Goal: Transaction & Acquisition: Purchase product/service

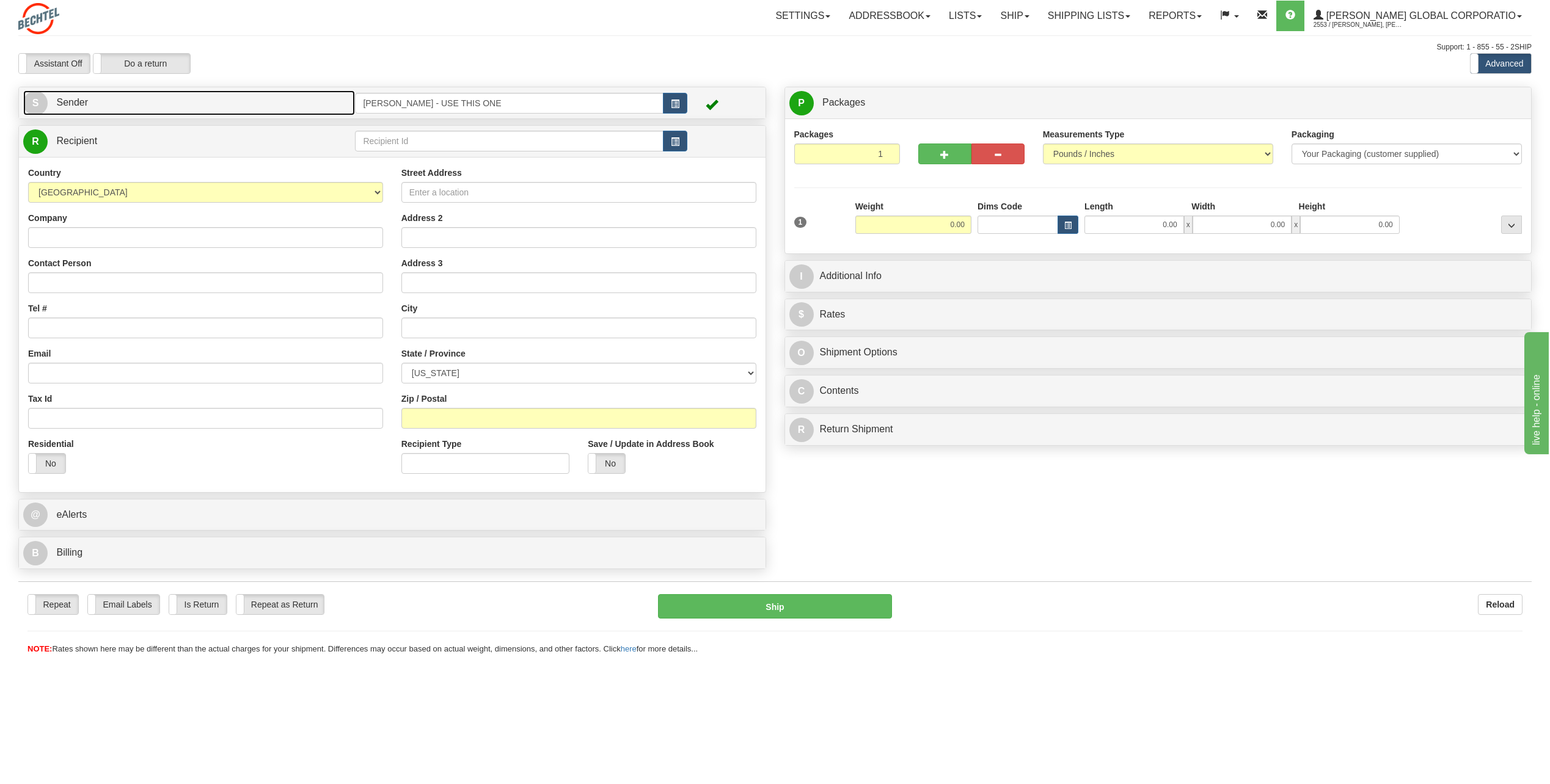
click at [40, 102] on span "S" at bounding box center [35, 103] width 25 height 25
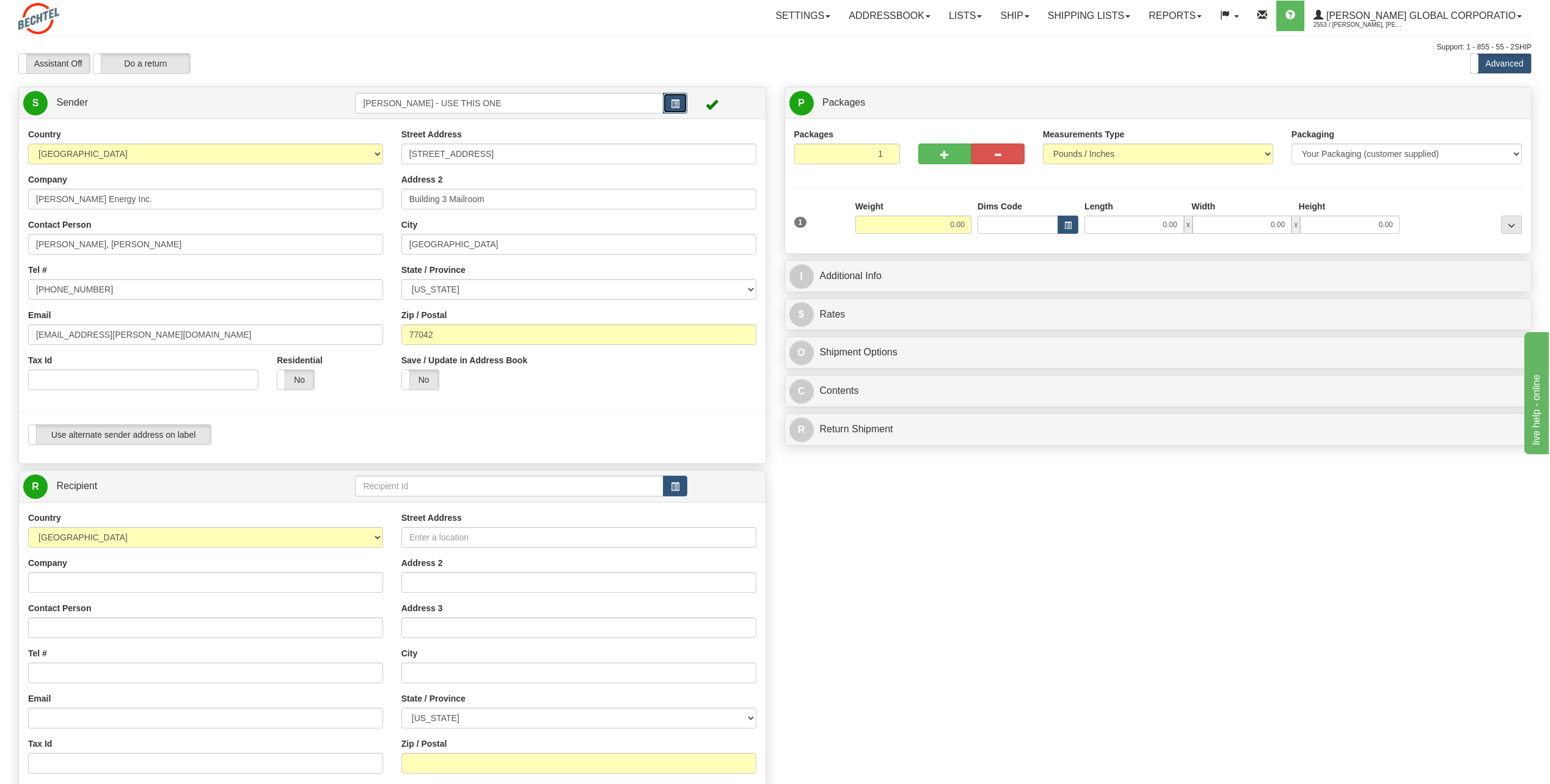
click at [679, 100] on button "button" at bounding box center [675, 103] width 25 height 21
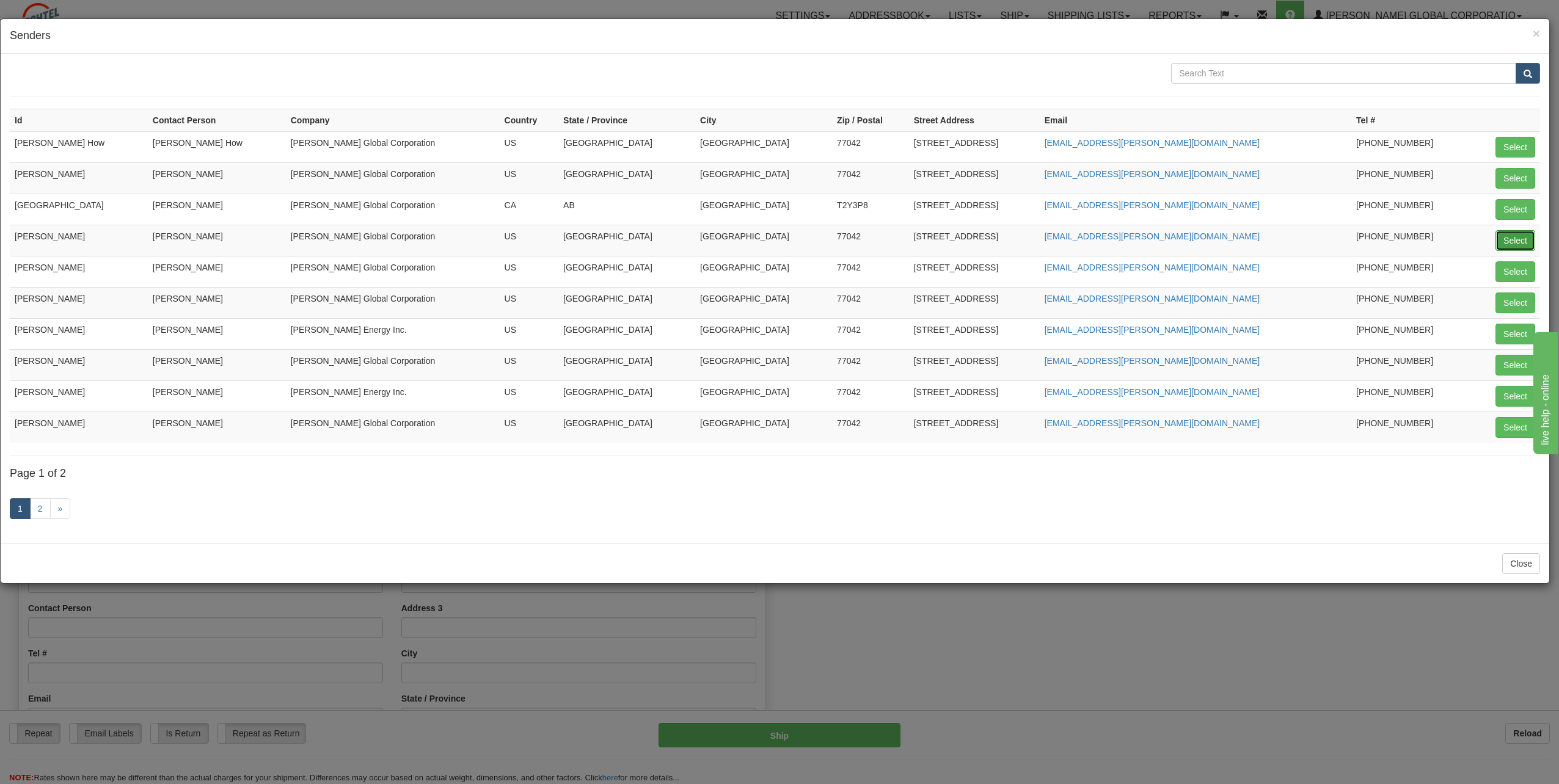
click at [1508, 239] on button "Select" at bounding box center [1515, 241] width 40 height 21
type input "[PERSON_NAME]"
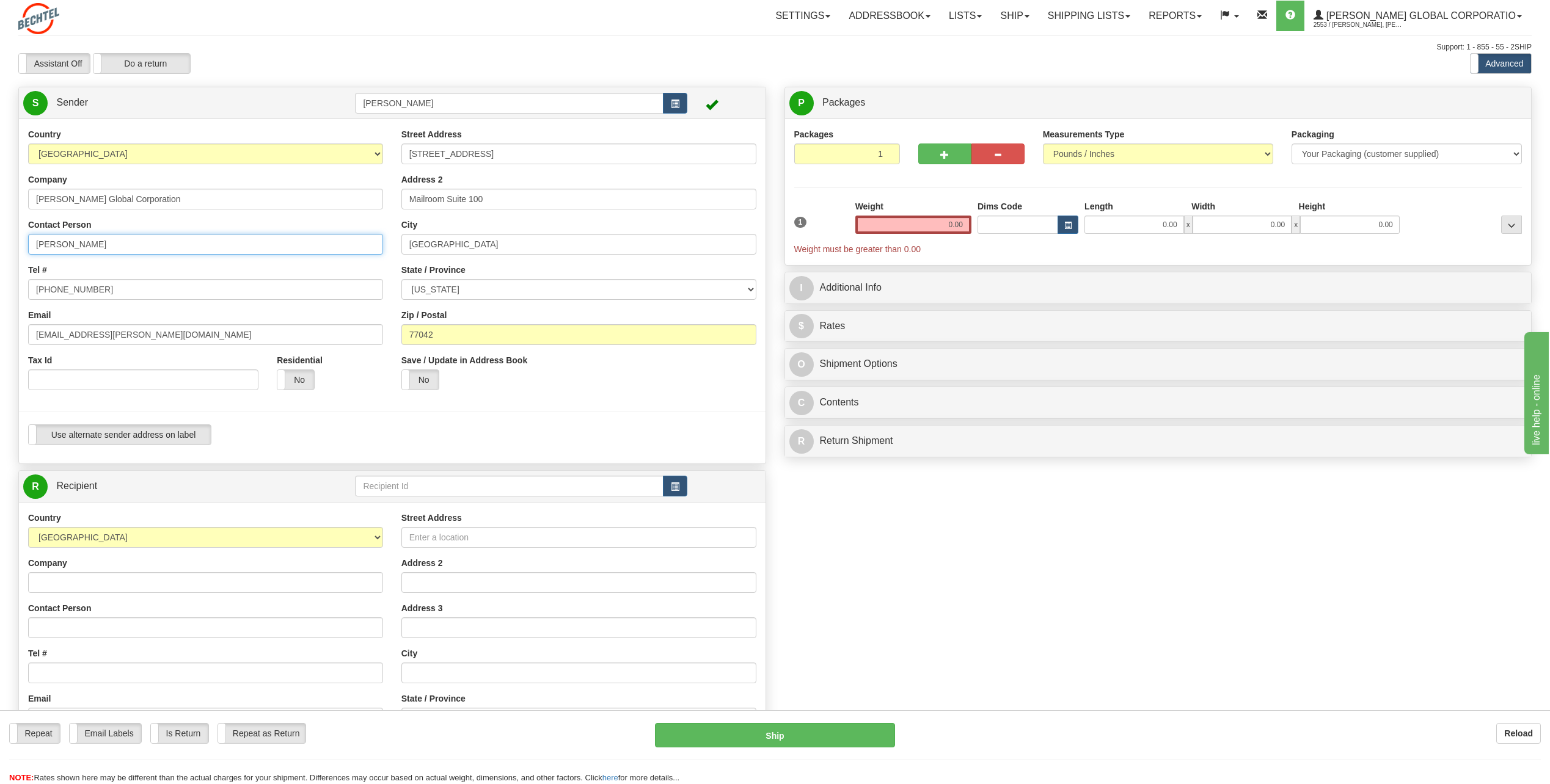
drag, startPoint x: 138, startPoint y: 245, endPoint x: 0, endPoint y: 246, distance: 138.0
click at [0, 246] on html "Training Course Close Toggle navigation Settings Shipping Preferences New Sende…" at bounding box center [775, 392] width 1550 height 784
click at [176, 239] on input "[PERSON_NAME]" at bounding box center [205, 244] width 355 height 21
type input "[PERSON_NAME]"
click at [269, 263] on div "Country [GEOGRAPHIC_DATA] [GEOGRAPHIC_DATA] [GEOGRAPHIC_DATA] [GEOGRAPHIC_DATA]…" at bounding box center [205, 263] width 373 height 271
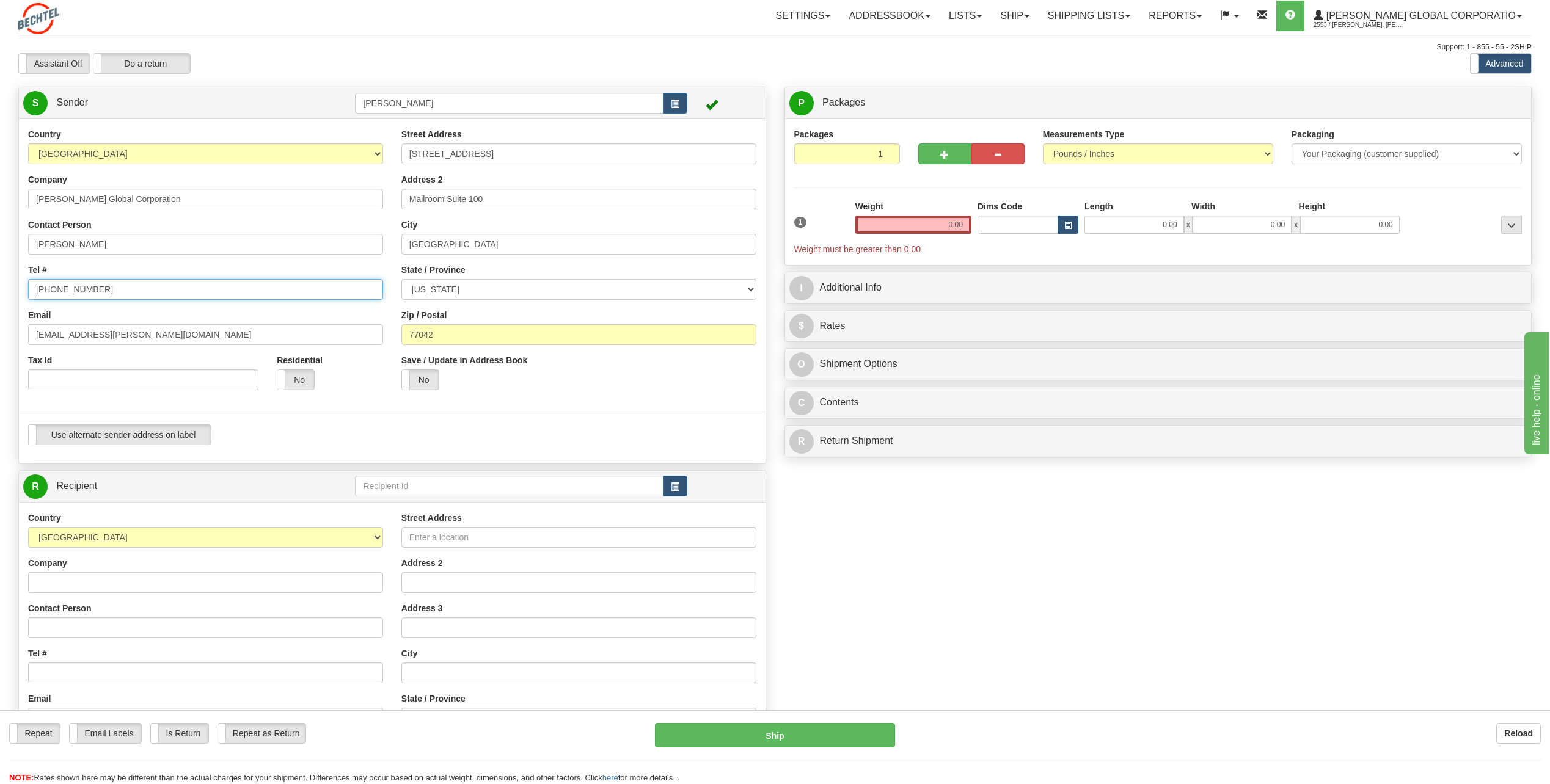
click at [102, 292] on input "[PHONE_NUMBER]" at bounding box center [205, 289] width 355 height 21
type input "[PHONE_NUMBER]"
click at [261, 265] on div "Tel # [PHONE_NUMBER]" at bounding box center [205, 282] width 355 height 36
drag, startPoint x: 73, startPoint y: 333, endPoint x: -3, endPoint y: 345, distance: 76.9
click at [0, 345] on html "Training Course Close Toggle navigation Settings Shipping Preferences New Sende…" at bounding box center [775, 392] width 1550 height 784
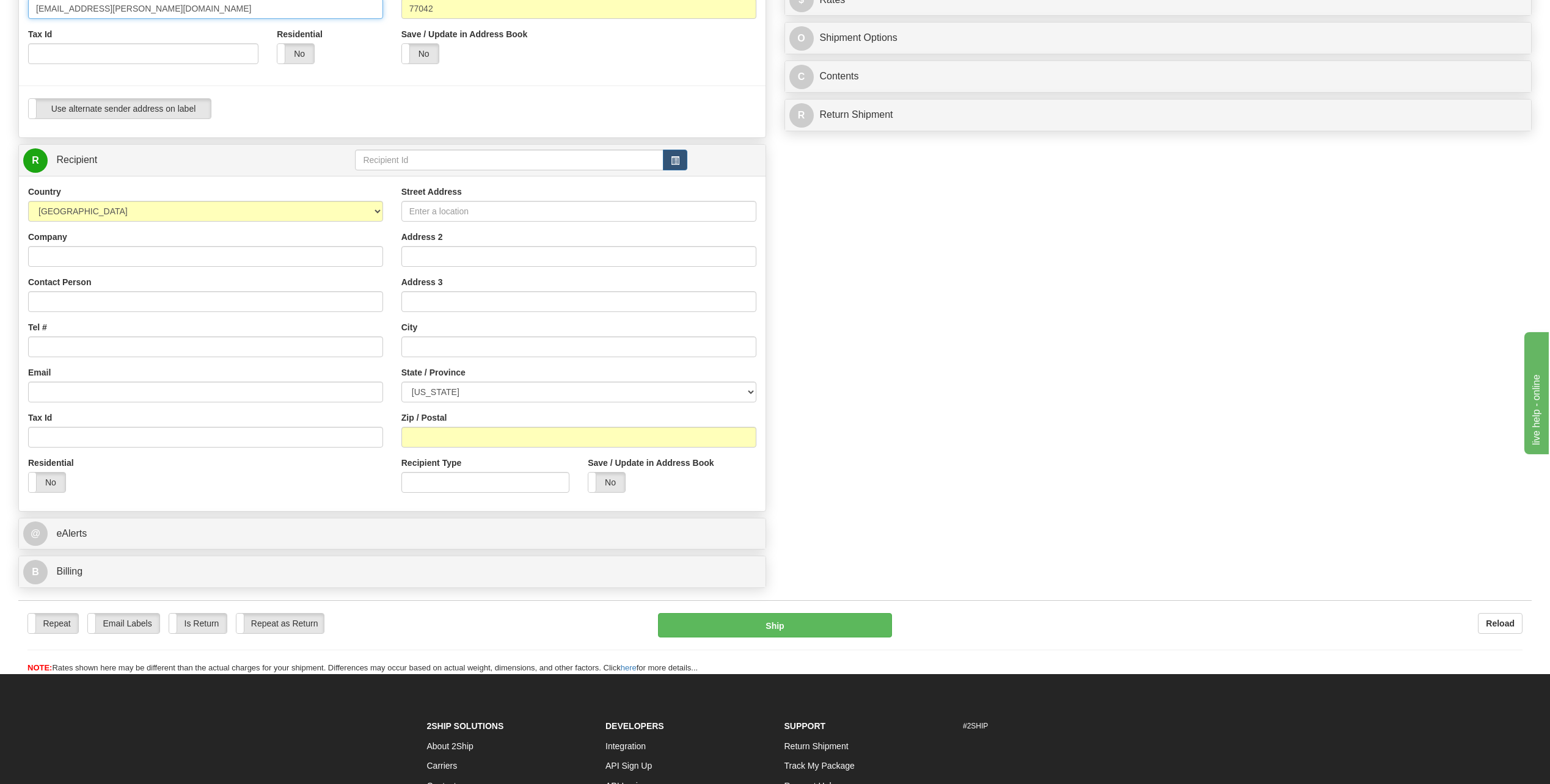
scroll to position [244, 0]
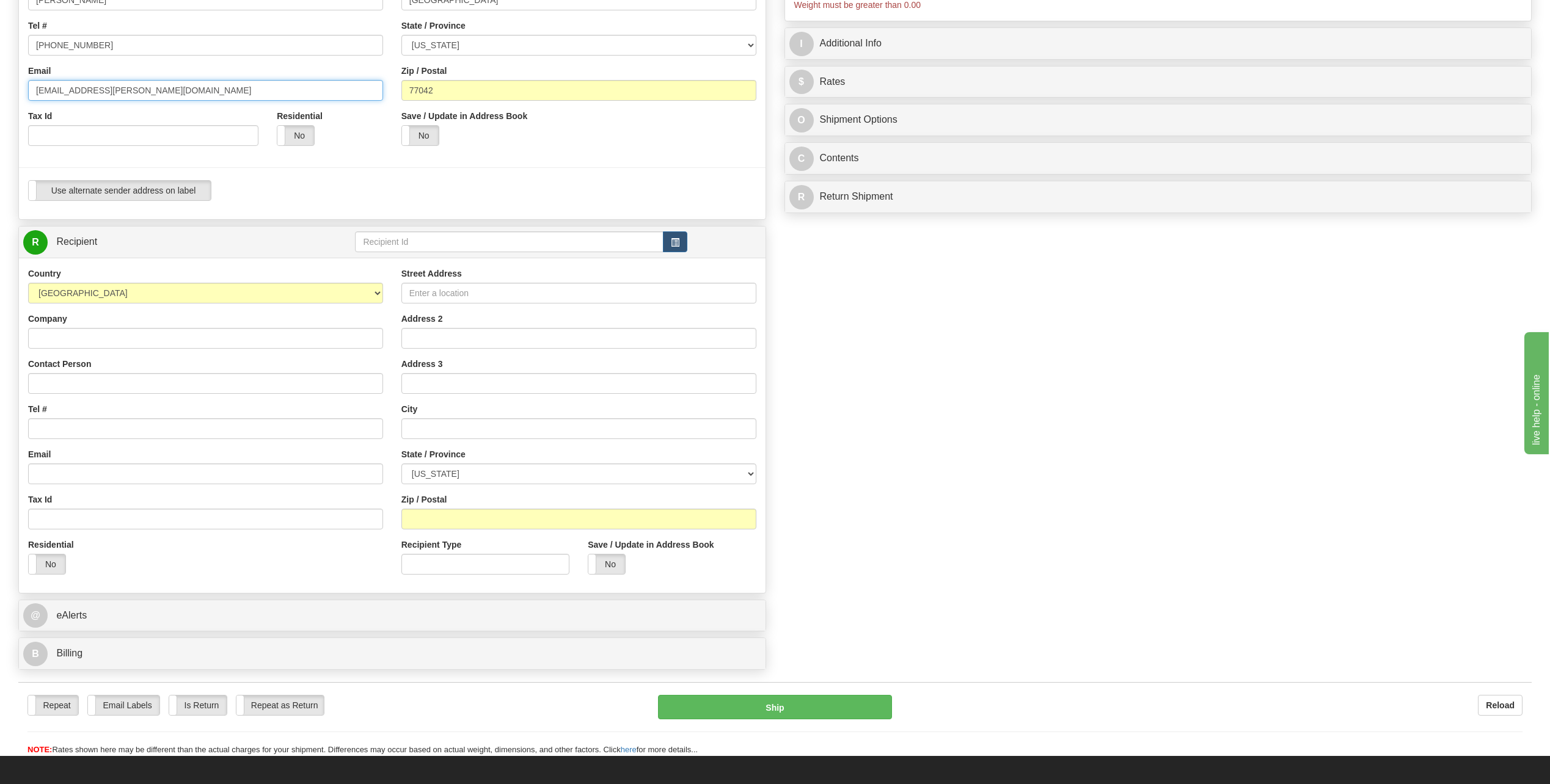
type input "[EMAIL_ADDRESS][PERSON_NAME][DOMAIN_NAME]"
click at [56, 383] on input "Contact Person" at bounding box center [205, 383] width 355 height 21
type input "[PERSON_NAME]"
click at [86, 425] on input "Tel #" at bounding box center [205, 428] width 355 height 21
type input "[PHONE_NUMBER]"
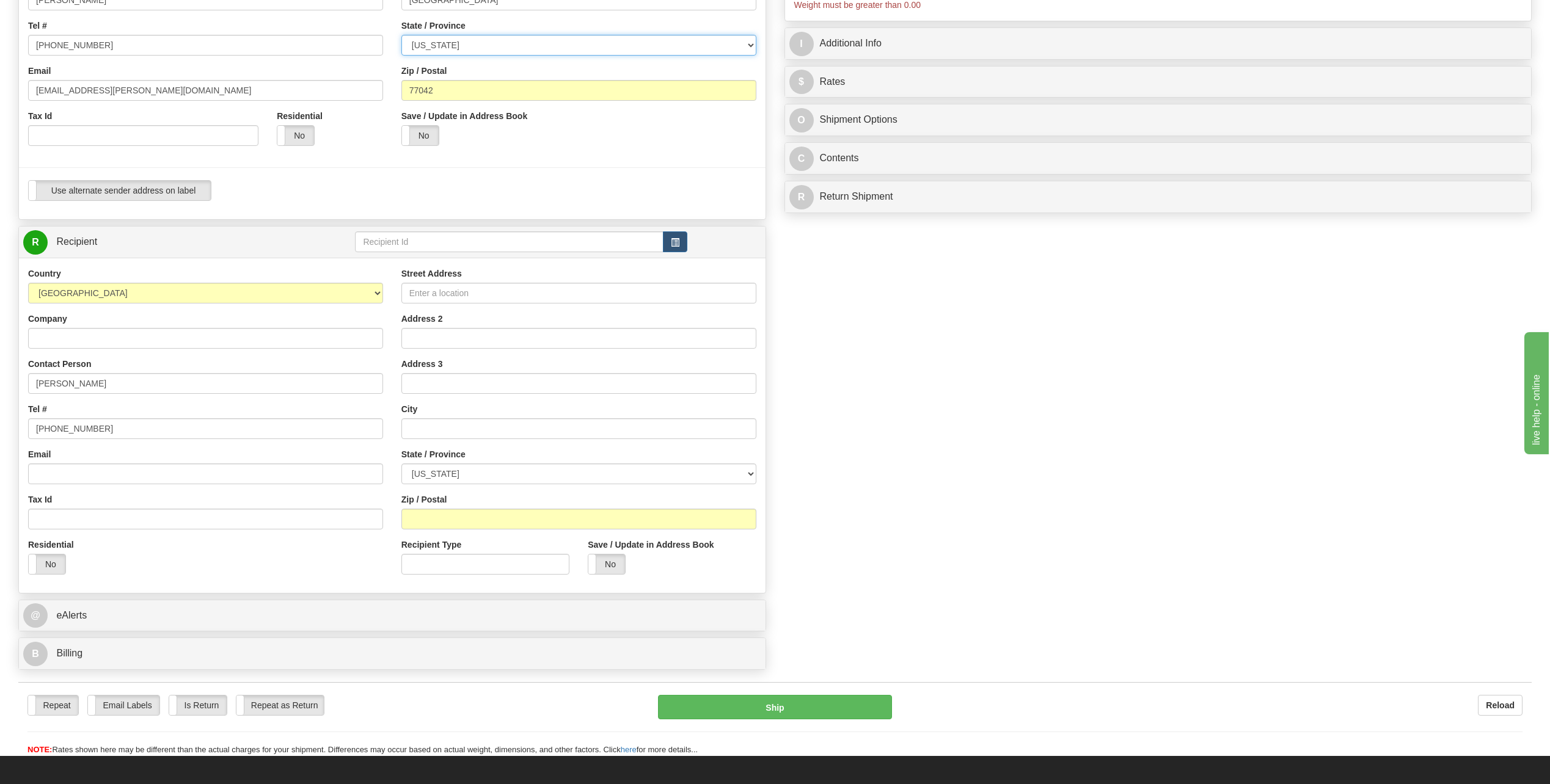
select select "PA"
type input "[PERSON_NAME] Corporation"
type input "[STREET_ADDRESS][PERSON_NAME]"
type input "Suite C"
type input "Winnemucca"
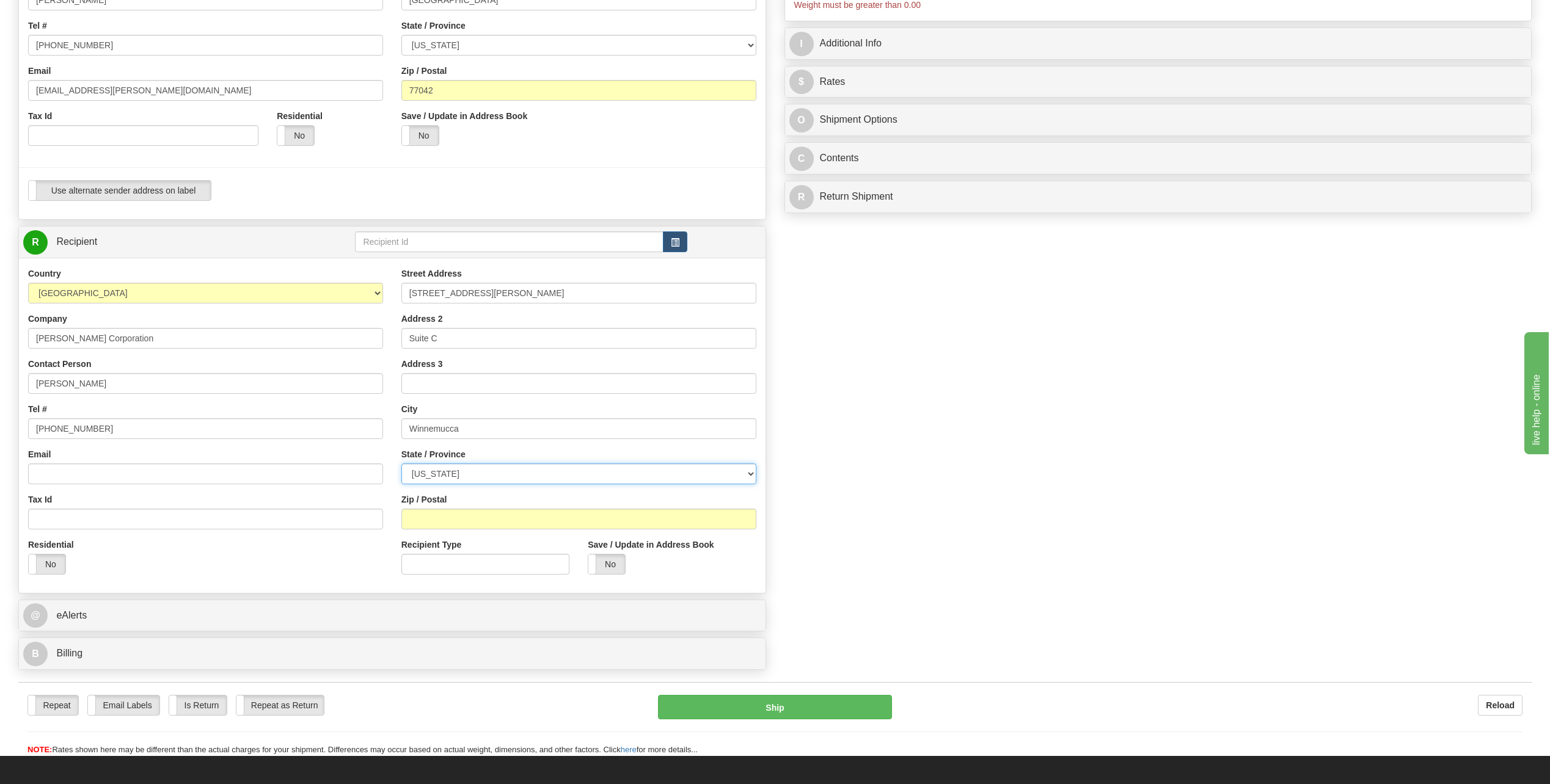
select select "NV"
type input "89445"
click at [499, 296] on input "[STREET_ADDRESS][PERSON_NAME]" at bounding box center [579, 293] width 355 height 21
type input "6"
type input "[STREET_ADDRESS]"
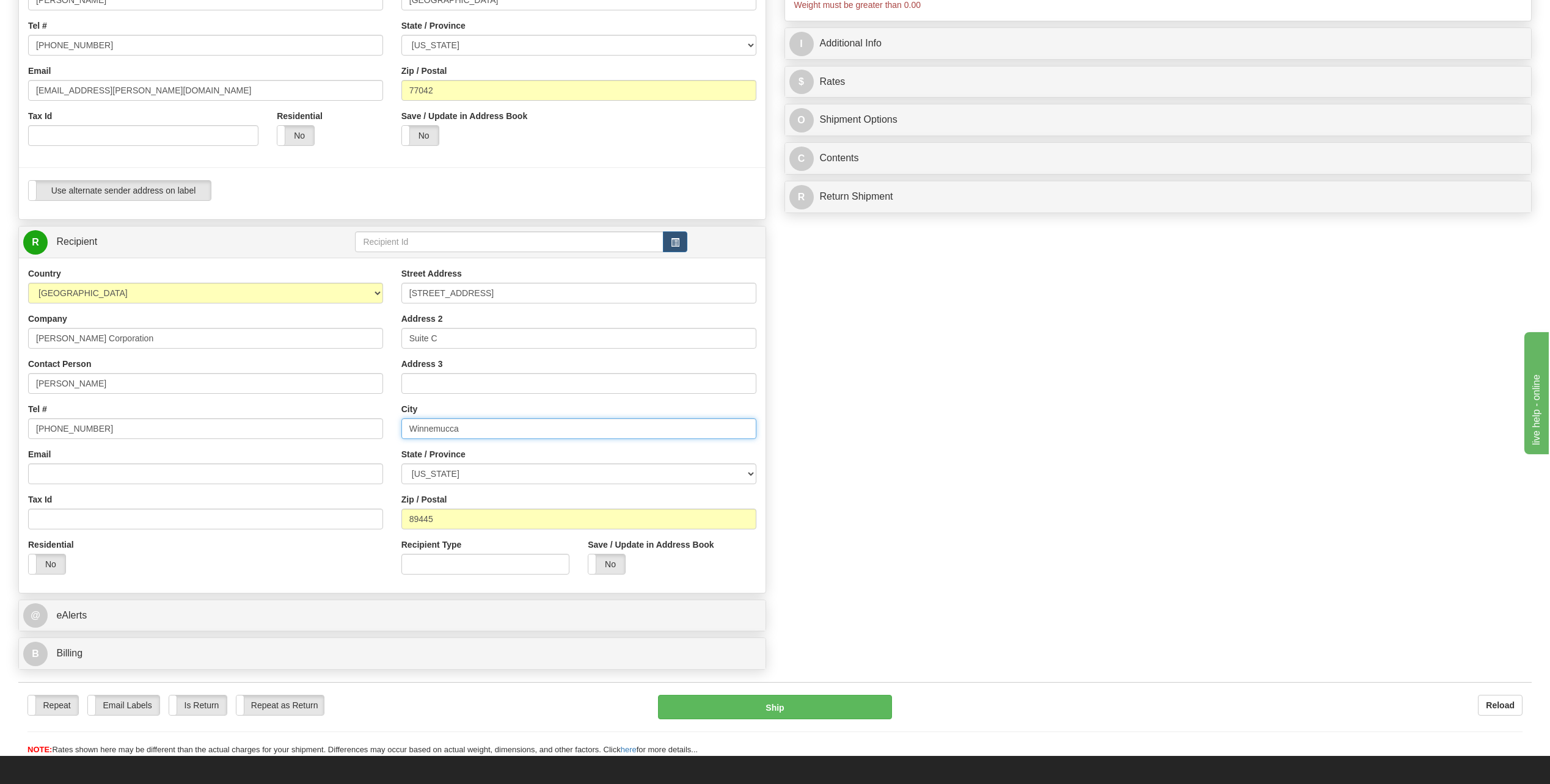
click at [473, 429] on input "Winnemucca" at bounding box center [579, 428] width 355 height 21
type input "W"
type input "[PERSON_NAME]"
click at [751, 469] on select "[US_STATE] [US_STATE] [US_STATE] [US_STATE] Armed Forces America Armed Forces E…" at bounding box center [579, 474] width 355 height 21
select select "PA"
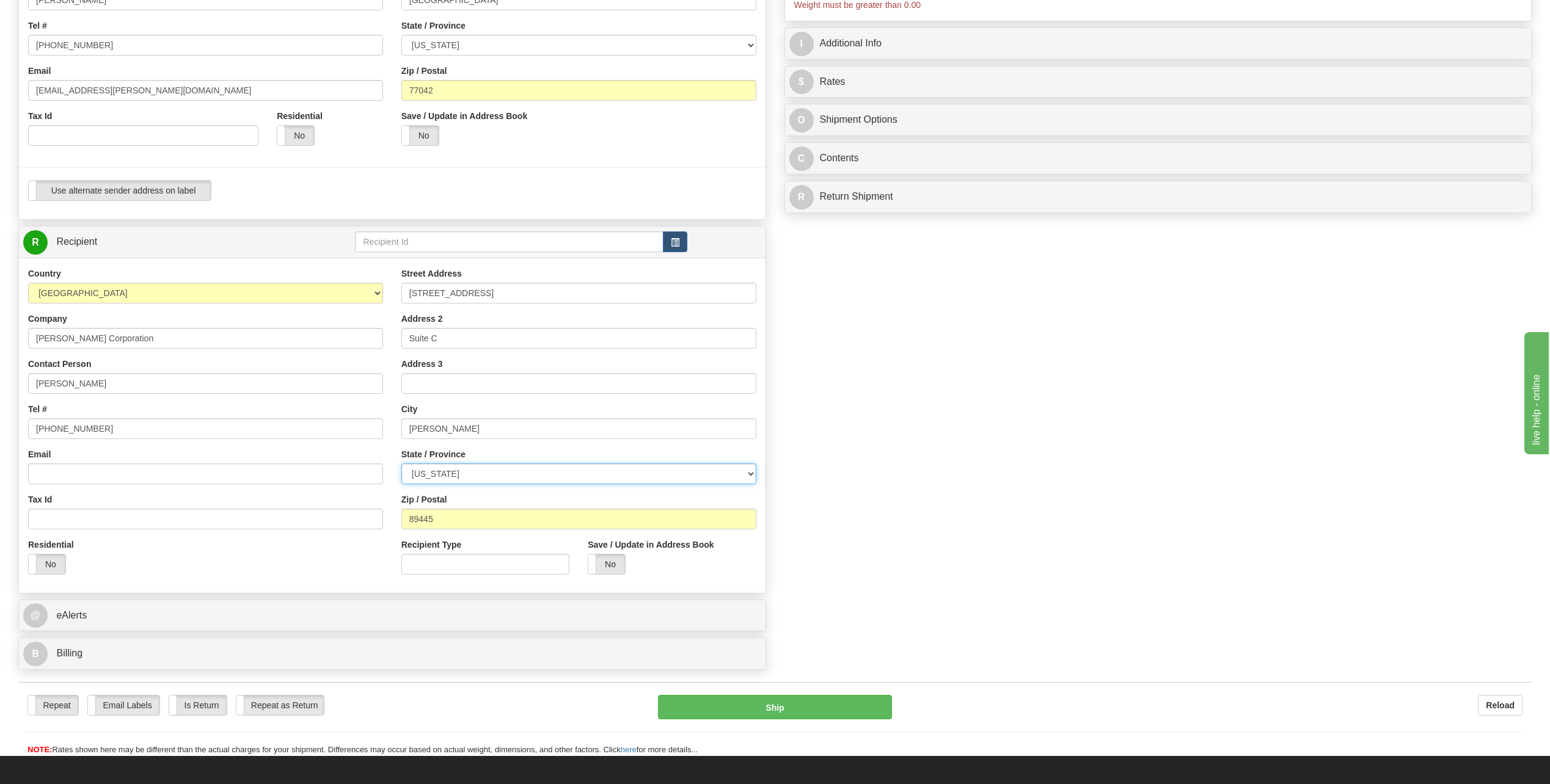
click at [401, 464] on select "[US_STATE] [US_STATE] [US_STATE] [US_STATE] Armed Forces America Armed Forces E…" at bounding box center [579, 474] width 355 height 21
click at [459, 526] on input "89445" at bounding box center [579, 519] width 355 height 21
type input "8"
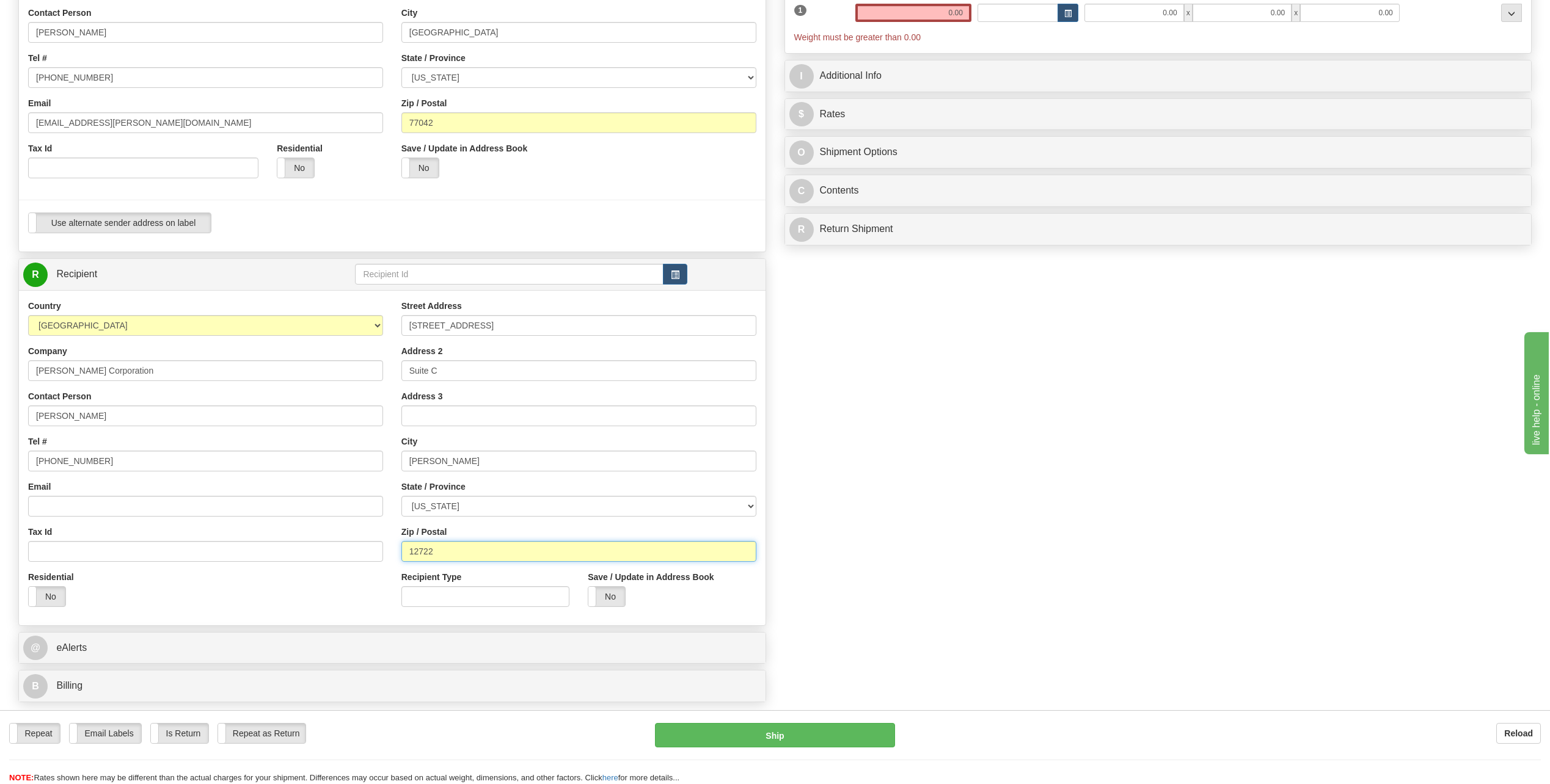
scroll to position [183, 0]
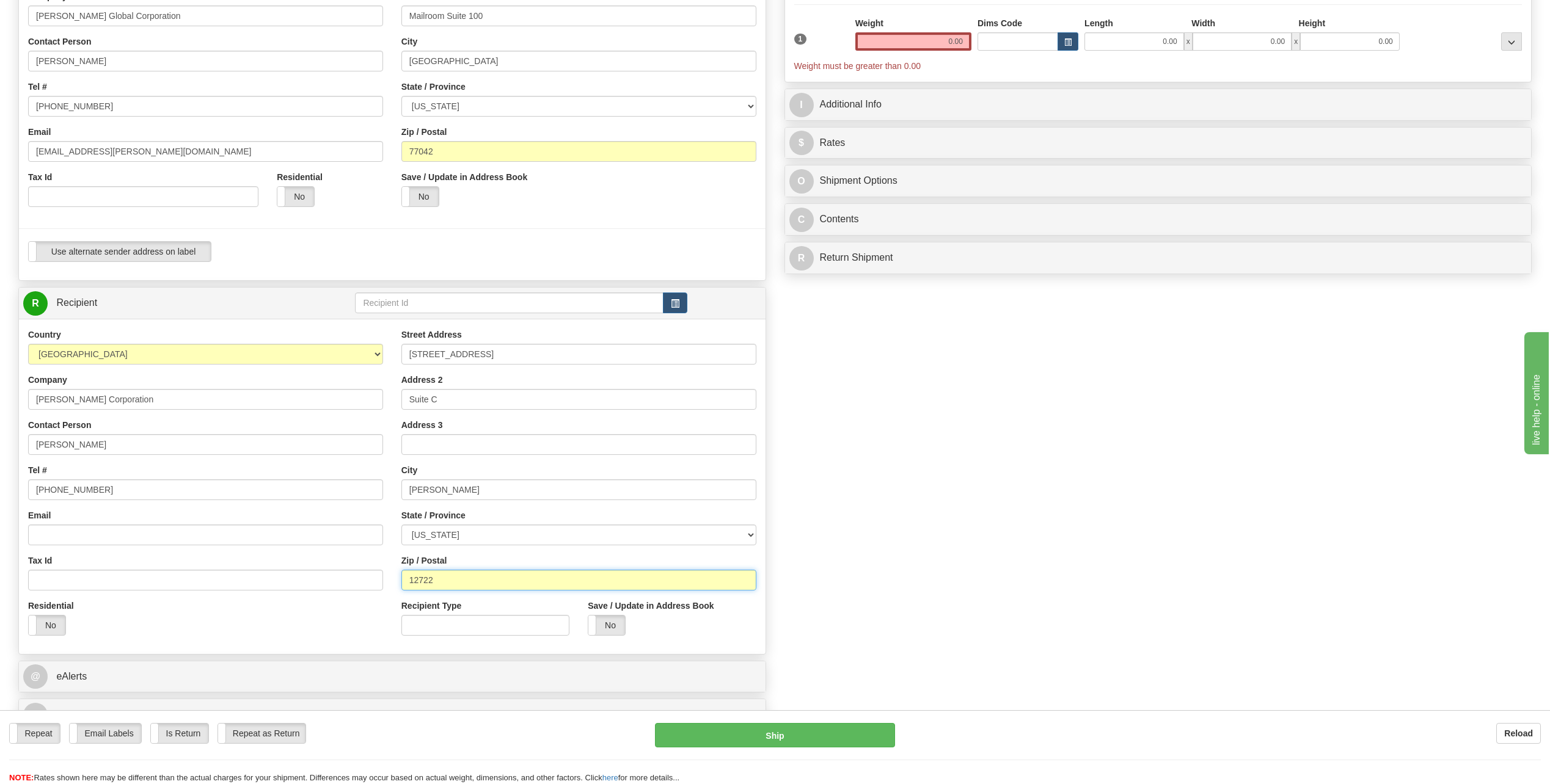
type input "12722"
drag, startPoint x: 941, startPoint y: 37, endPoint x: 1088, endPoint y: 48, distance: 147.4
click at [1088, 48] on div "1 Weight 0.00 Dims Code 0.00" at bounding box center [1158, 44] width 734 height 55
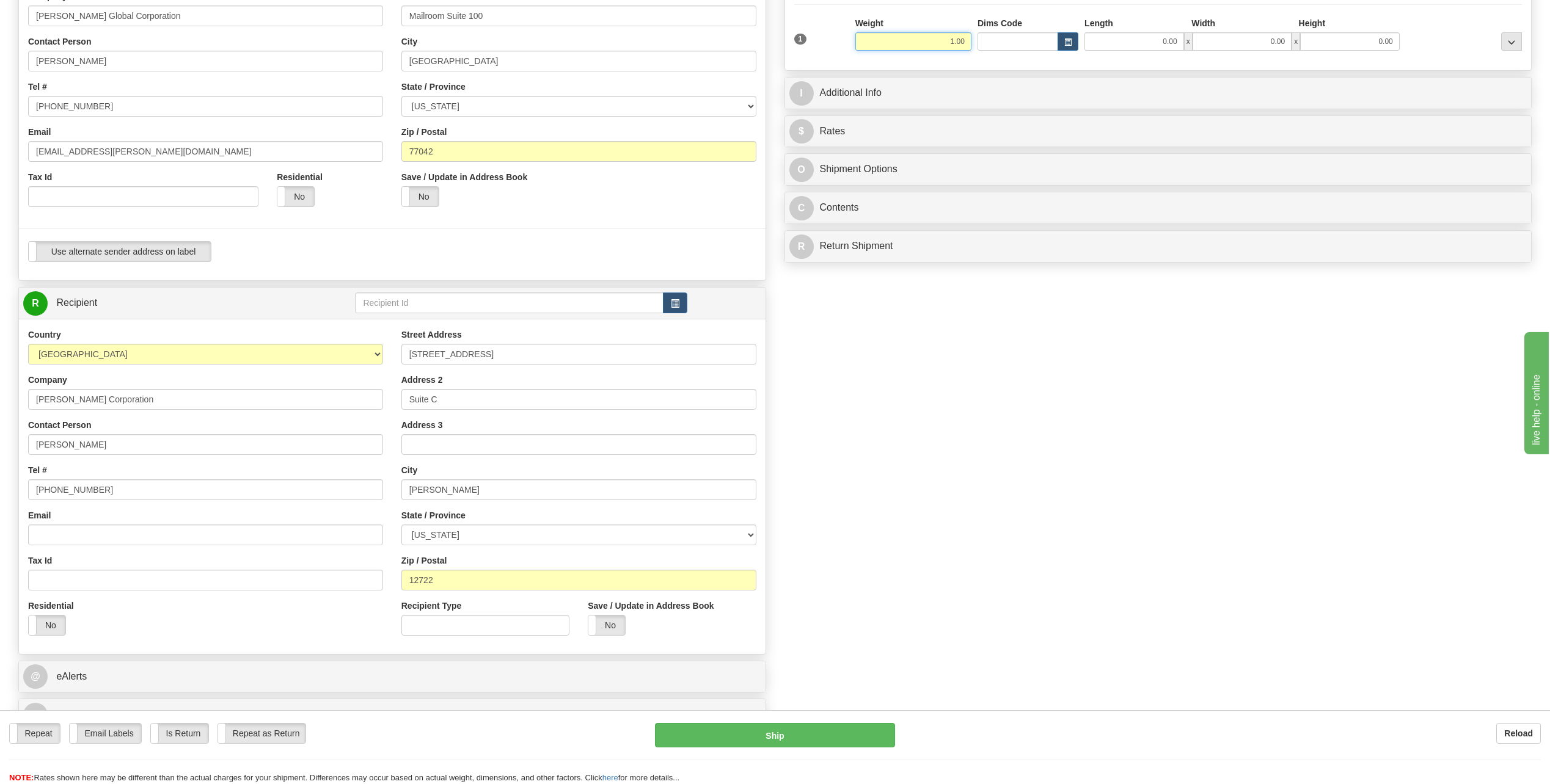
type input "1.00"
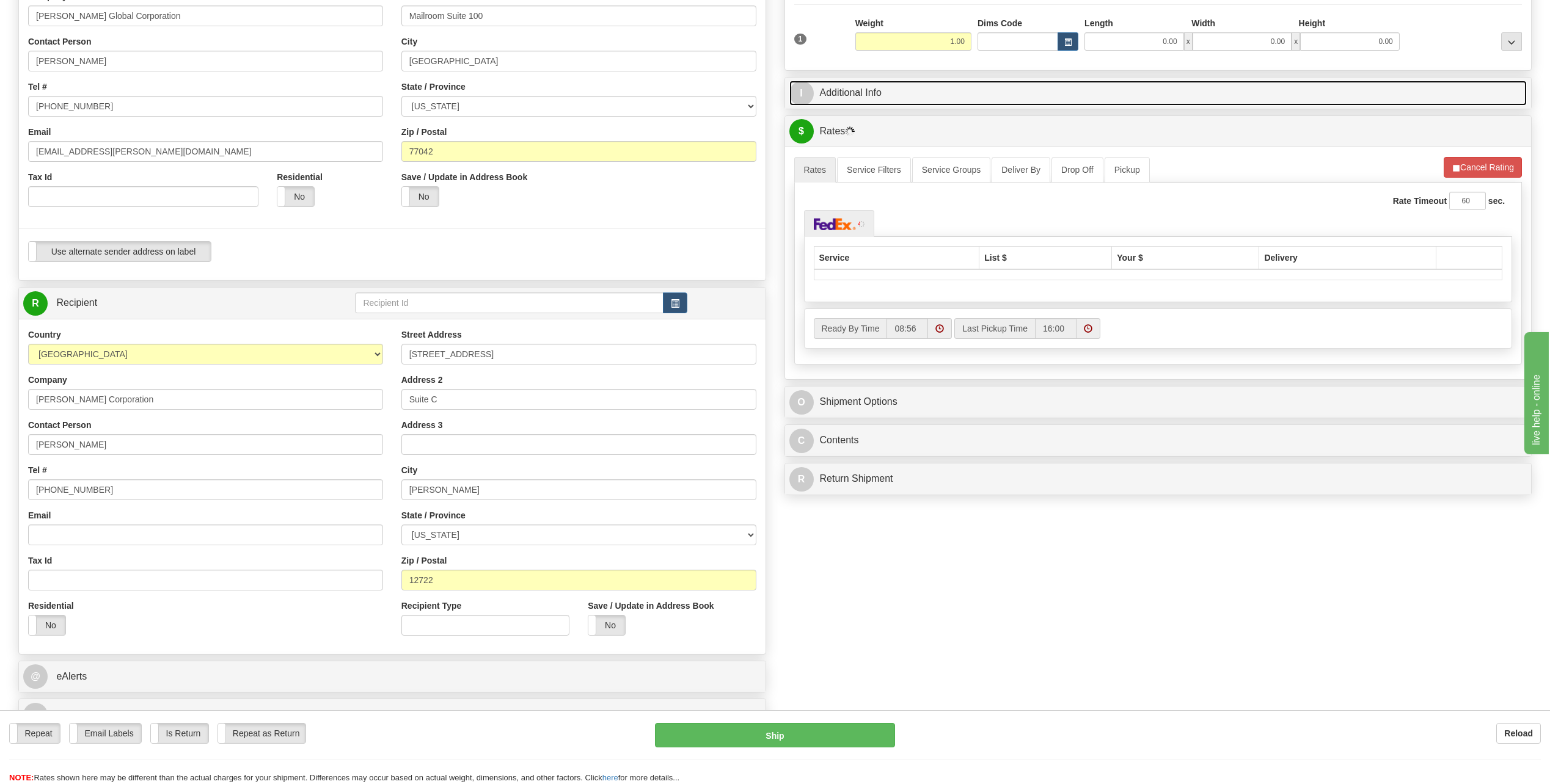
click at [797, 90] on span "I" at bounding box center [801, 93] width 25 height 25
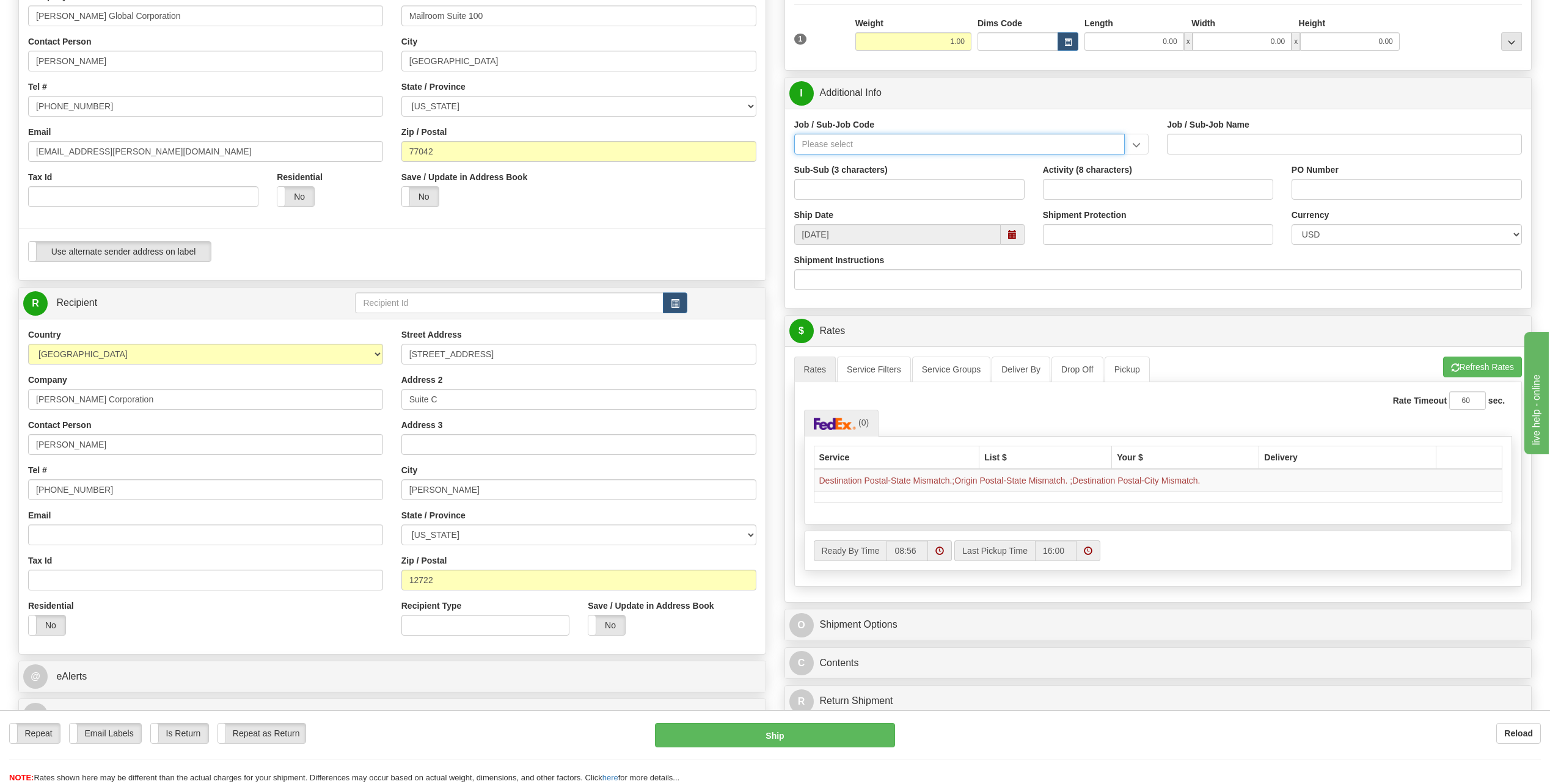
click at [830, 140] on input "Job / Sub-Job Code" at bounding box center [960, 144] width 331 height 21
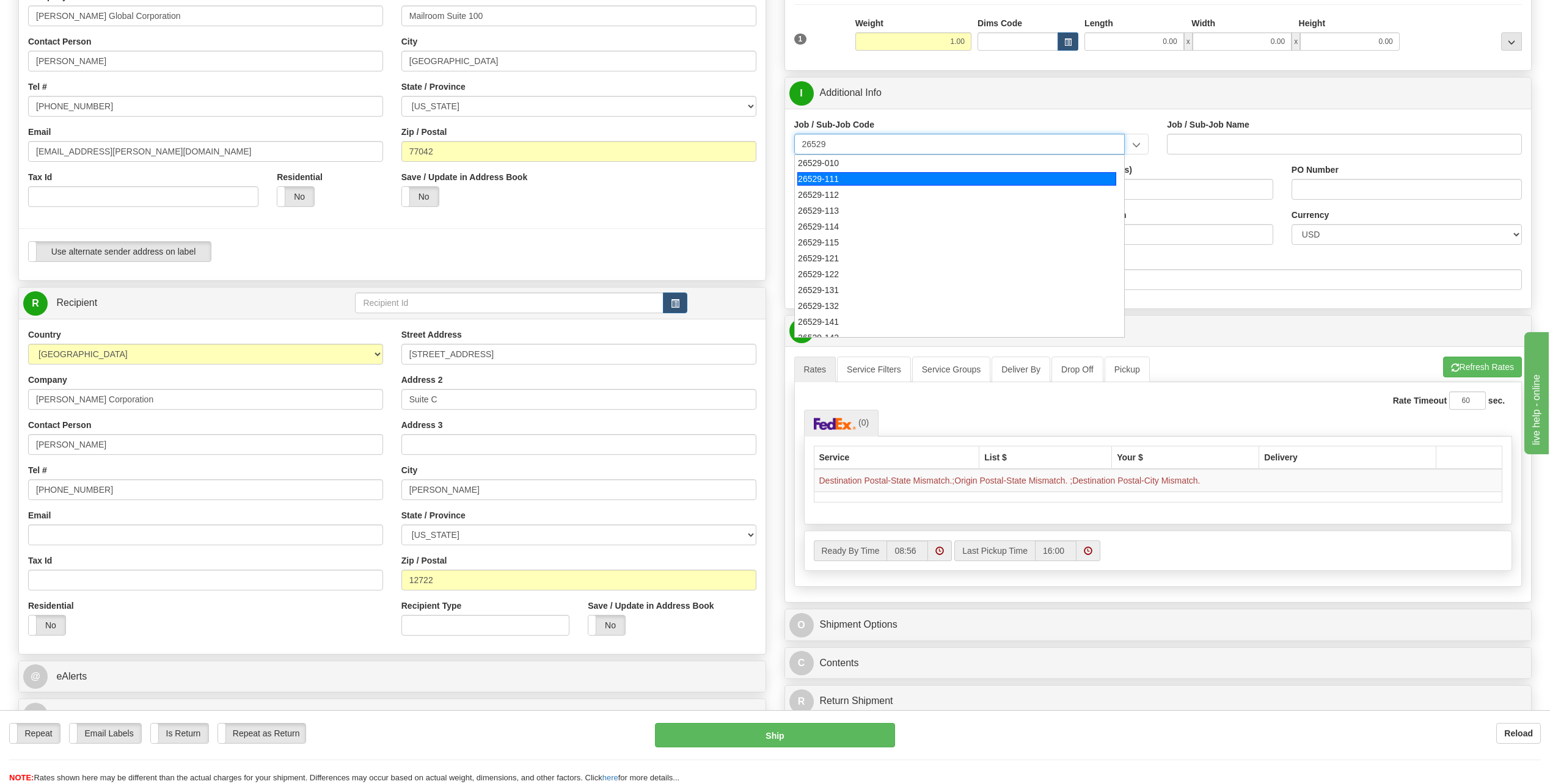
click at [848, 178] on div "26529-111" at bounding box center [957, 179] width 319 height 13
type input "26529-111"
type input "[PERSON_NAME] PASS PROJECT - HOME OFFICES USA NATIONALS"
type input "26529-111"
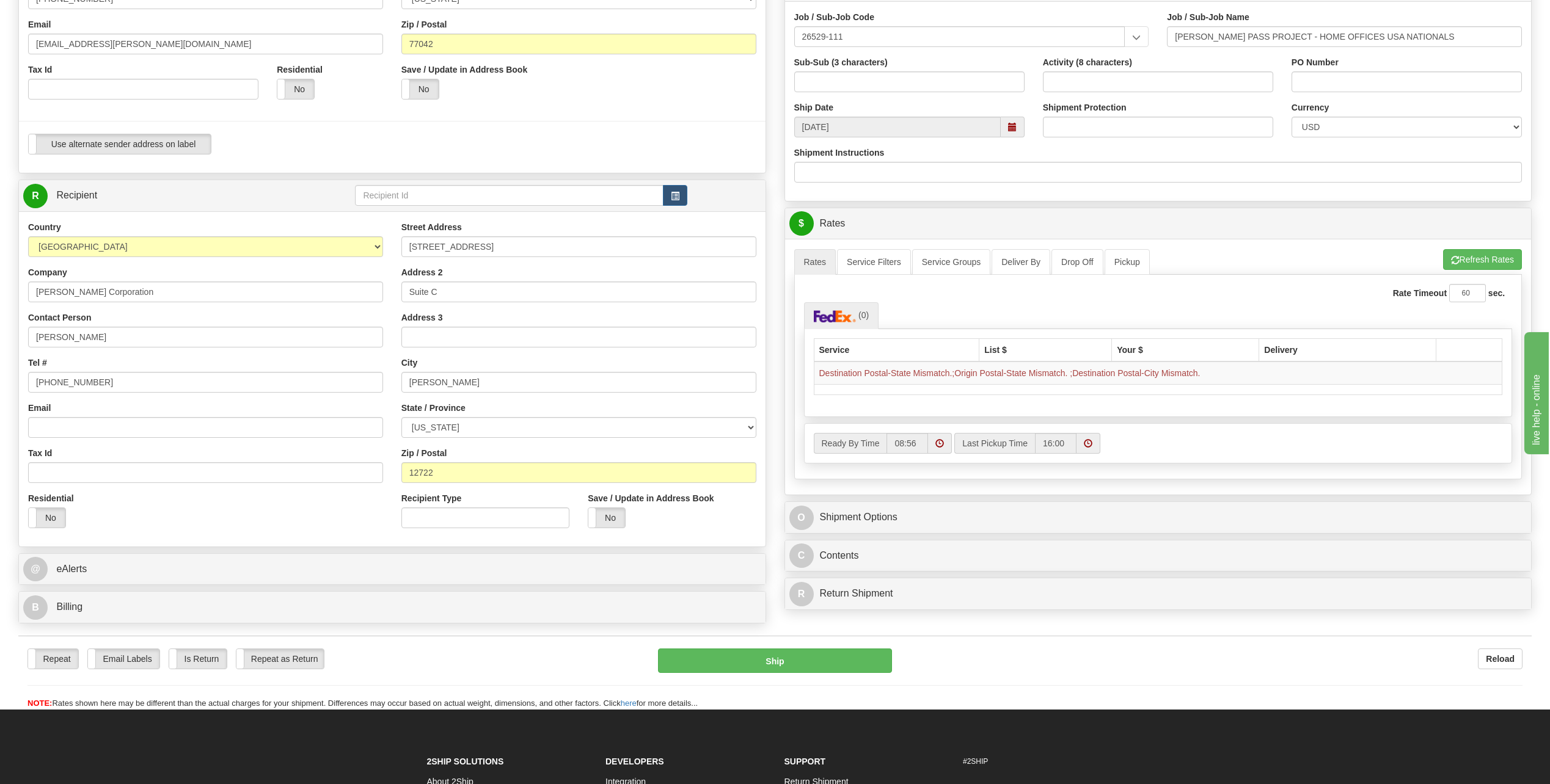
scroll to position [305, 0]
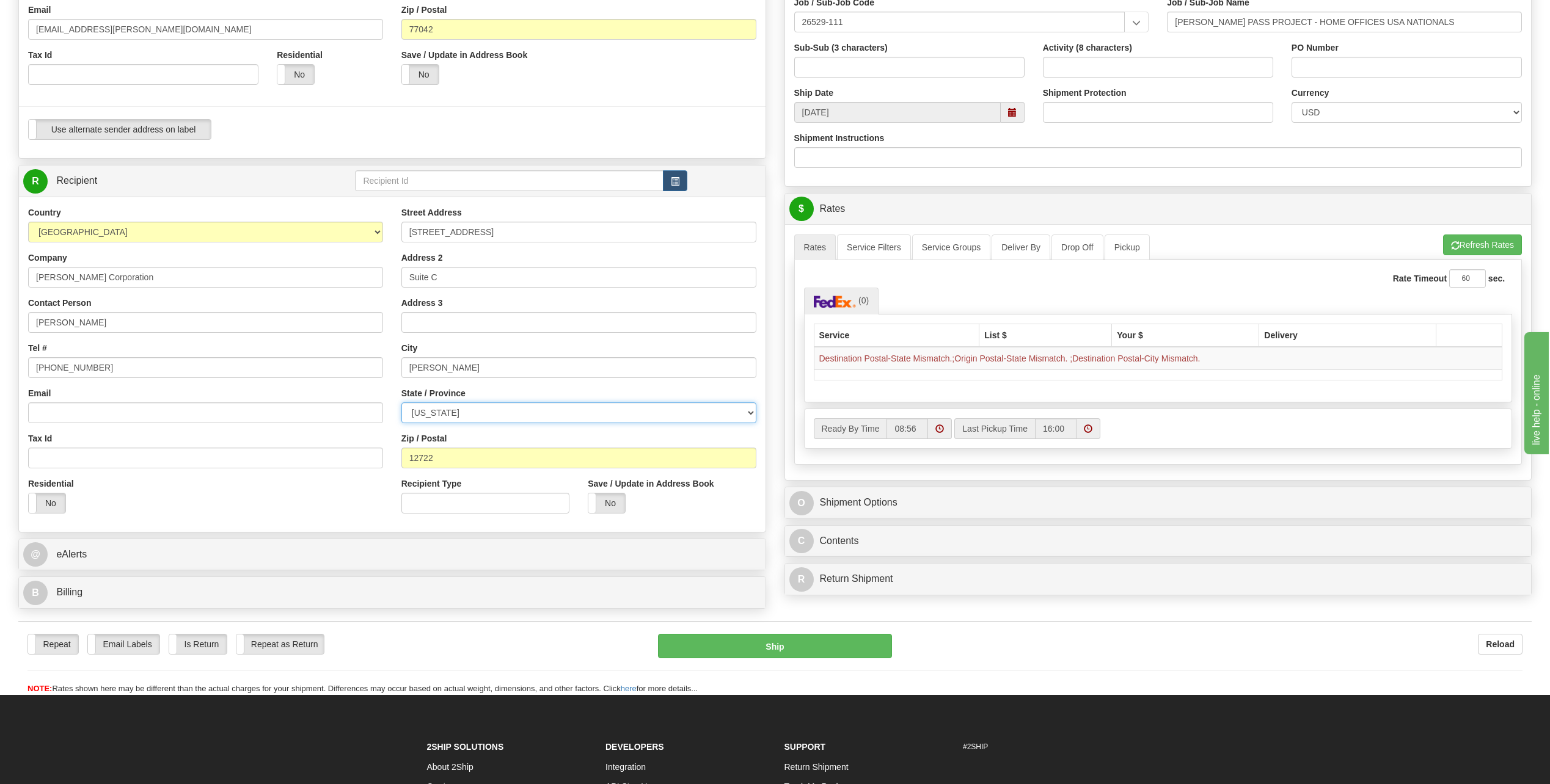
click at [648, 403] on select "[US_STATE] [US_STATE] [US_STATE] [US_STATE] Armed Forces America Armed Forces E…" at bounding box center [579, 413] width 355 height 21
click at [636, 346] on div "City [GEOGRAPHIC_DATA]" at bounding box center [579, 359] width 355 height 36
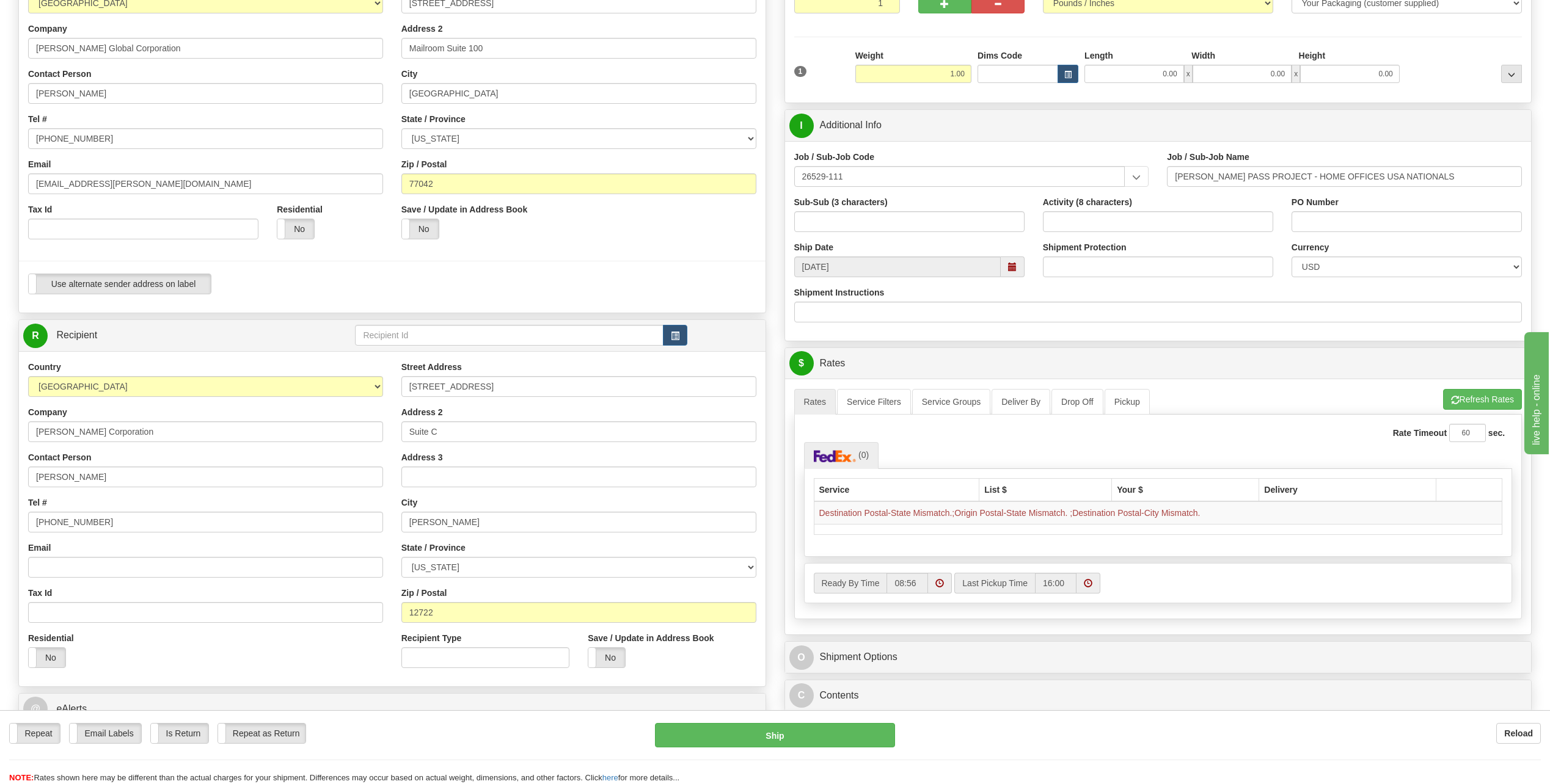
scroll to position [122, 0]
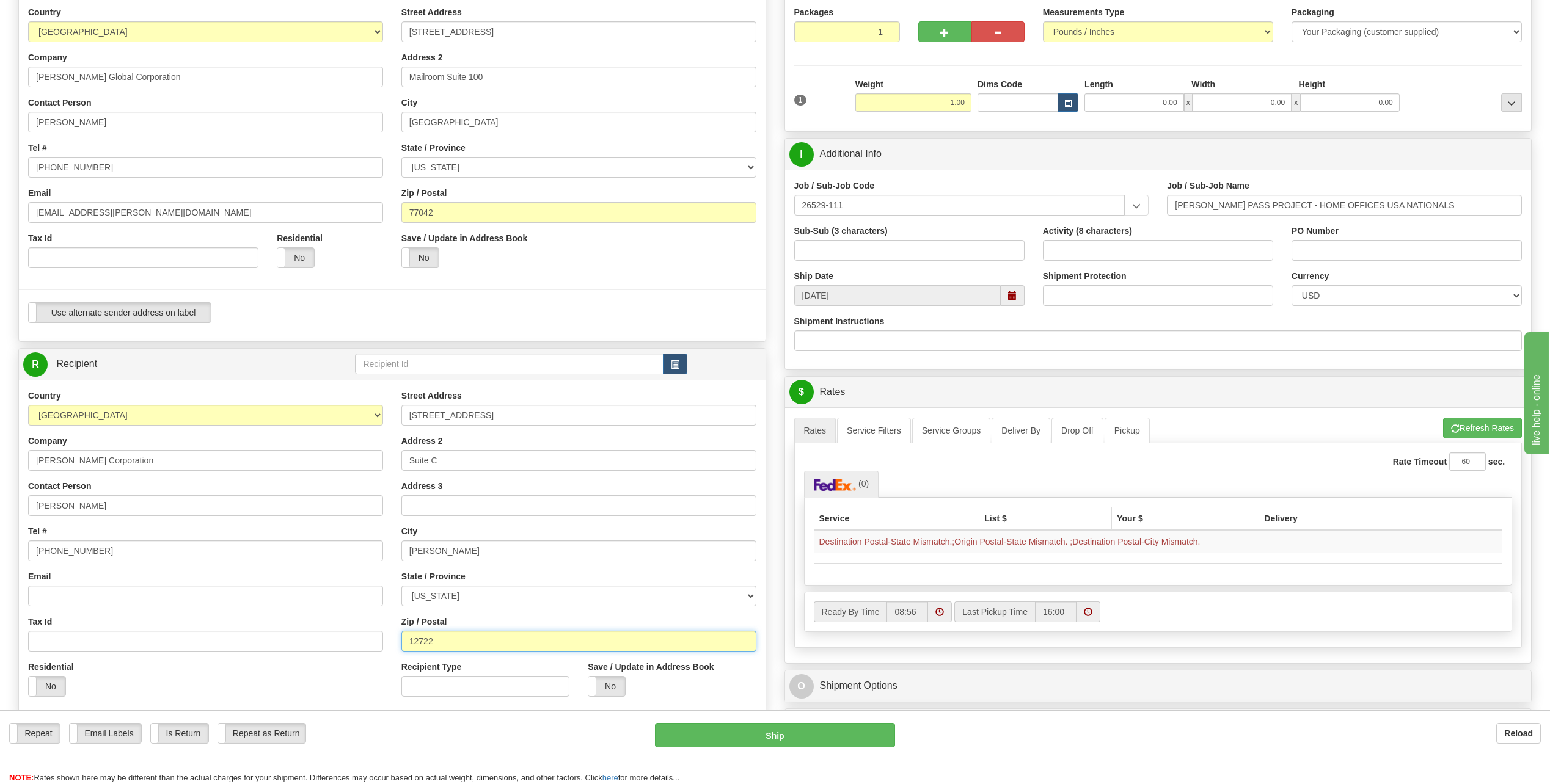
click at [473, 647] on input "12722" at bounding box center [579, 641] width 355 height 21
type input "1"
type input "17322"
click at [572, 567] on div "Street Address [STREET_ADDRESS] Address 2 Suite C Address 3 City [GEOGRAPHIC_DA…" at bounding box center [579, 548] width 373 height 317
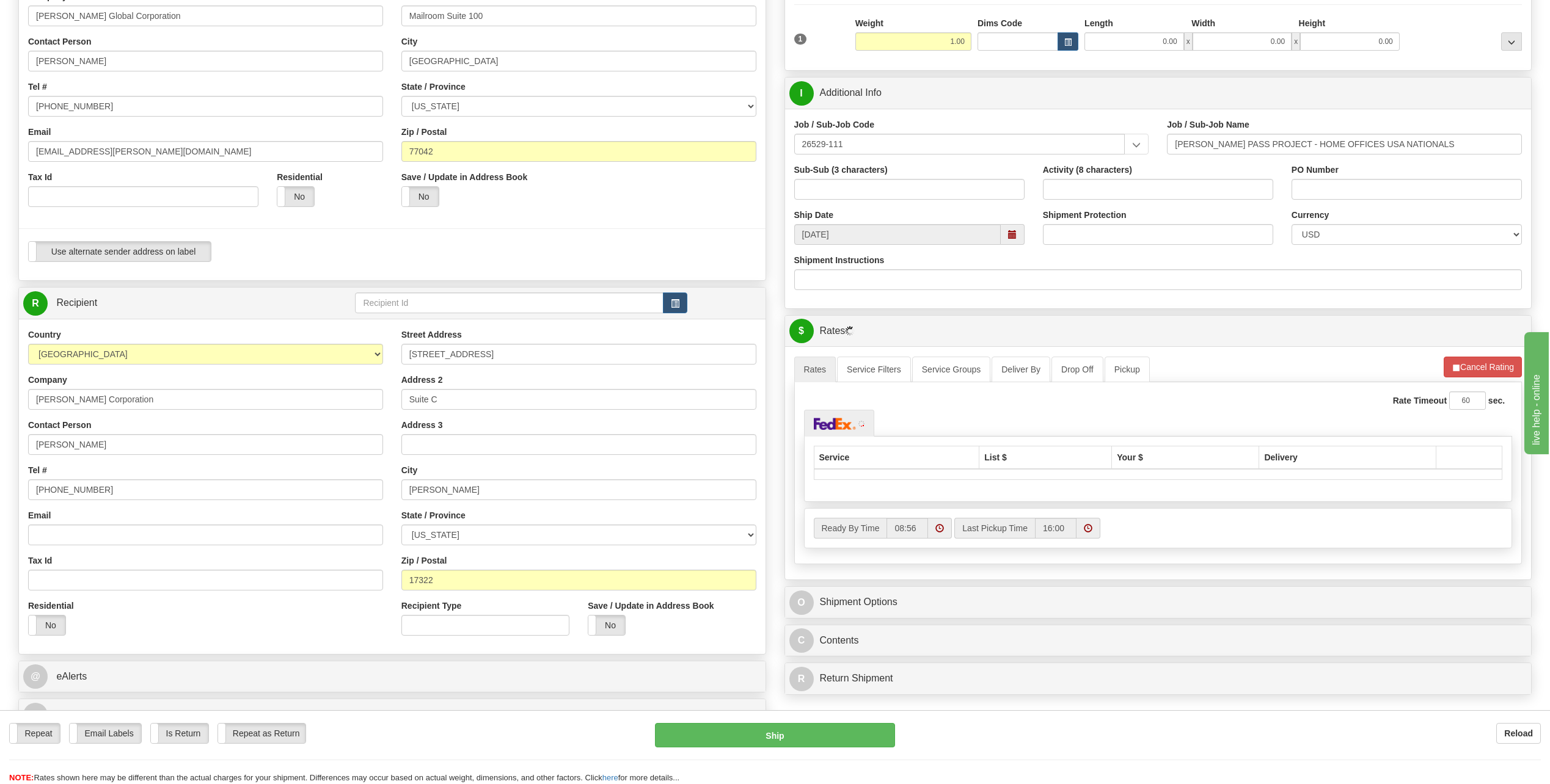
scroll to position [244, 0]
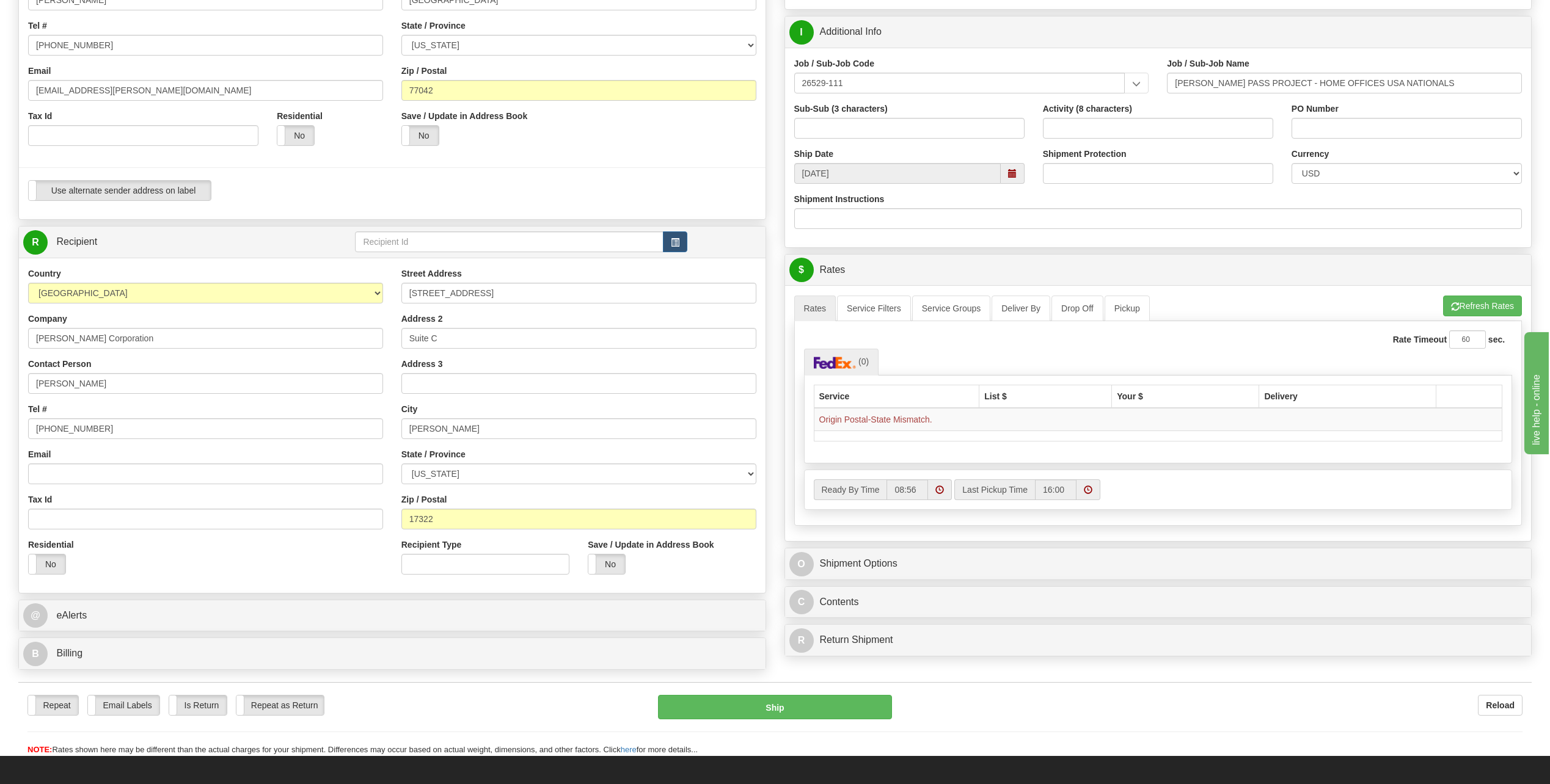
click at [507, 546] on div "Recipient Type" at bounding box center [485, 557] width 168 height 36
click at [243, 579] on div "Residential Yes No" at bounding box center [205, 562] width 373 height 45
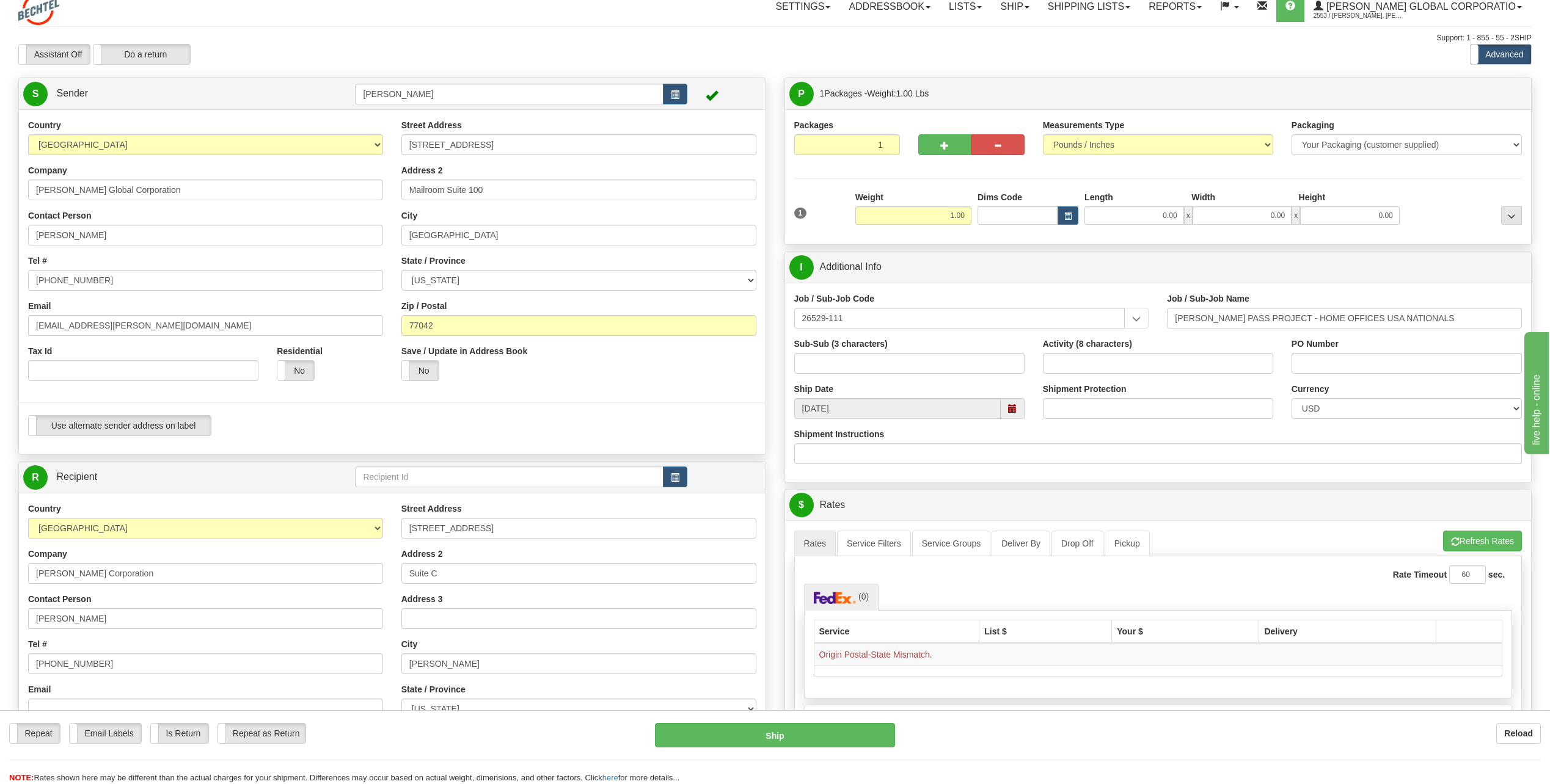
scroll to position [0, 0]
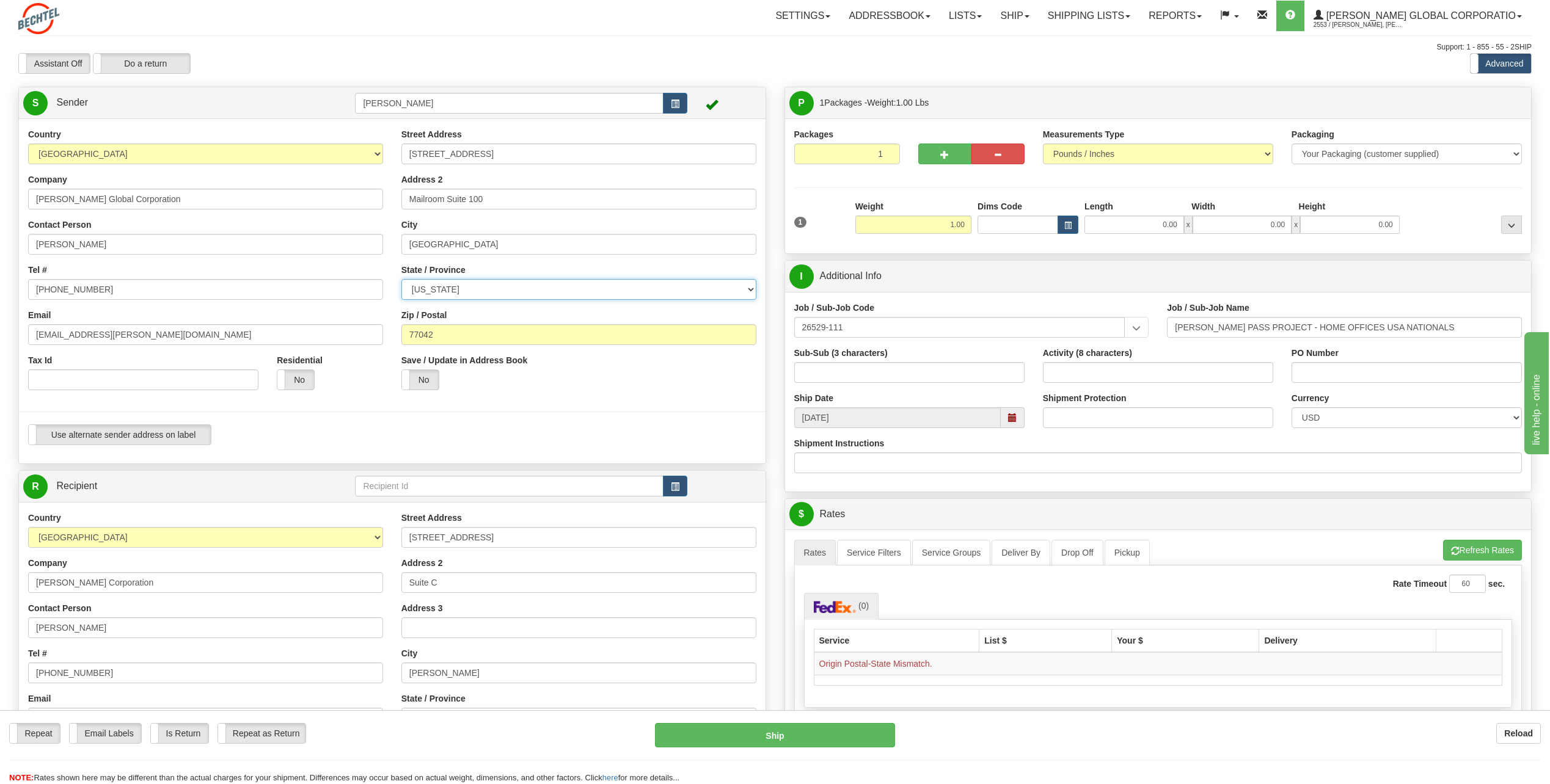
click at [749, 283] on select "[US_STATE] [US_STATE] [US_STATE] [US_STATE] Armed Forces America Armed Forces E…" at bounding box center [579, 289] width 355 height 21
select select "[GEOGRAPHIC_DATA]"
click at [401, 279] on select "[US_STATE] [US_STATE] [US_STATE] [US_STATE] Armed Forces America Armed Forces E…" at bounding box center [579, 289] width 355 height 21
click at [353, 392] on div "Residential Yes No" at bounding box center [329, 377] width 124 height 45
click at [579, 389] on div "Save / Update in Address Book Yes No" at bounding box center [485, 377] width 186 height 45
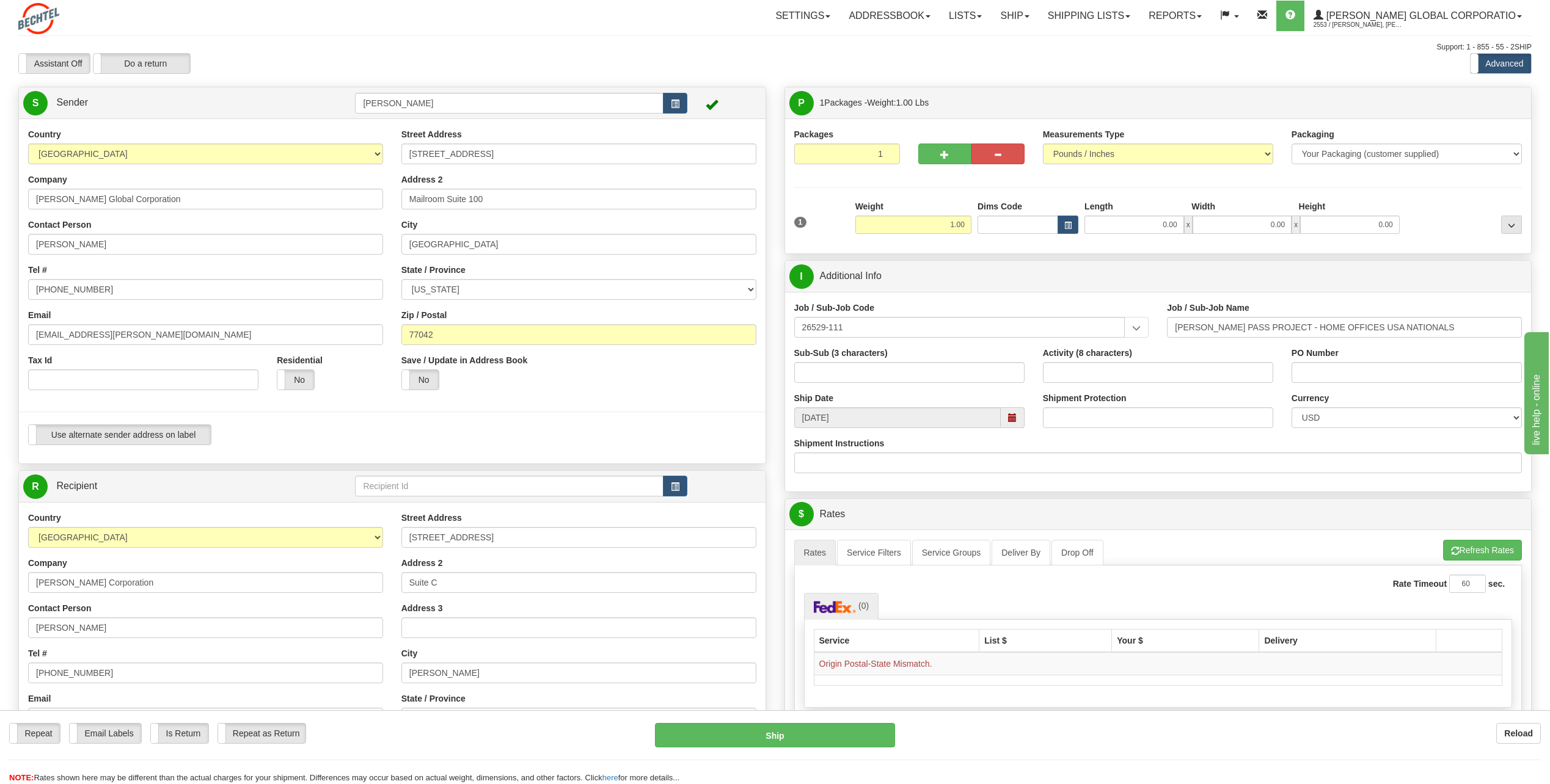
drag, startPoint x: 548, startPoint y: 377, endPoint x: 548, endPoint y: 383, distance: 6.0
click at [550, 386] on div "Yes No" at bounding box center [485, 380] width 168 height 21
click at [672, 106] on span "button" at bounding box center [675, 104] width 9 height 8
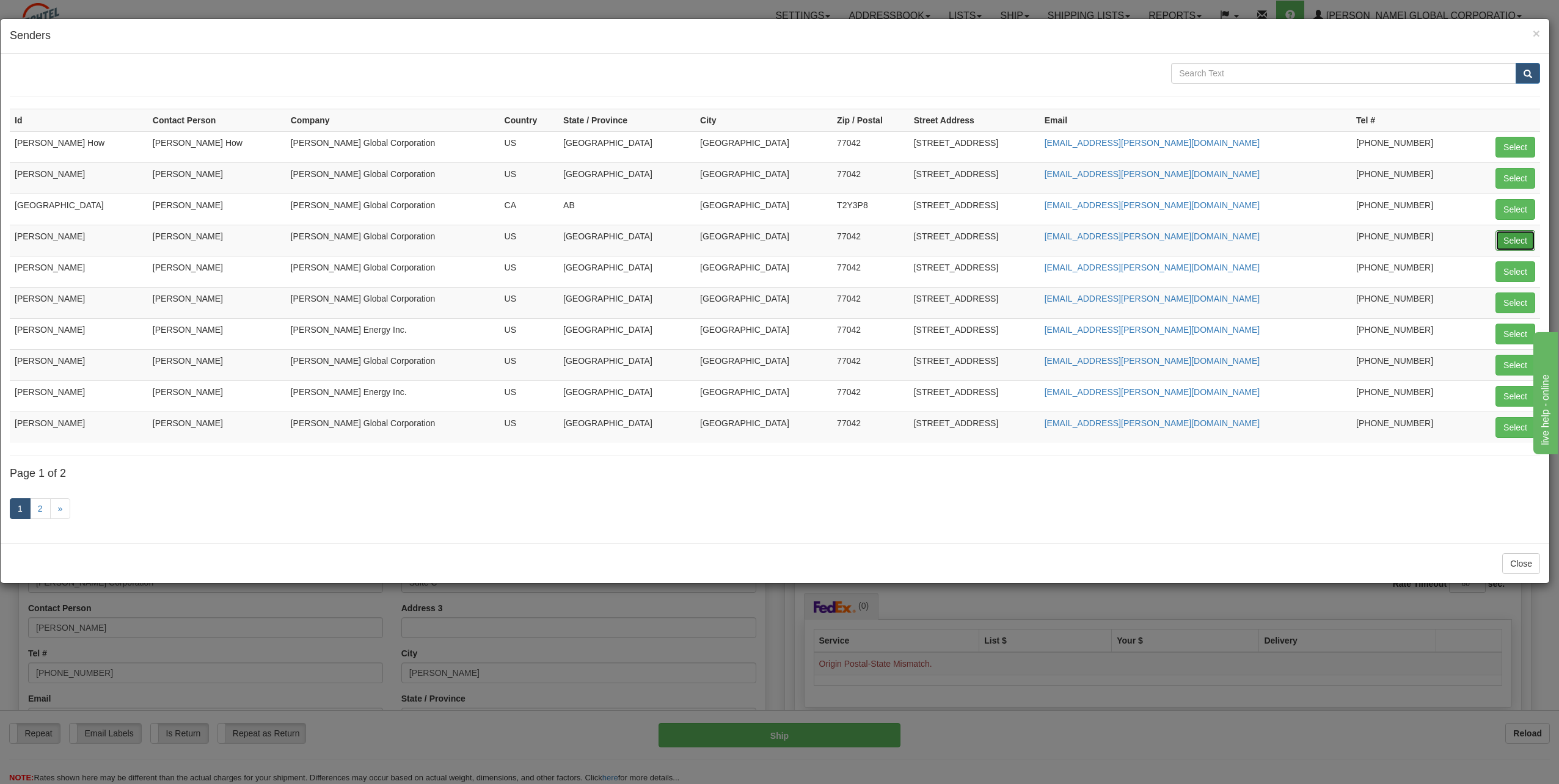
click at [1520, 241] on button "Select" at bounding box center [1515, 241] width 40 height 21
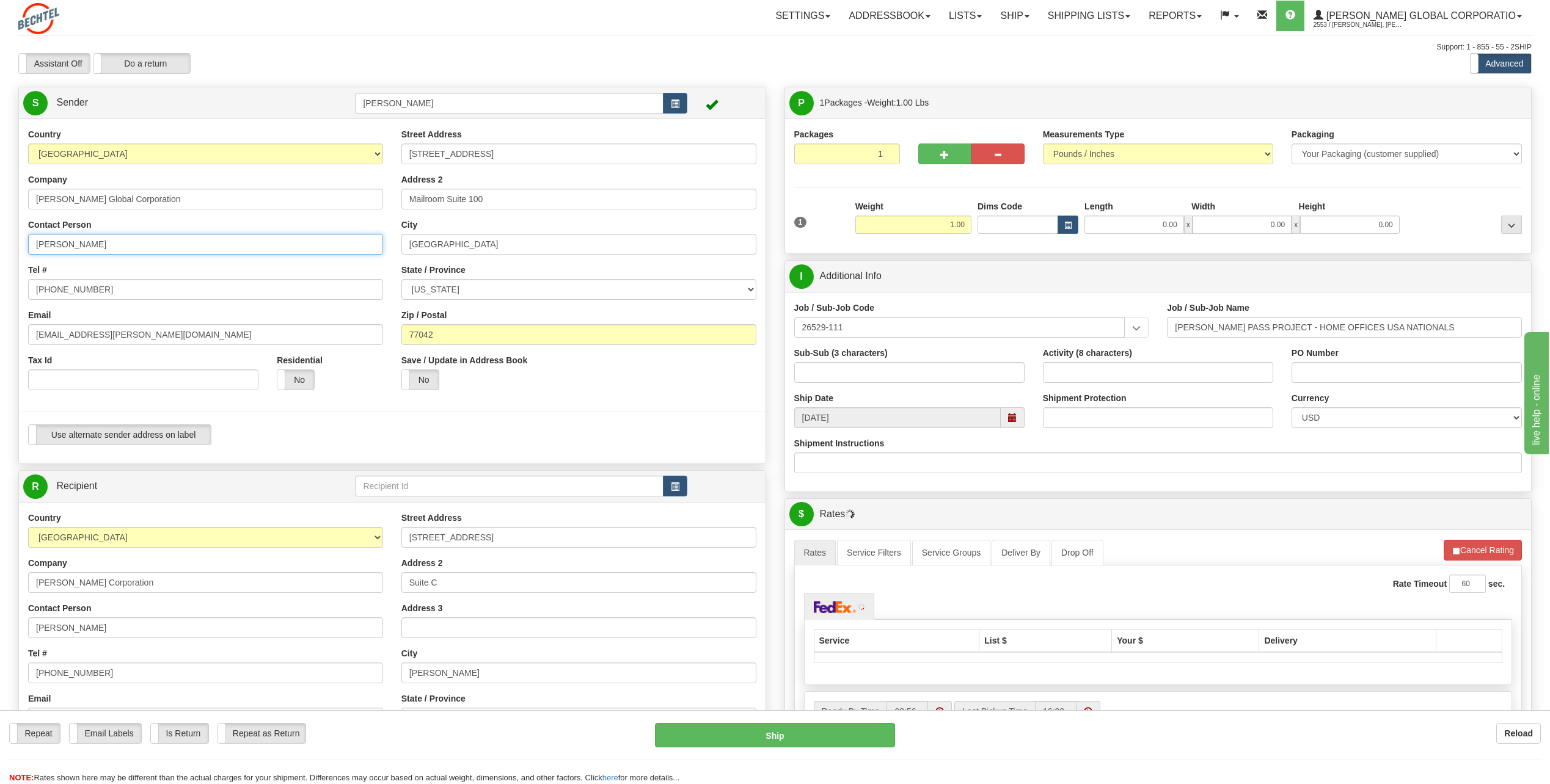
click at [133, 244] on input "[PERSON_NAME]" at bounding box center [205, 244] width 355 height 21
type input "C"
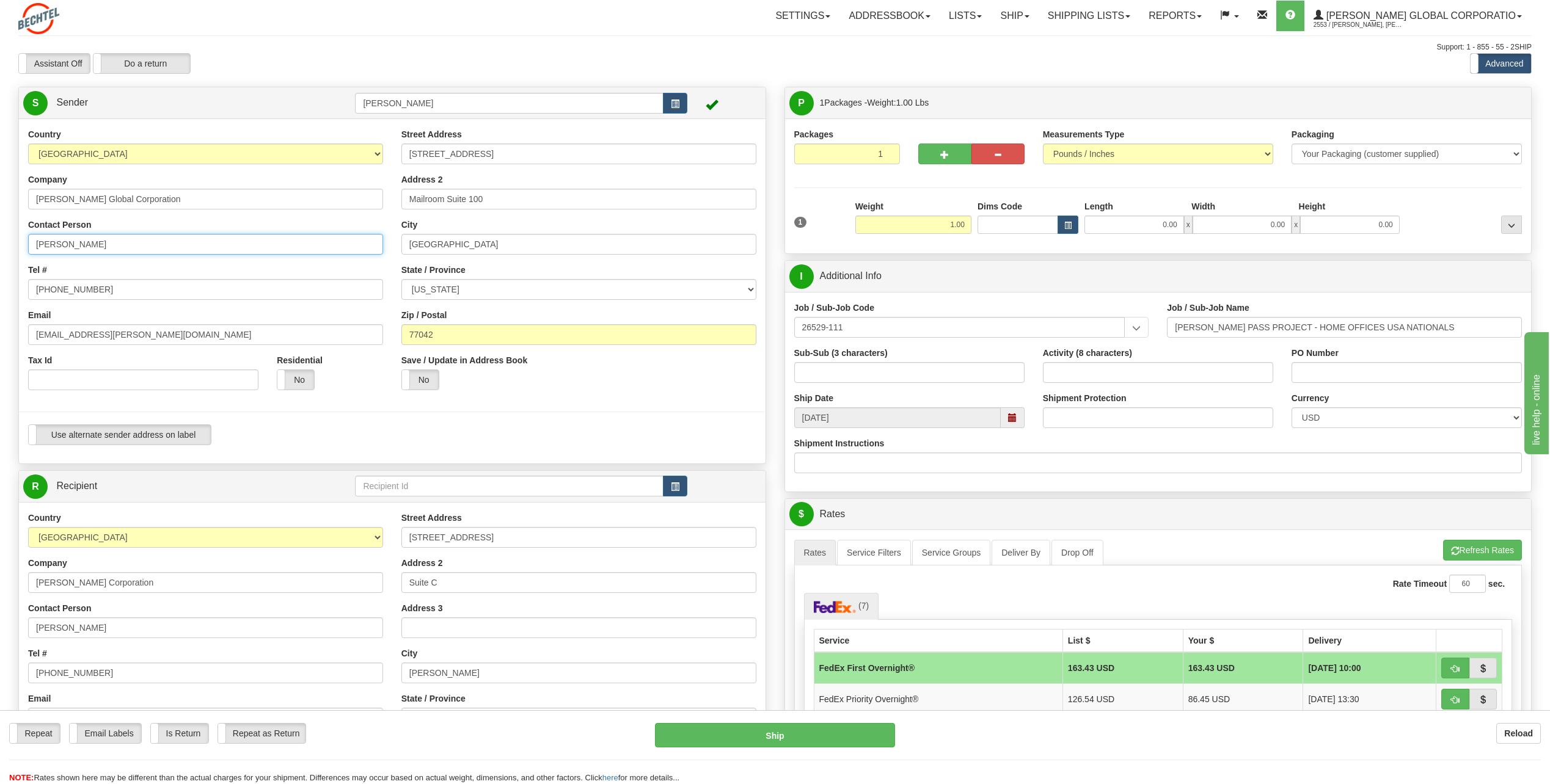
type input "[PERSON_NAME]"
drag, startPoint x: 323, startPoint y: 259, endPoint x: 325, endPoint y: 267, distance: 8.2
click at [324, 261] on div "Country [GEOGRAPHIC_DATA] [GEOGRAPHIC_DATA] [GEOGRAPHIC_DATA] [GEOGRAPHIC_DATA]…" at bounding box center [205, 263] width 373 height 271
click at [126, 293] on input "[PHONE_NUMBER]" at bounding box center [205, 289] width 355 height 21
type input "[PHONE_NUMBER]"
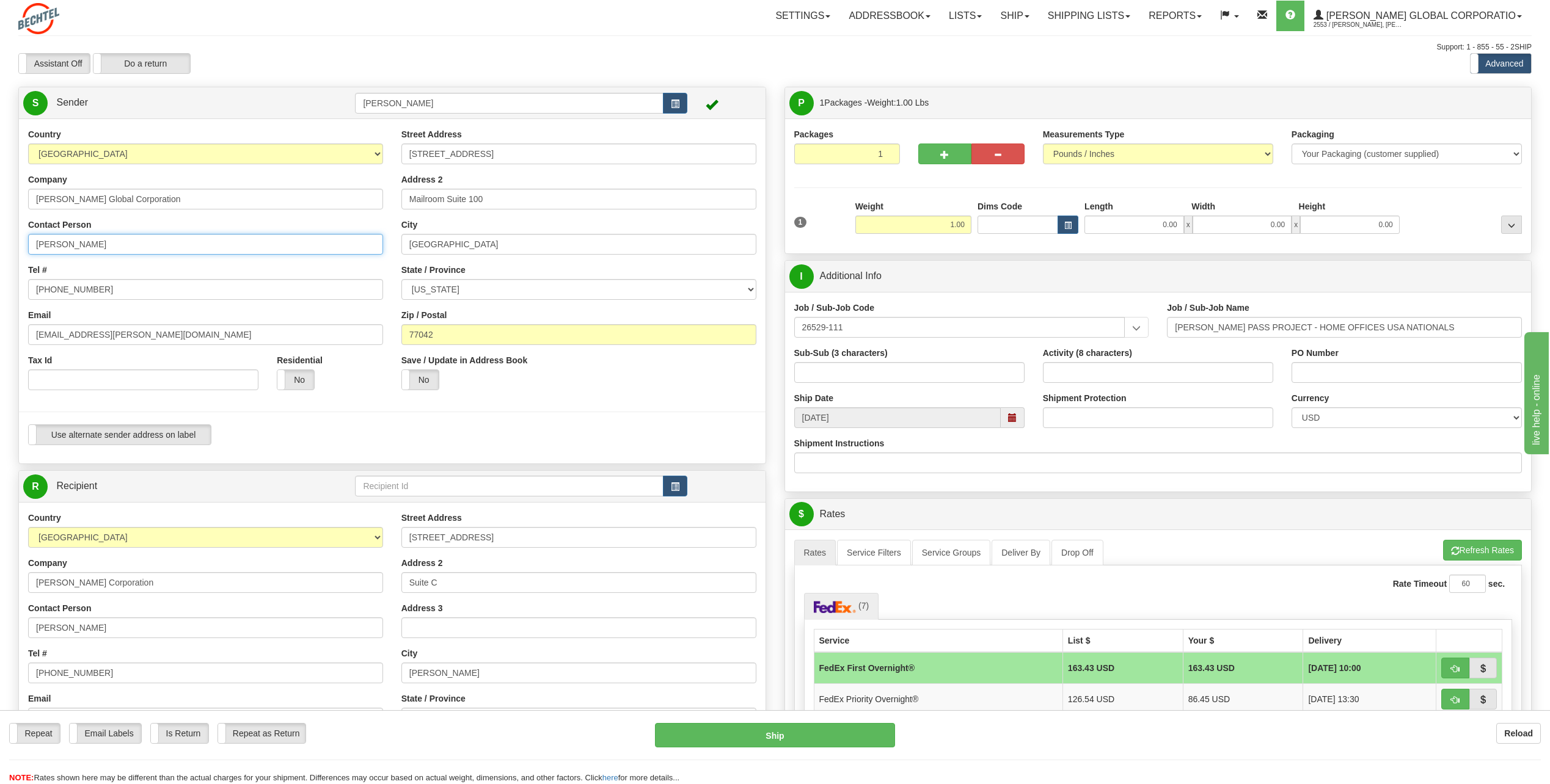
click at [254, 251] on input "[PERSON_NAME]" at bounding box center [205, 244] width 355 height 21
drag, startPoint x: 350, startPoint y: 270, endPoint x: 335, endPoint y: 270, distance: 15.0
click at [350, 270] on div "Tel # [PHONE_NUMBER]" at bounding box center [205, 282] width 355 height 36
drag, startPoint x: 73, startPoint y: 335, endPoint x: 1, endPoint y: 343, distance: 72.4
click at [8, 347] on div "Toggle navigation Settings Shipping Preferences Fields Preferences New" at bounding box center [775, 582] width 1550 height 1165
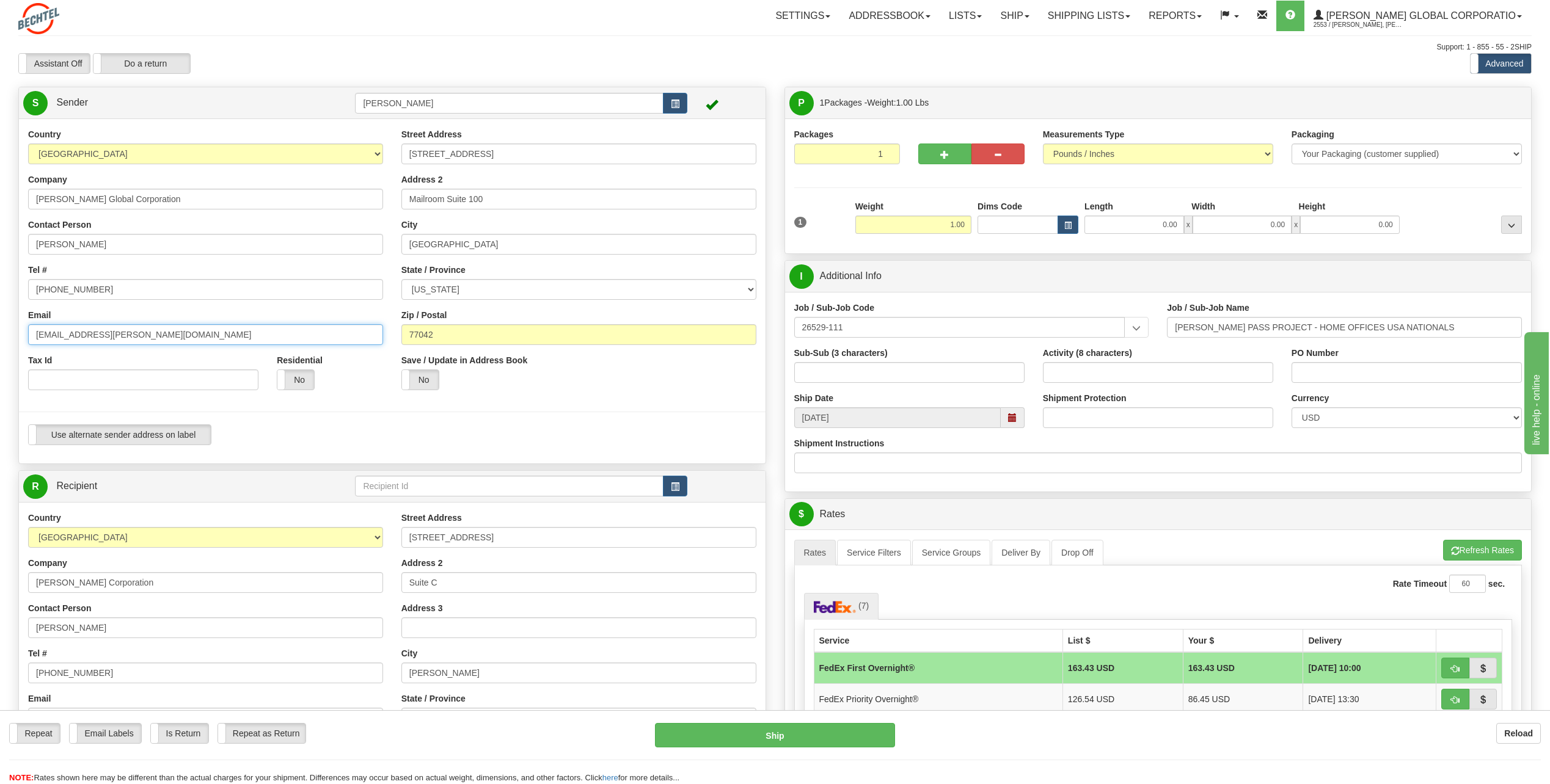
type input "[EMAIL_ADDRESS][PERSON_NAME][DOMAIN_NAME]"
click at [382, 413] on div at bounding box center [392, 412] width 765 height 25
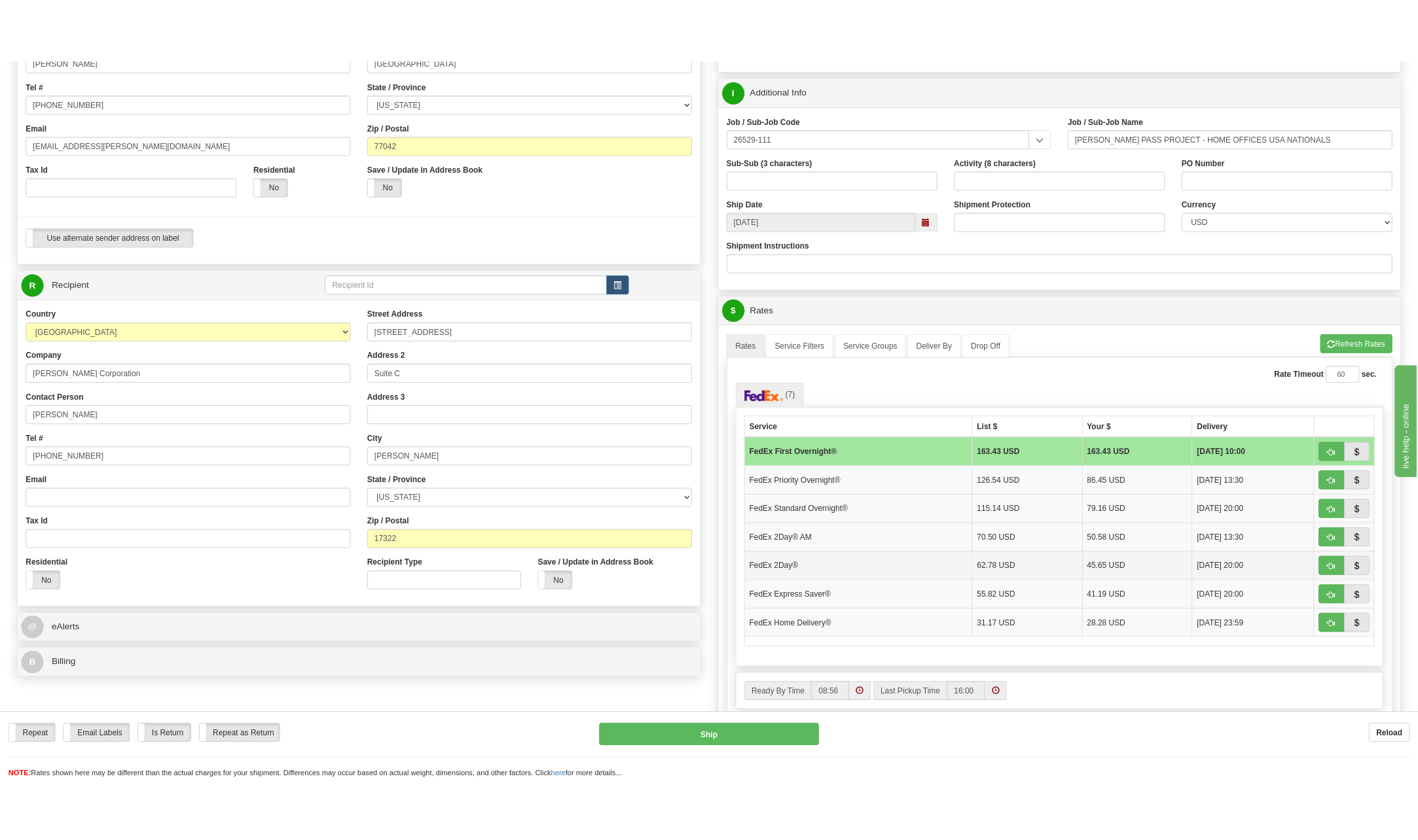
scroll to position [262, 0]
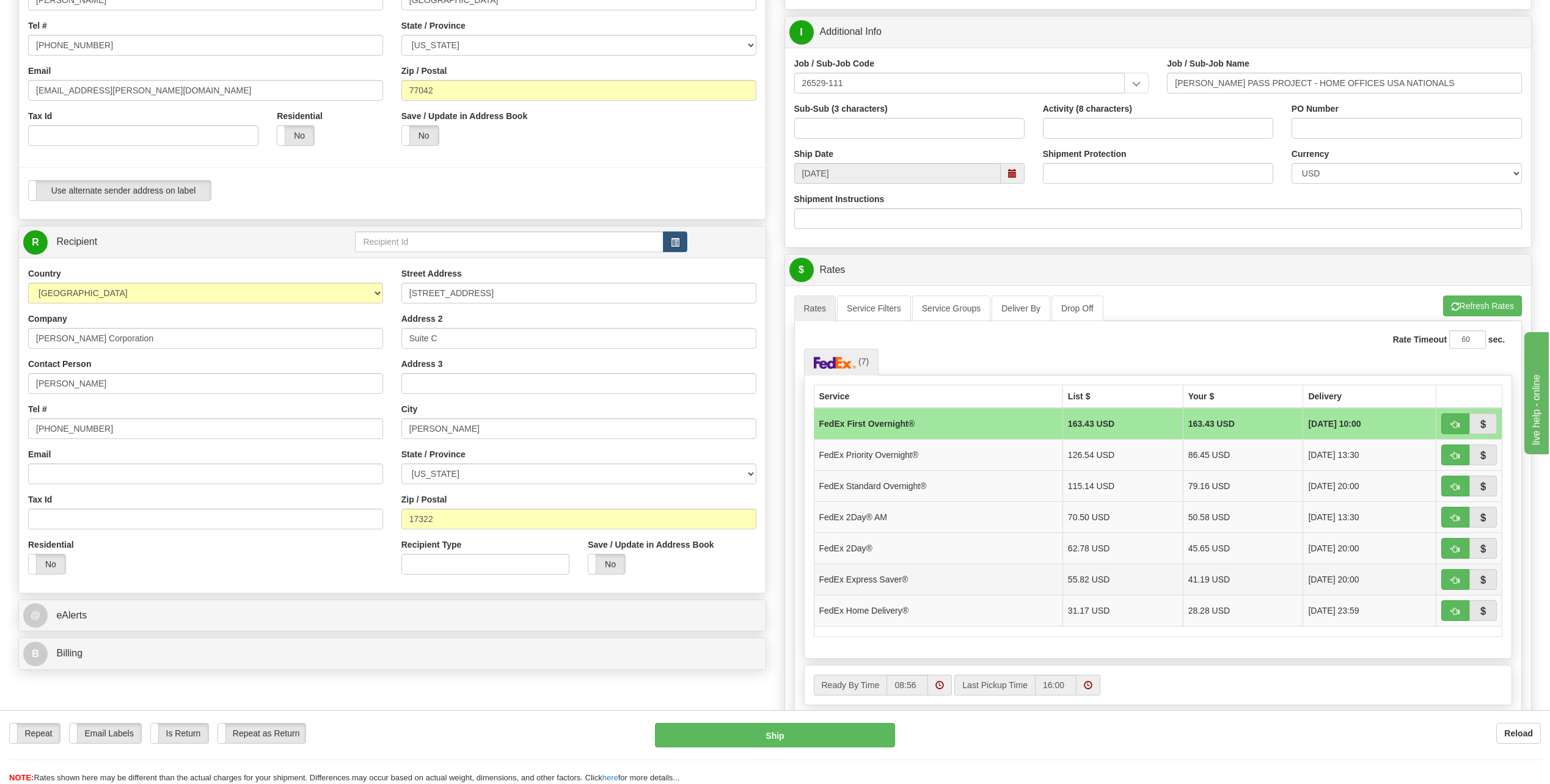
click at [872, 575] on td "FedEx Express Saver®" at bounding box center [938, 579] width 249 height 31
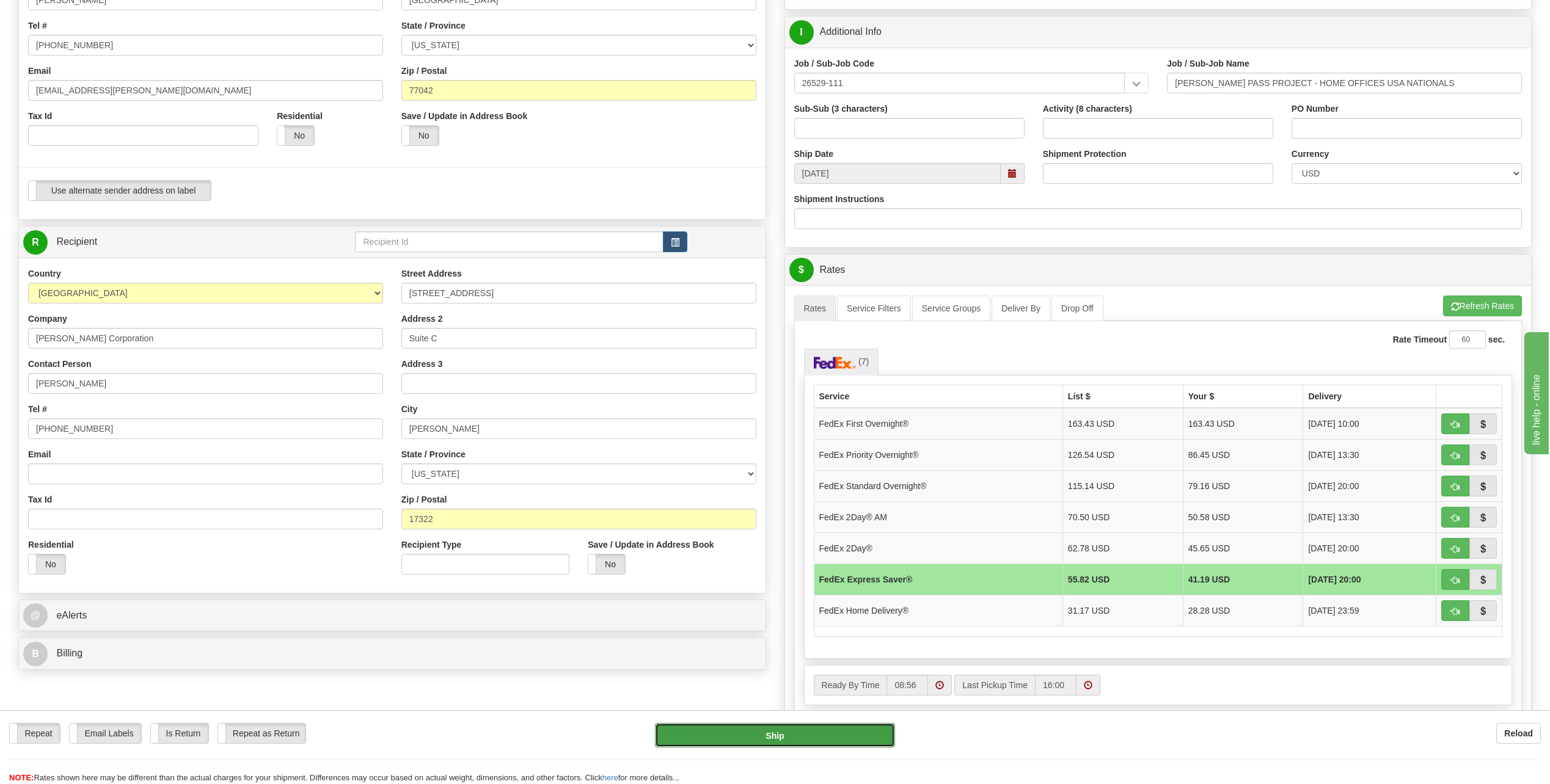
click at [828, 733] on button "Ship" at bounding box center [775, 735] width 240 height 25
type input "20"
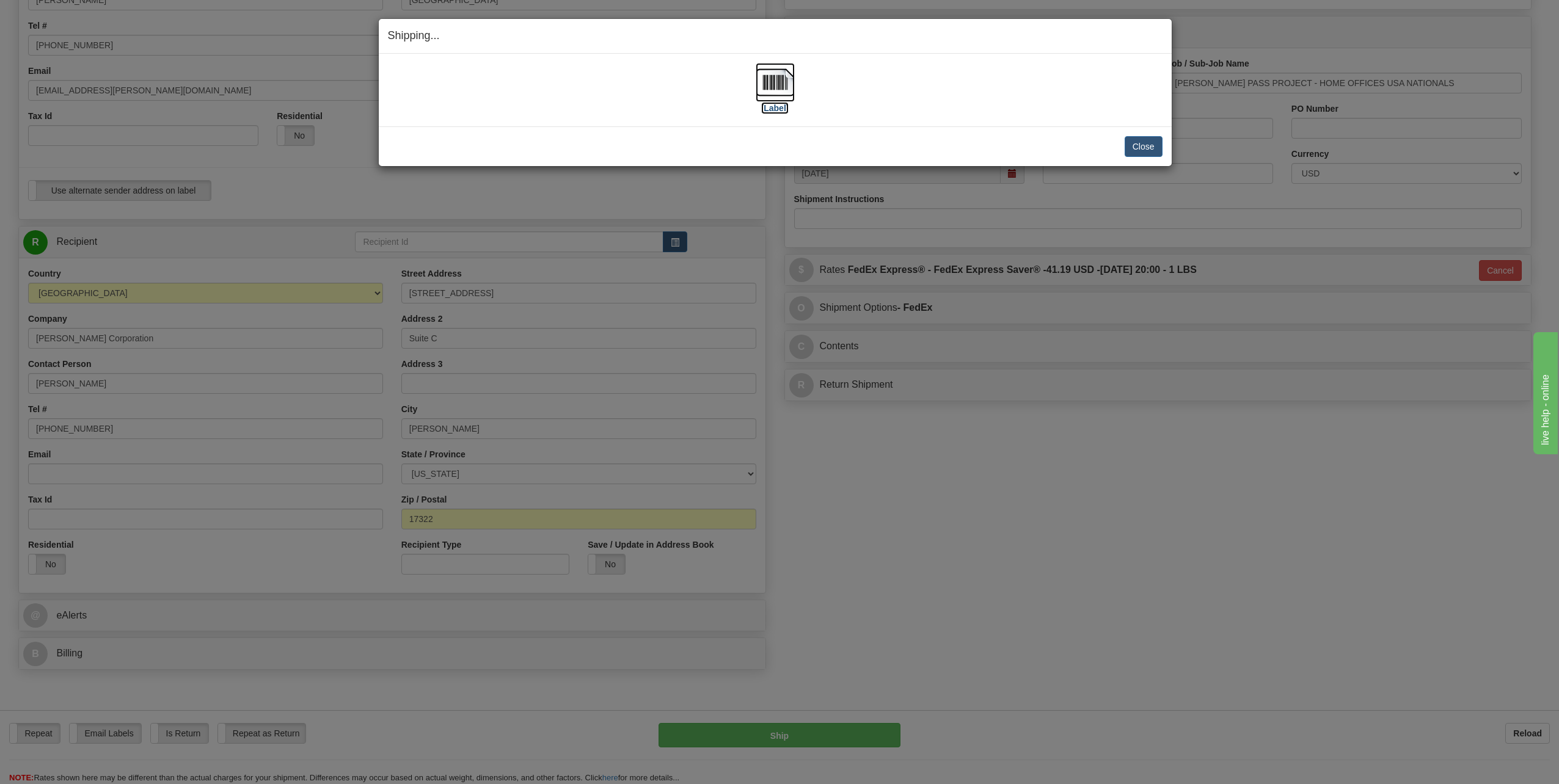
click at [780, 78] on img at bounding box center [775, 83] width 39 height 39
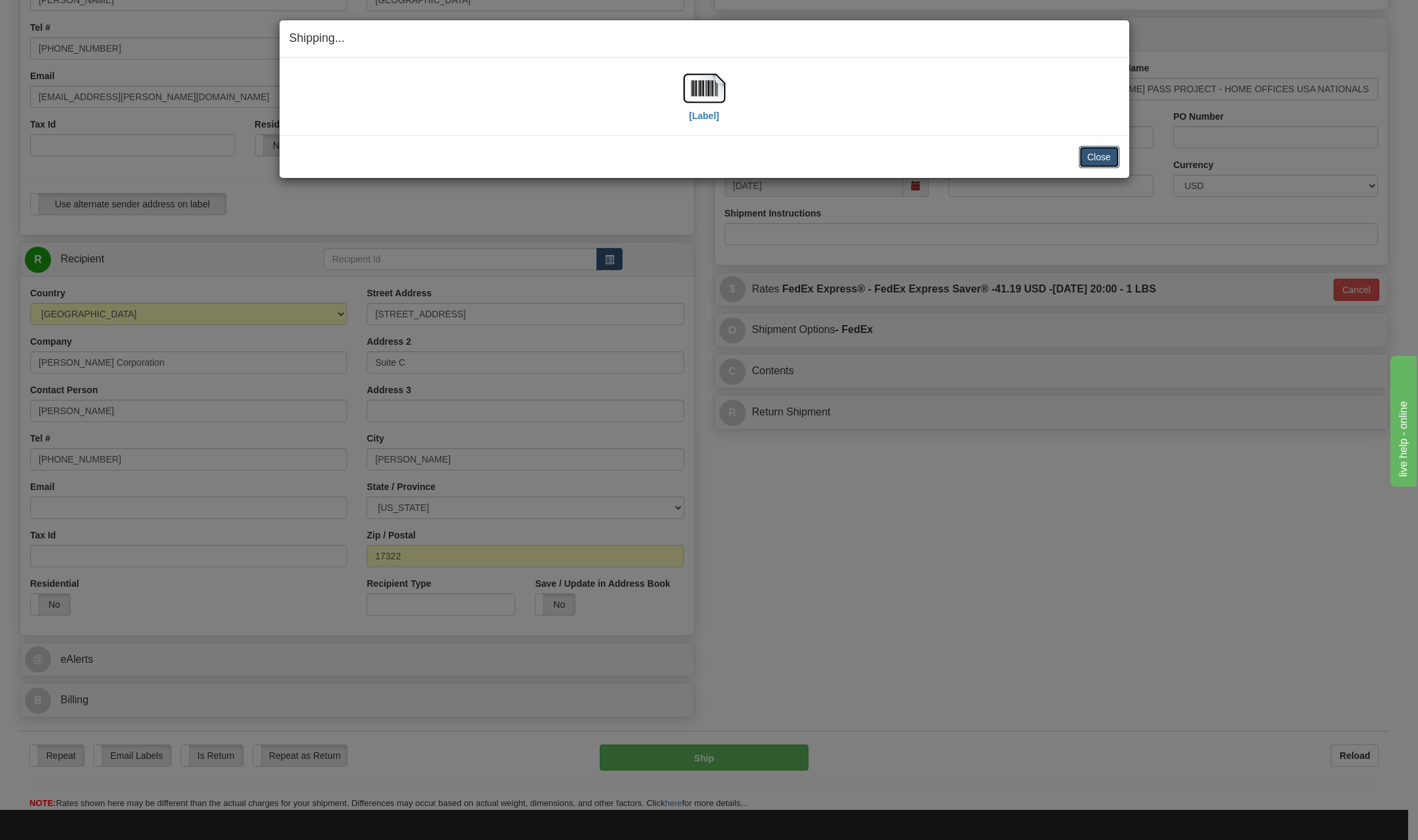
click at [1113, 158] on button "Close" at bounding box center [1099, 157] width 41 height 22
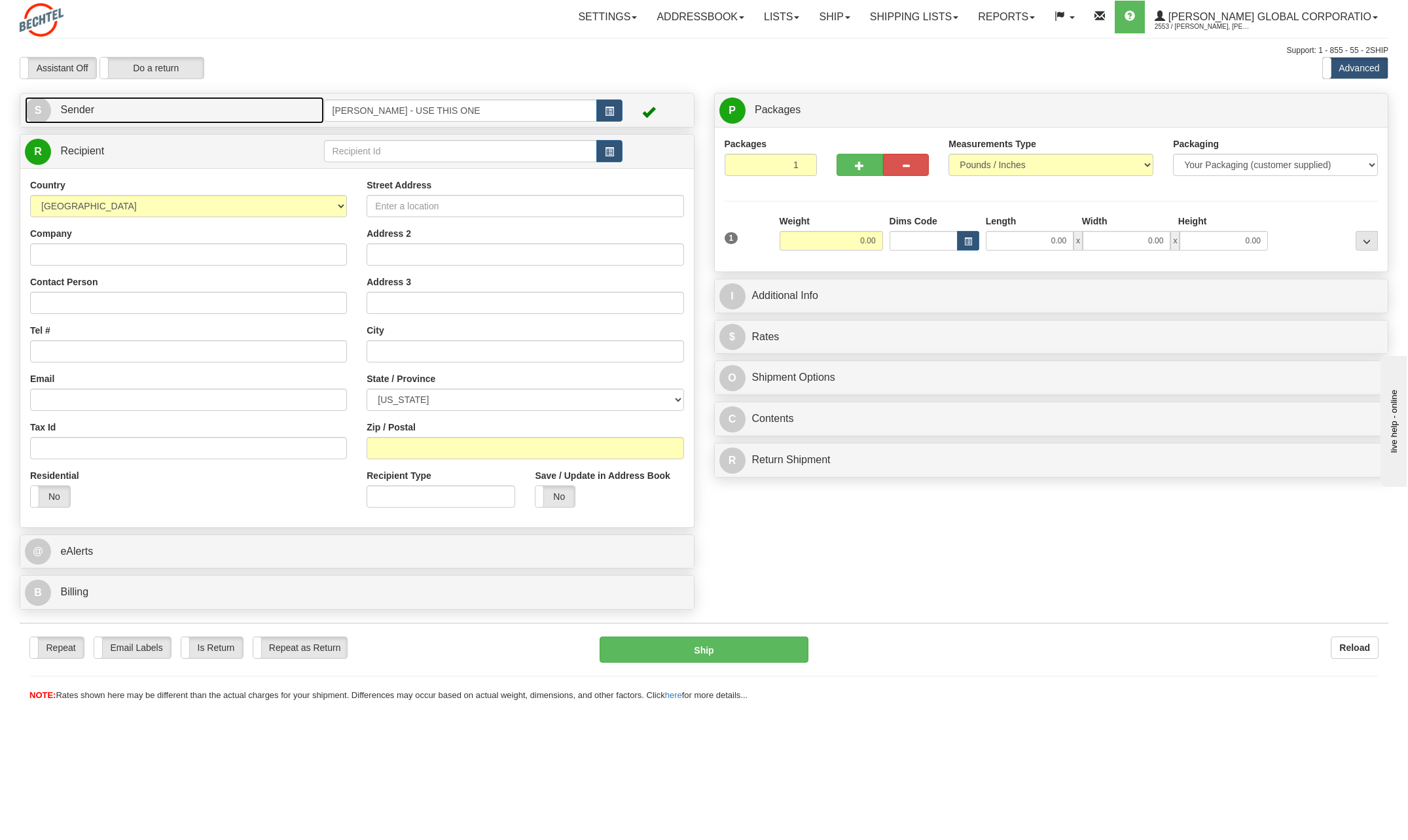
click at [44, 105] on span "S" at bounding box center [38, 110] width 26 height 26
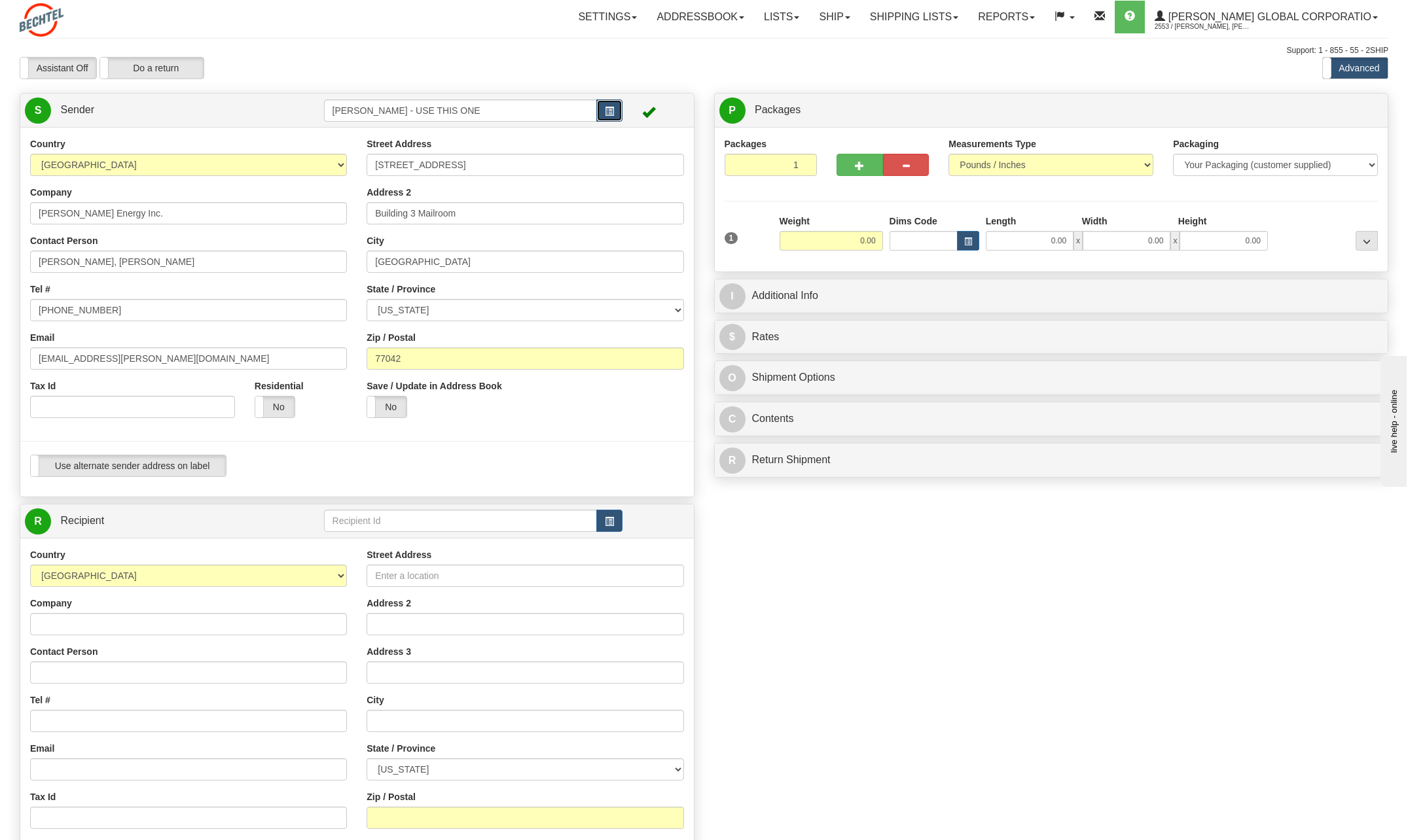
click at [613, 108] on span "button" at bounding box center [609, 112] width 9 height 9
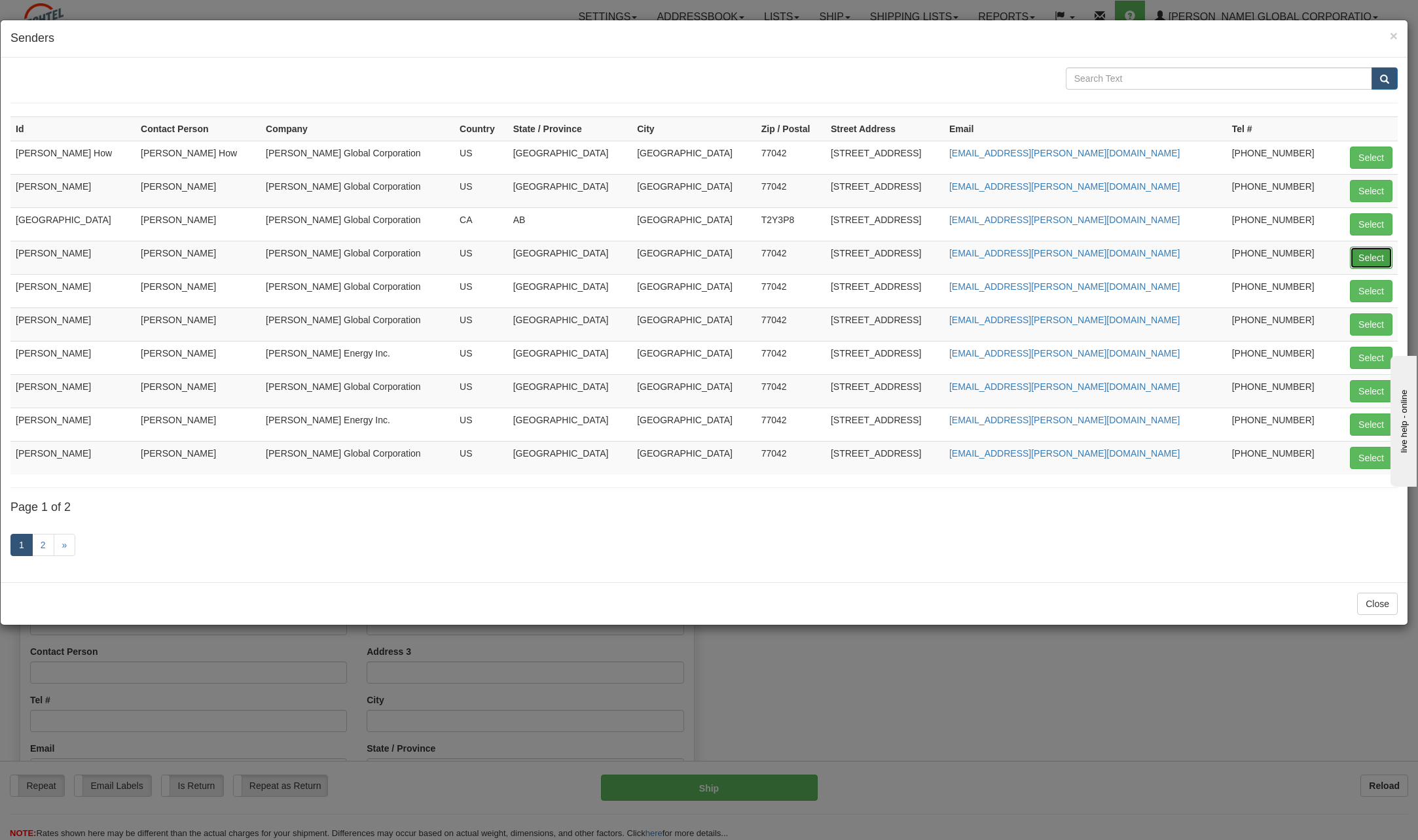
click at [1367, 257] on button "Select" at bounding box center [1371, 258] width 43 height 22
type input "[PERSON_NAME]"
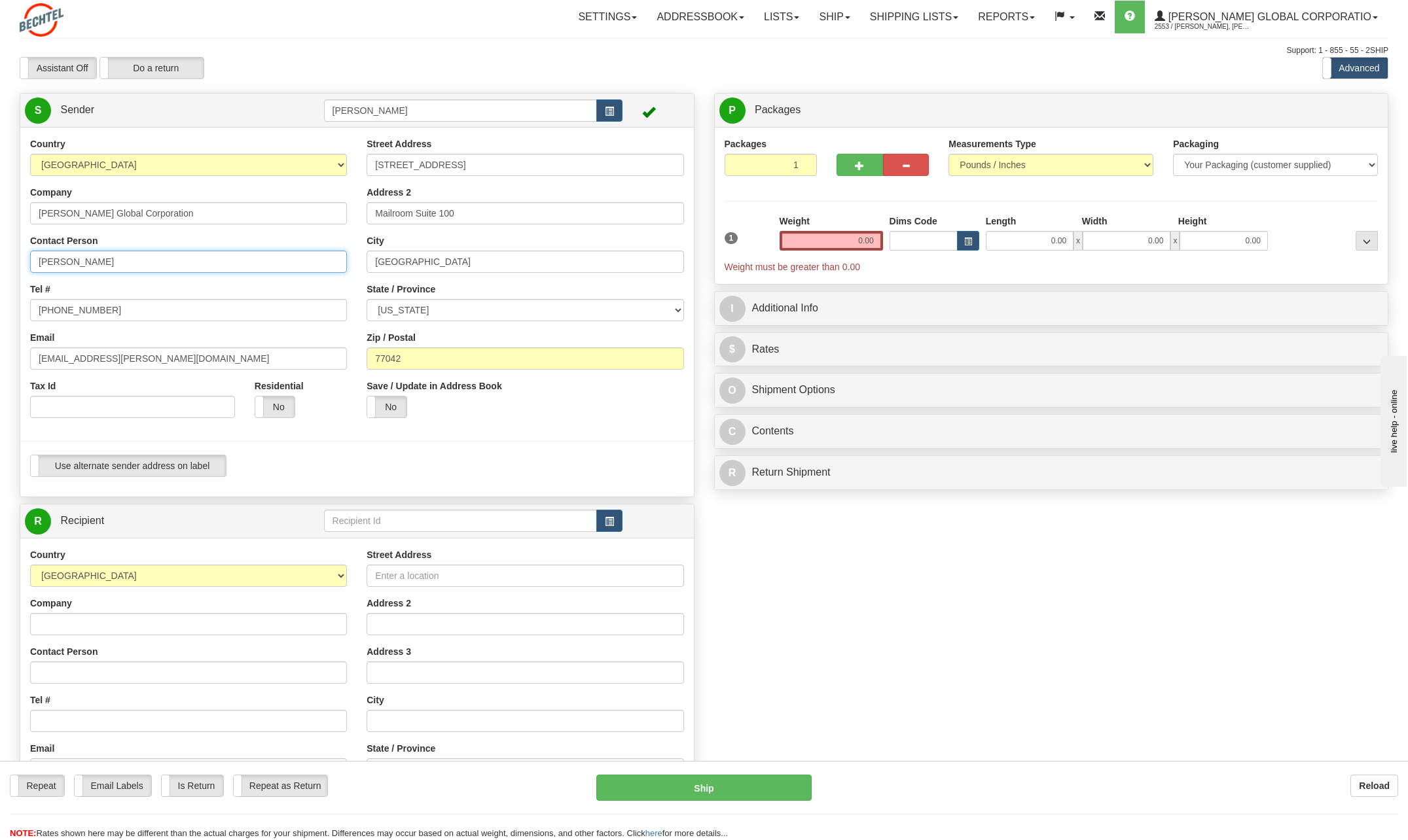
drag, startPoint x: 126, startPoint y: 257, endPoint x: -3, endPoint y: 269, distance: 129.6
click at [0, 269] on html "Training Course Close Toggle navigation Settings Shipping Preferences New Sende…" at bounding box center [704, 420] width 1408 height 840
type input "[PERSON_NAME]"
select select "PA"
click at [114, 309] on input "[PHONE_NUMBER]" at bounding box center [188, 310] width 317 height 22
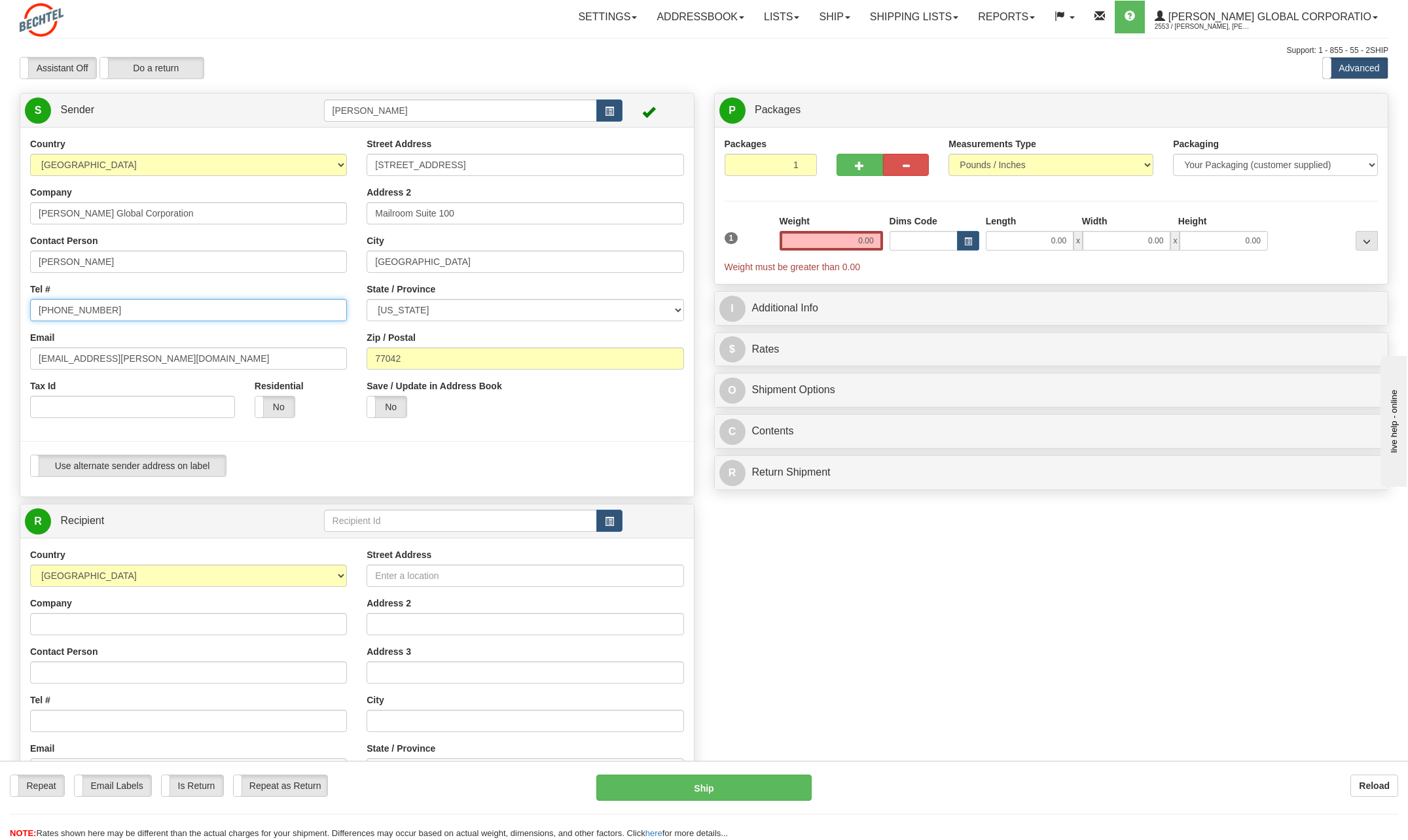
type input "[PHONE_NUMBER]"
click at [167, 290] on div "Tel # [PHONE_NUMBER]" at bounding box center [188, 302] width 317 height 39
drag, startPoint x: 78, startPoint y: 358, endPoint x: -1, endPoint y: 362, distance: 79.1
click at [0, 362] on html "Training Course Close Toggle navigation Settings Shipping Preferences New Sende…" at bounding box center [704, 420] width 1408 height 840
type input "[EMAIL_ADDRESS][PERSON_NAME][DOMAIN_NAME]"
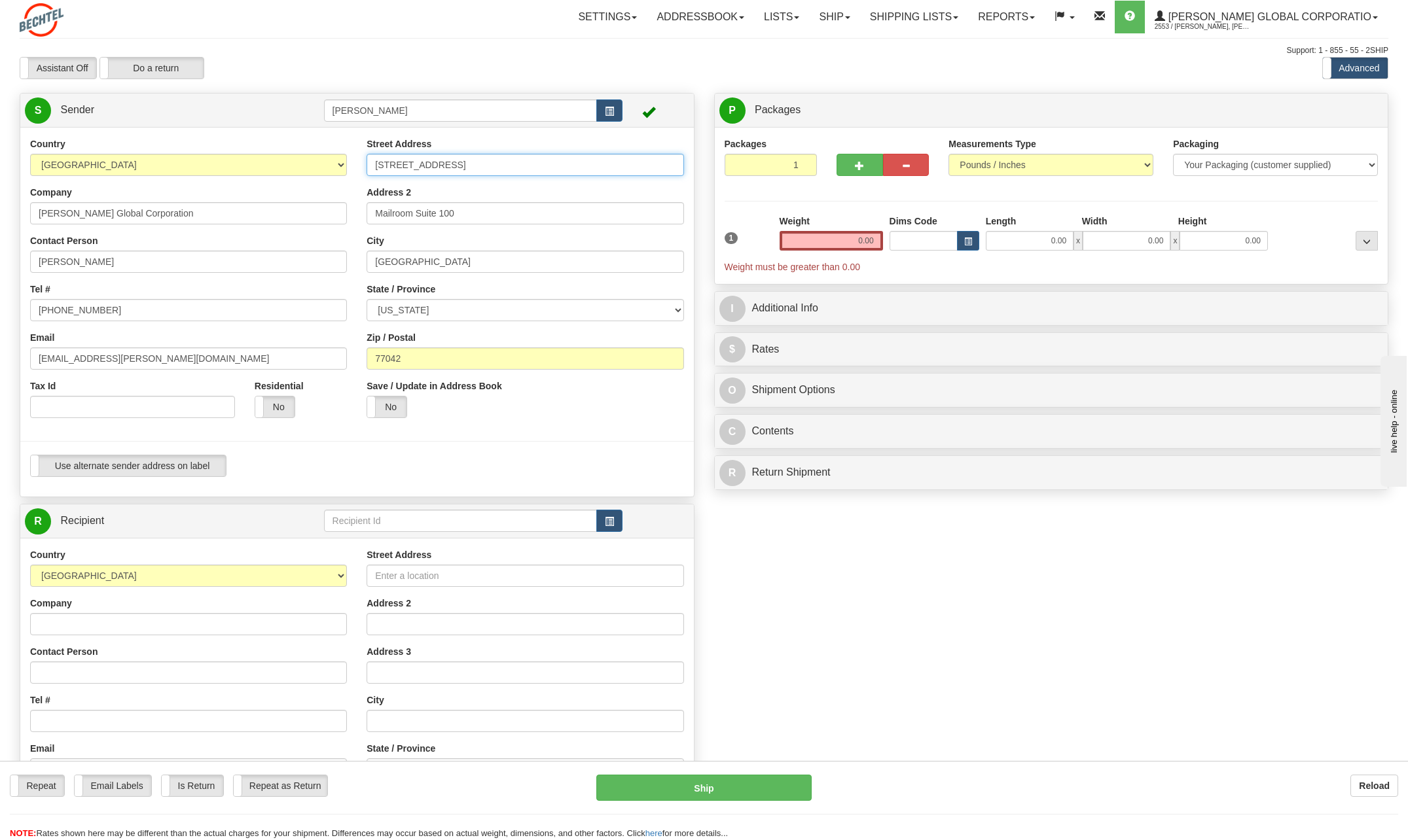
click at [512, 160] on input "[STREET_ADDRESS]" at bounding box center [525, 164] width 317 height 22
type input "2"
type input "[STREET_ADDRESS]"
click at [634, 229] on div "Street Address 12260 High Point Road Address 2 Mailroom Suite 100 City Houston …" at bounding box center [525, 282] width 336 height 290
click at [498, 215] on input "Mailroom Suite 100" at bounding box center [525, 213] width 317 height 22
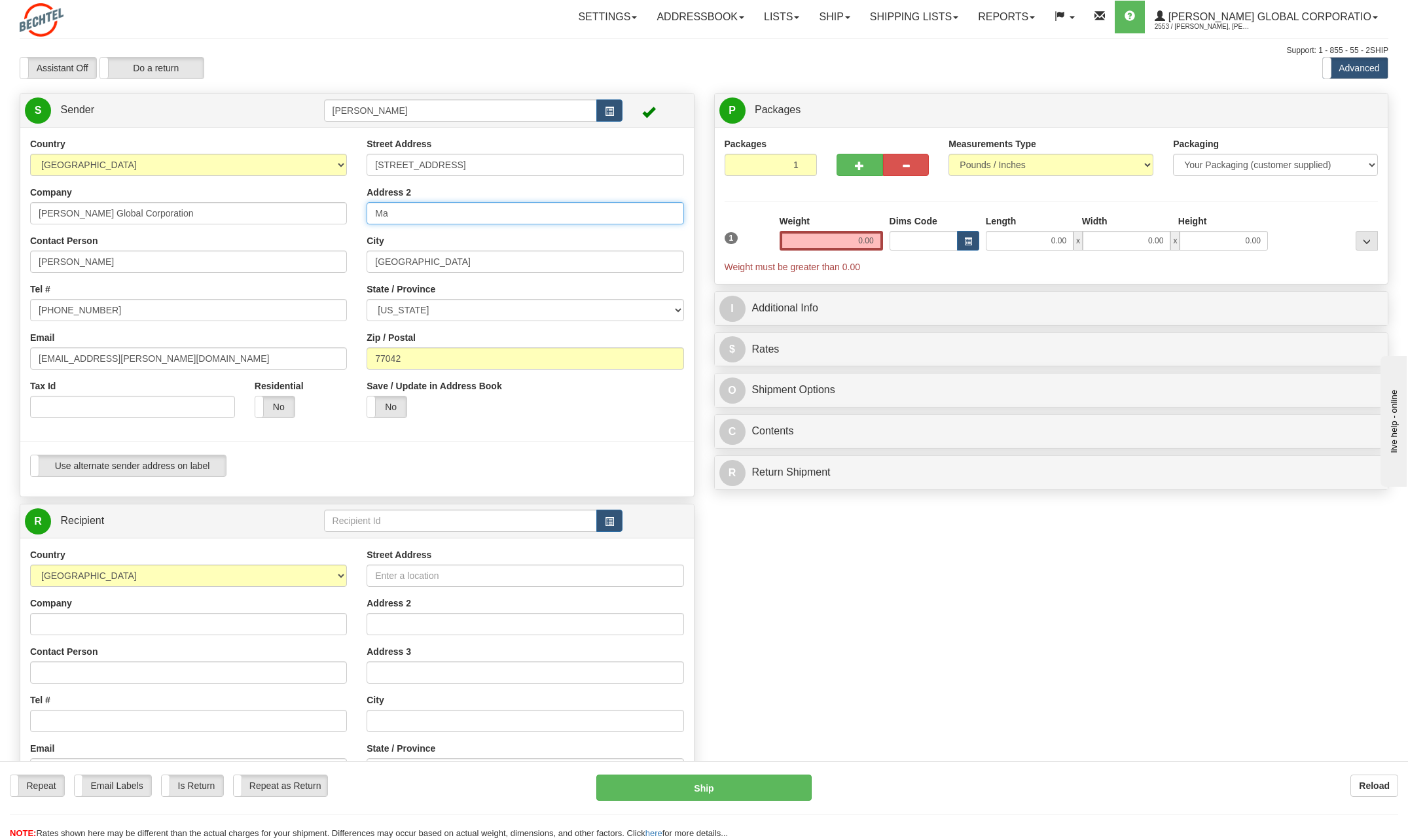
type input "M"
click at [450, 262] on input "[GEOGRAPHIC_DATA]" at bounding box center [525, 261] width 317 height 22
type input "H"
type input "[PERSON_NAME]"
click at [405, 361] on input "77042" at bounding box center [525, 358] width 317 height 22
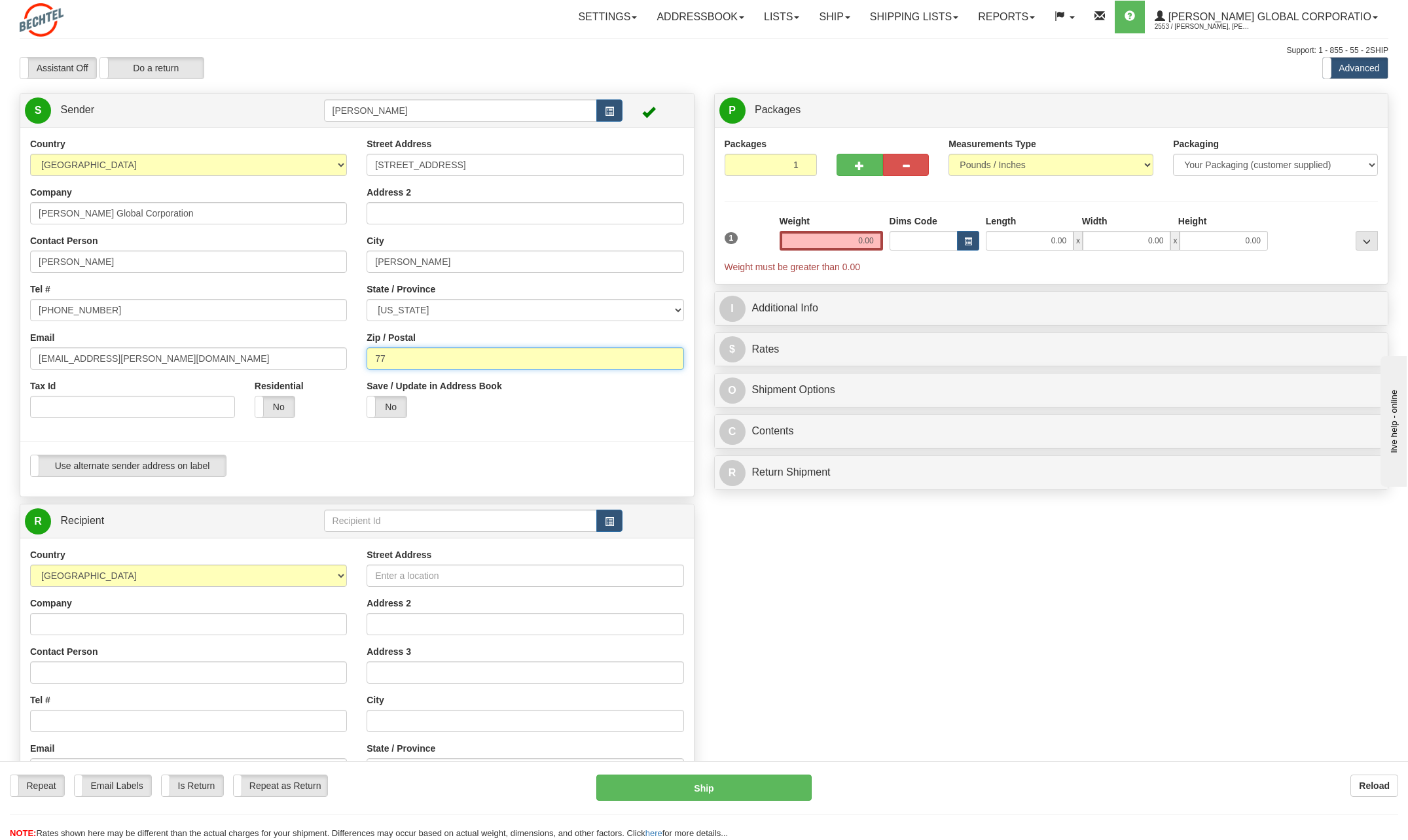
type input "7"
type input "17322"
drag, startPoint x: 850, startPoint y: 236, endPoint x: 971, endPoint y: 249, distance: 121.7
click at [973, 246] on div "1 Weight 0.00 Dims Code 0.00" at bounding box center [1052, 244] width 661 height 59
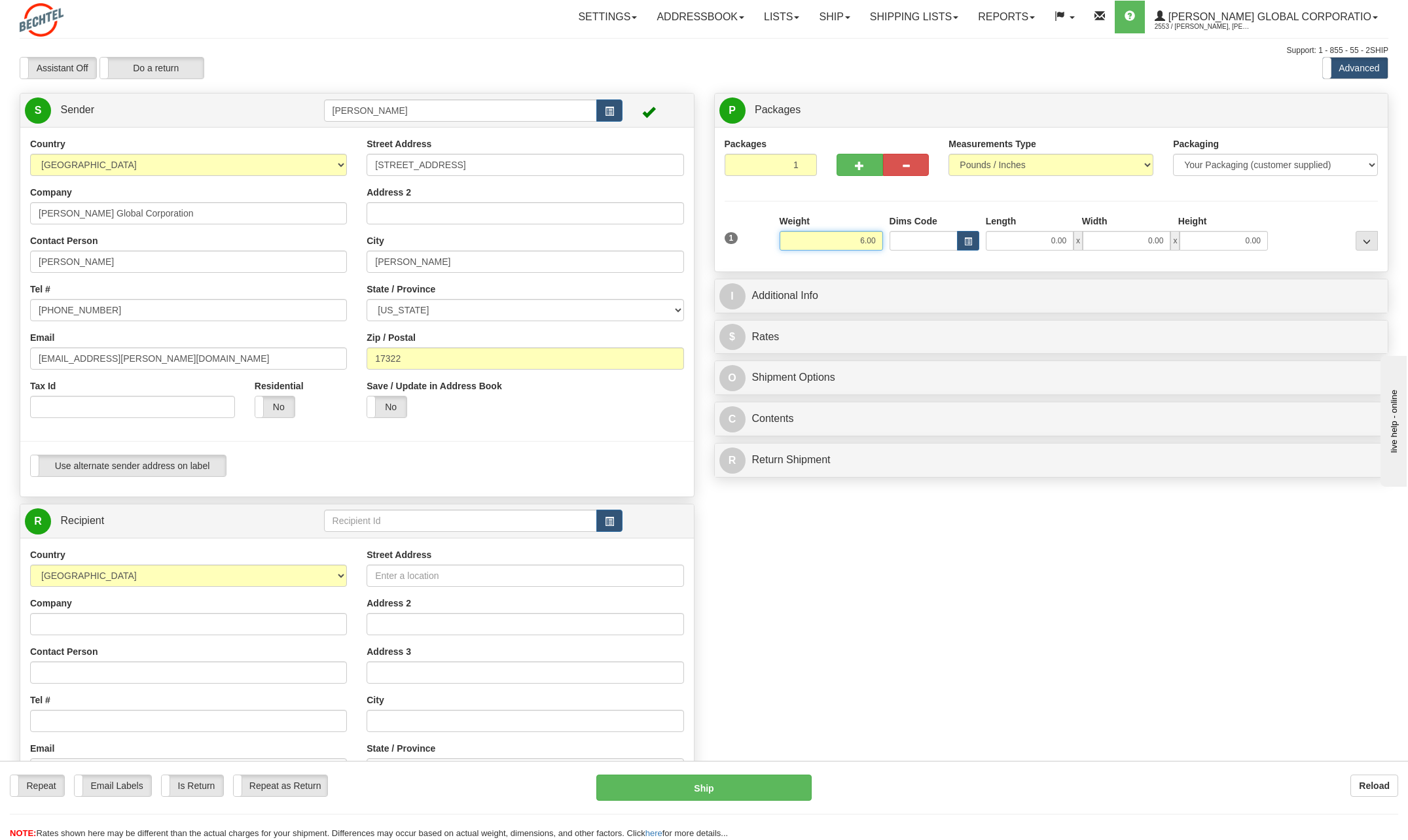
type input "6.00"
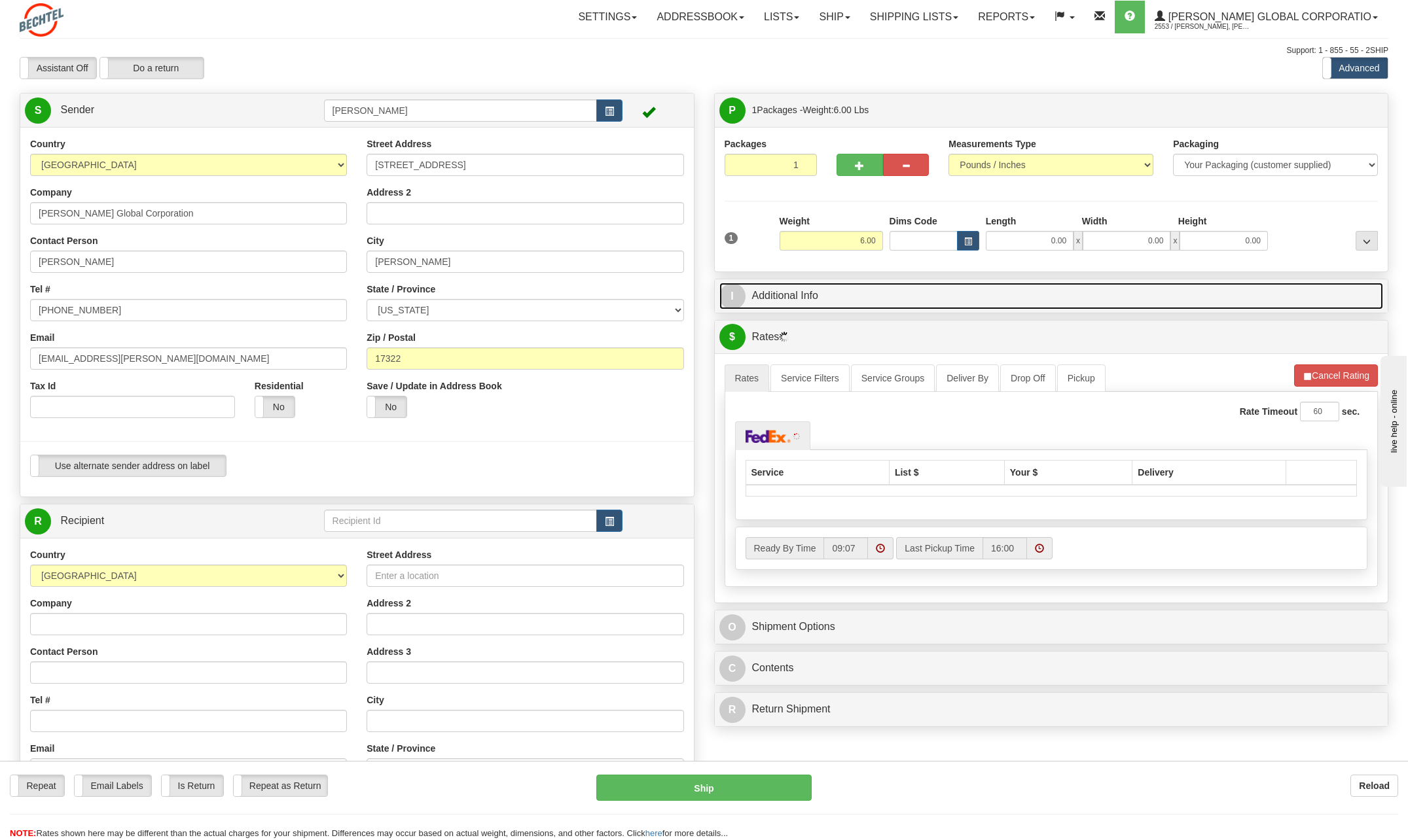
click at [738, 296] on span "I" at bounding box center [732, 296] width 26 height 26
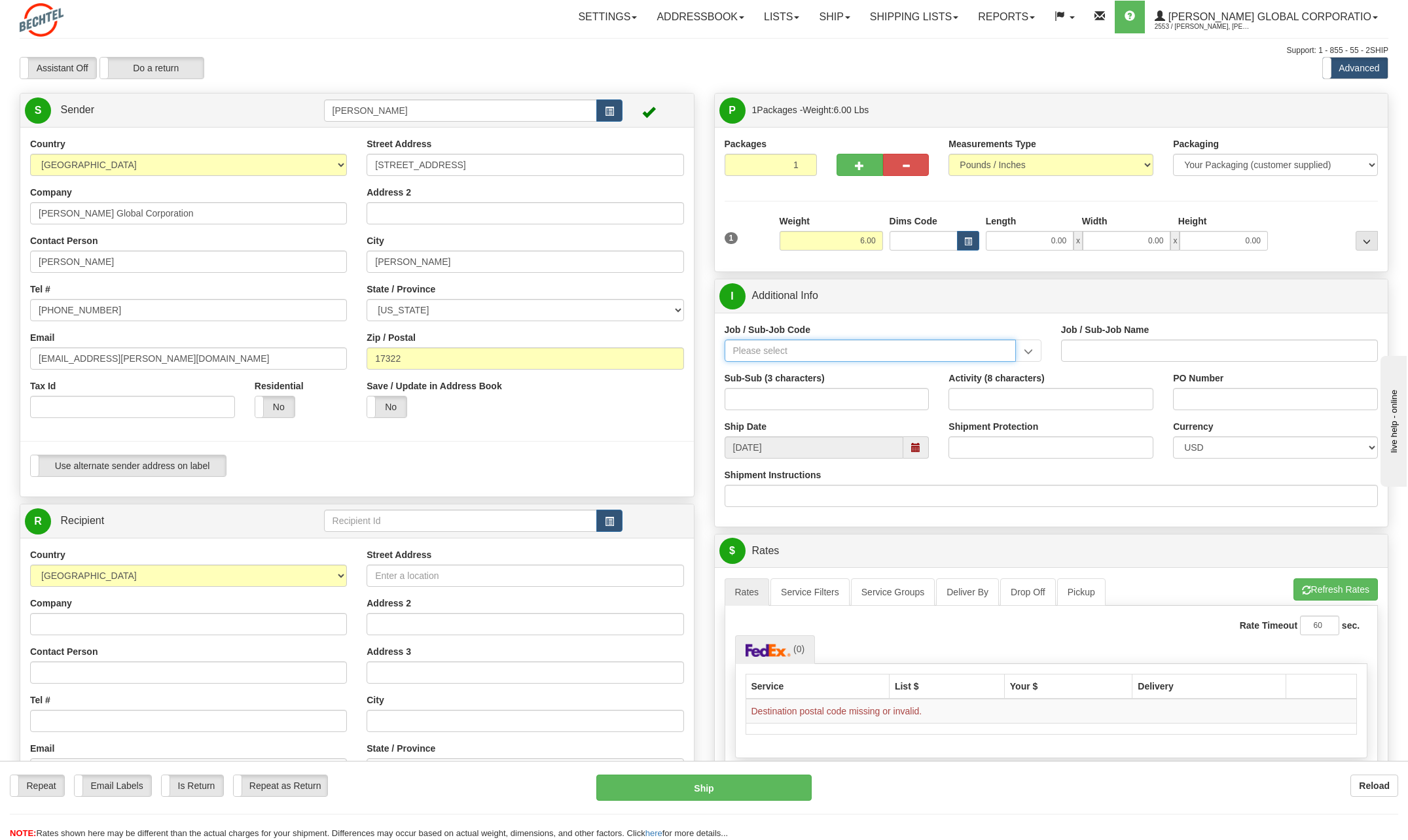
click at [779, 351] on input "Job / Sub-Job Code" at bounding box center [870, 351] width 291 height 22
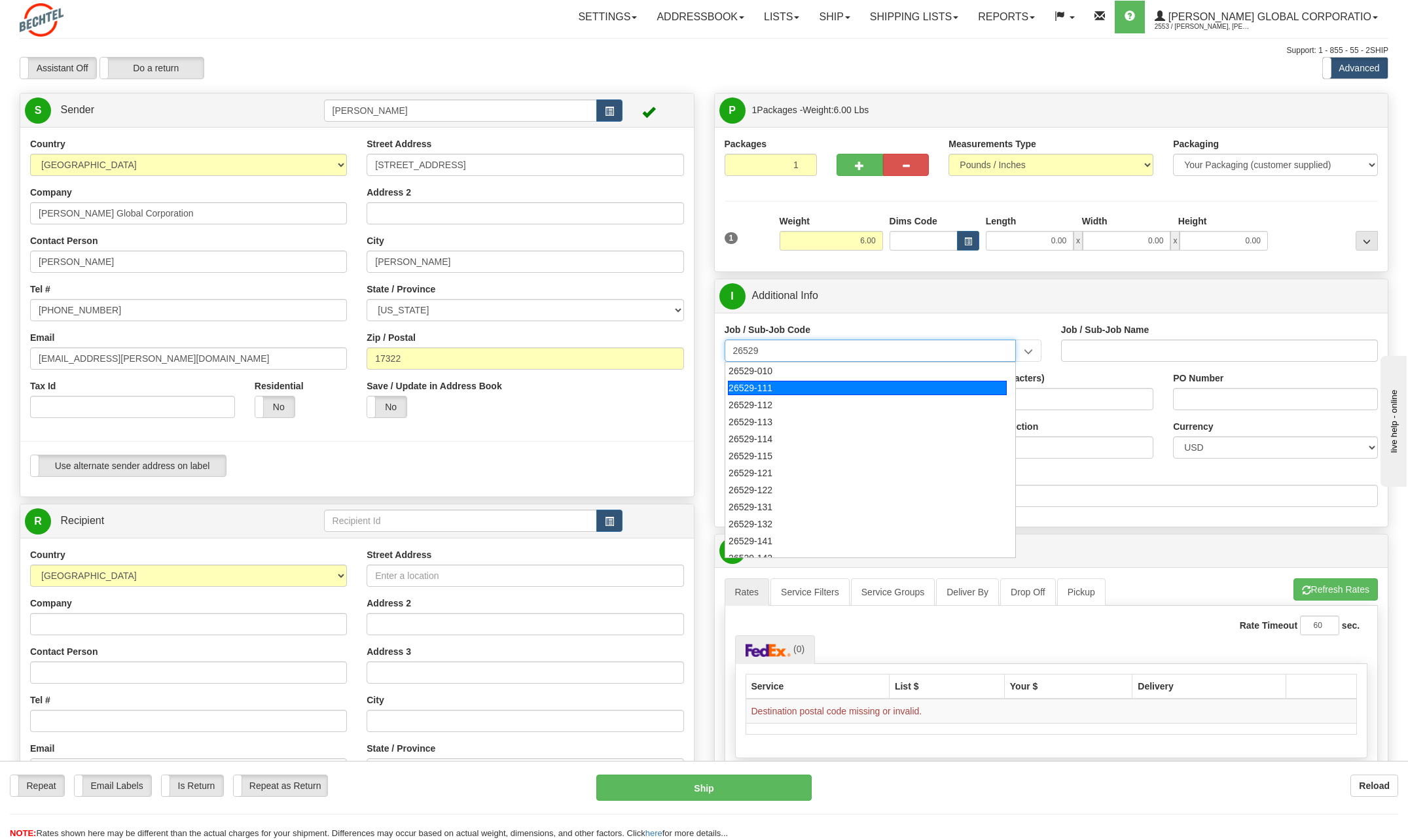
click at [770, 384] on div "26529-111" at bounding box center [867, 388] width 279 height 14
type input "26529-111"
type input "[PERSON_NAME] PASS PROJECT - HOME OFFICES USA NATIONALS"
type input "26529-111"
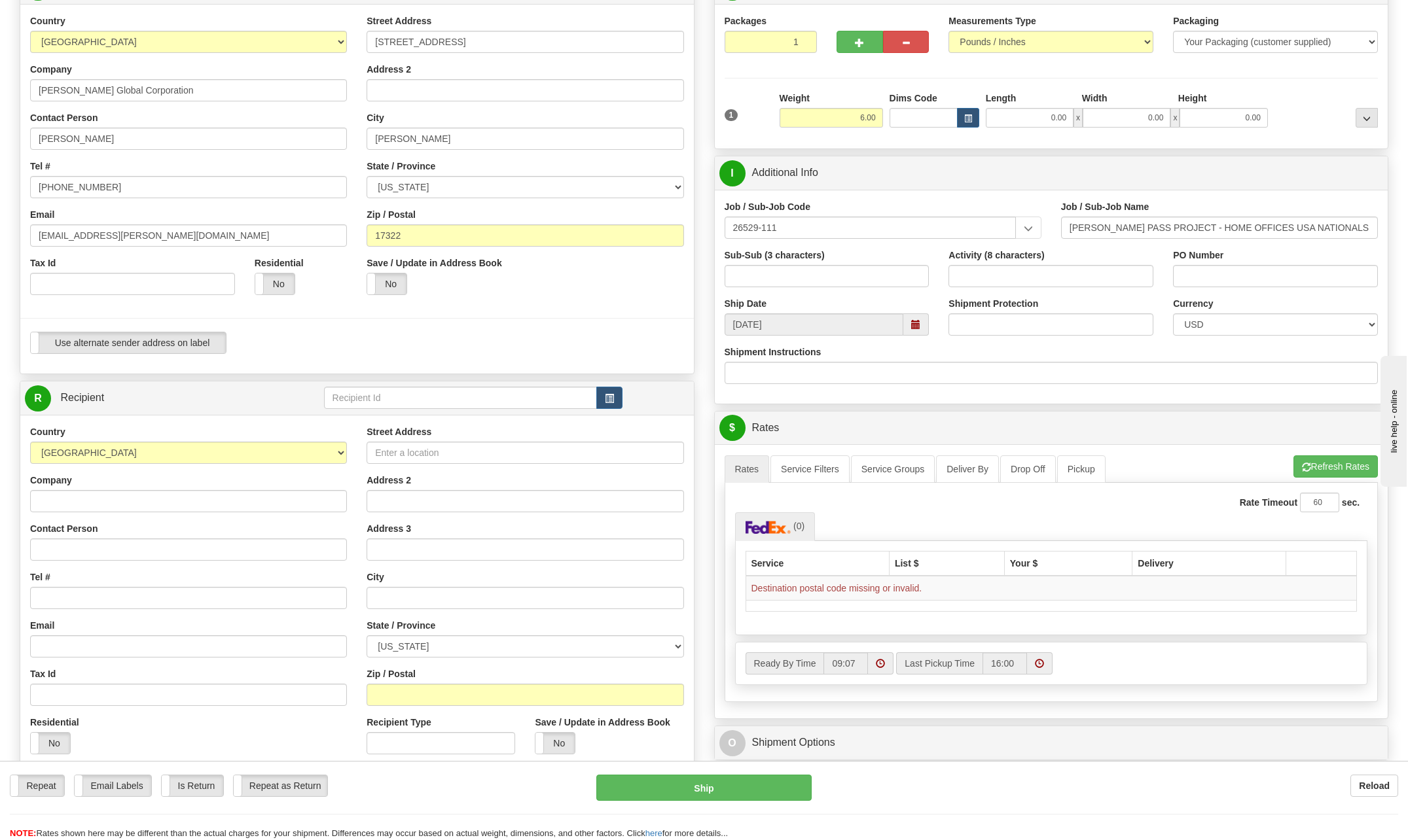
scroll to position [131, 0]
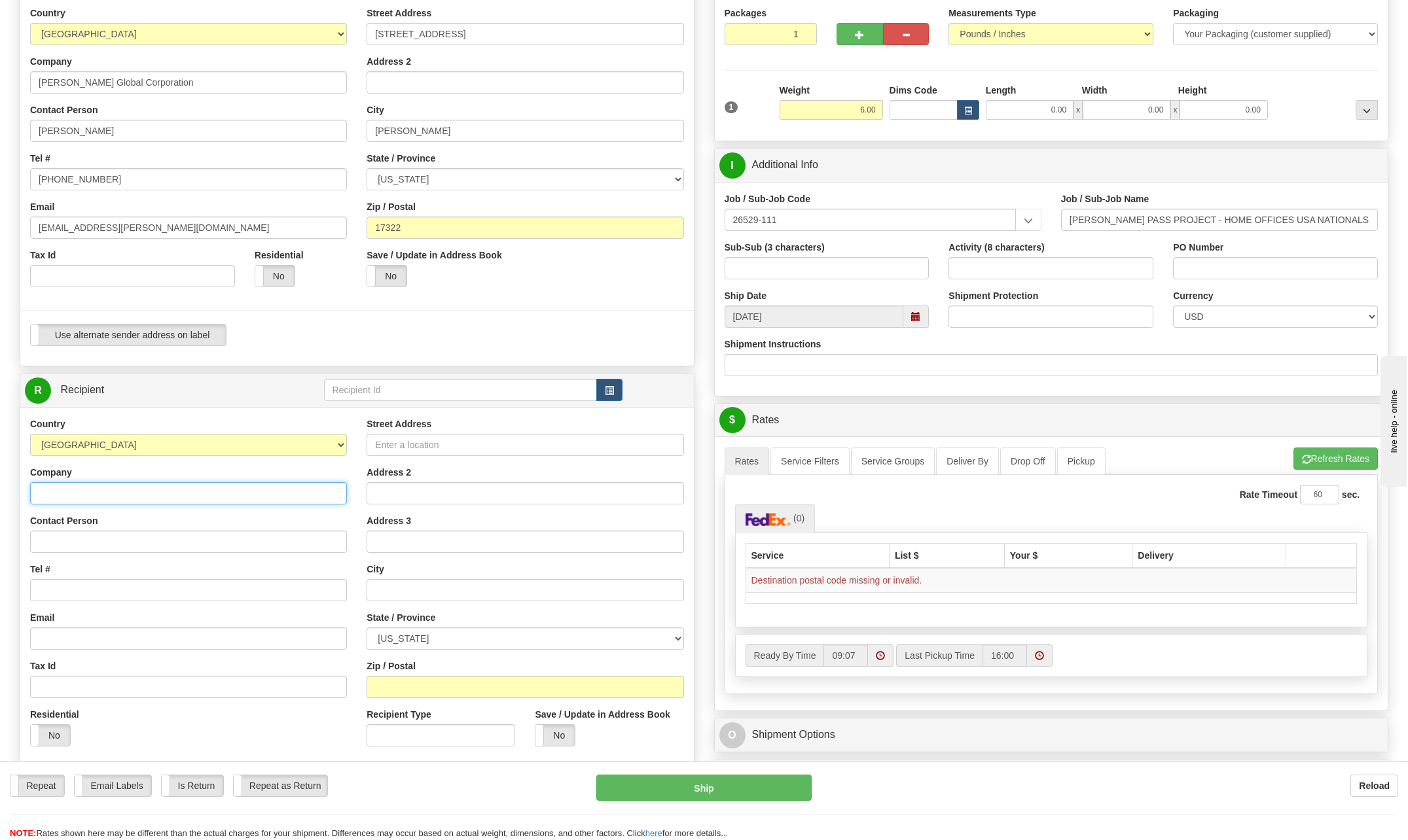
click at [108, 496] on input "Company" at bounding box center [188, 493] width 317 height 22
type input "[PERSON_NAME] Corporation"
click at [343, 524] on div "Contact Person" at bounding box center [188, 533] width 317 height 39
click at [98, 535] on input "Contact Person" at bounding box center [188, 541] width 317 height 22
type input "Ed Ritchie"
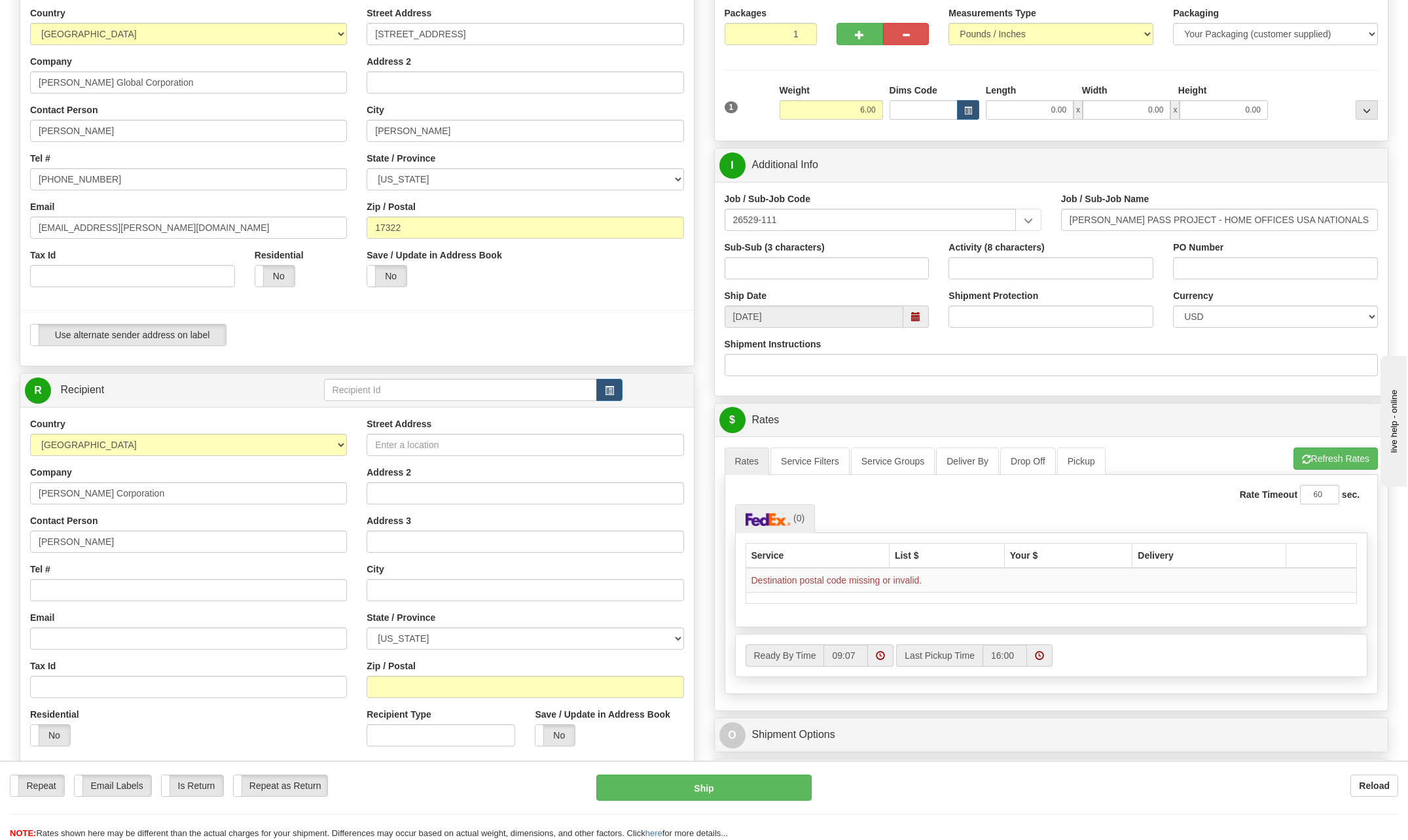
type input "egritchi@bechtel.com"
type input "35 West 1st Street"
type input "Suite 113"
type input "Winnemucca"
select select "NV"
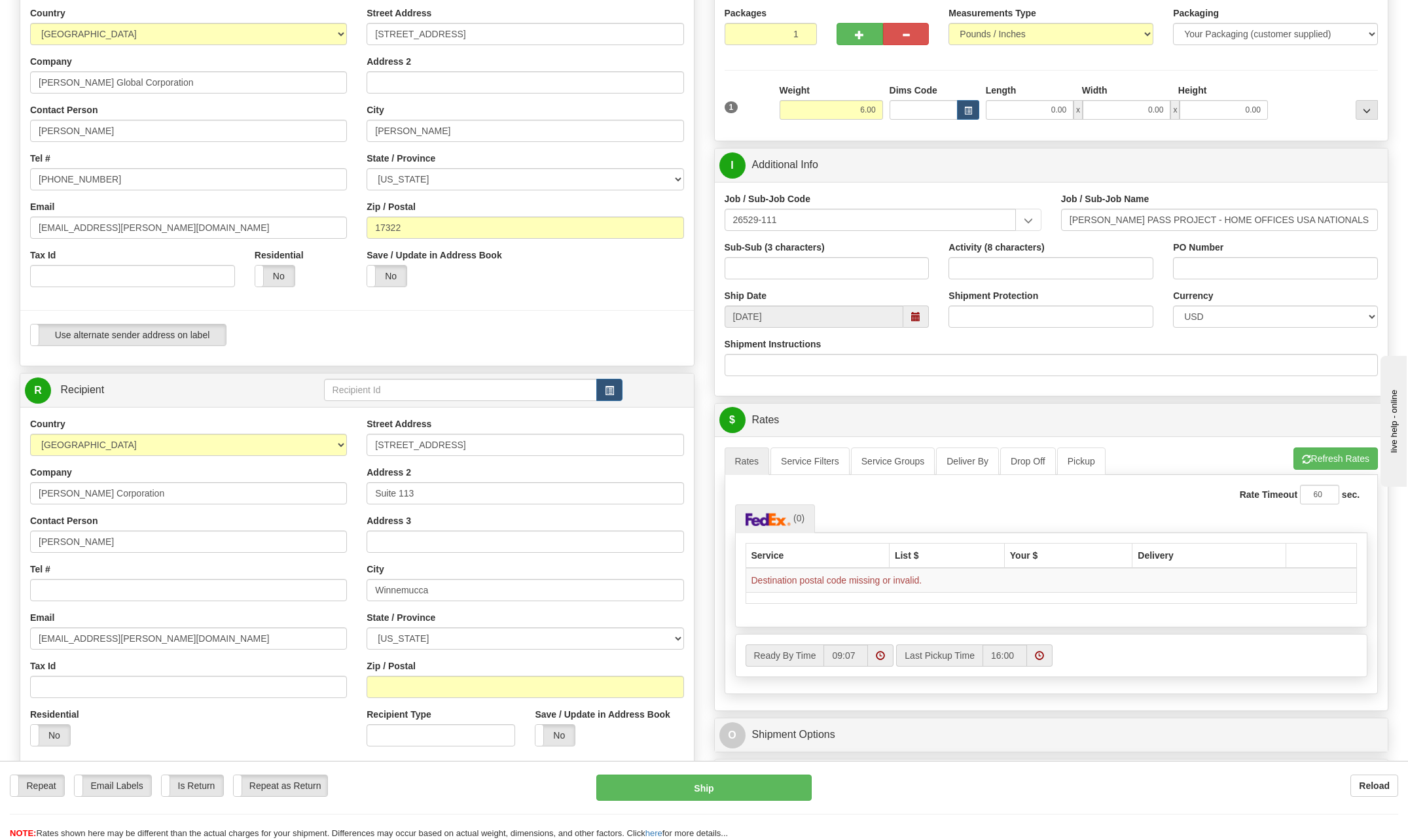
type input "89445"
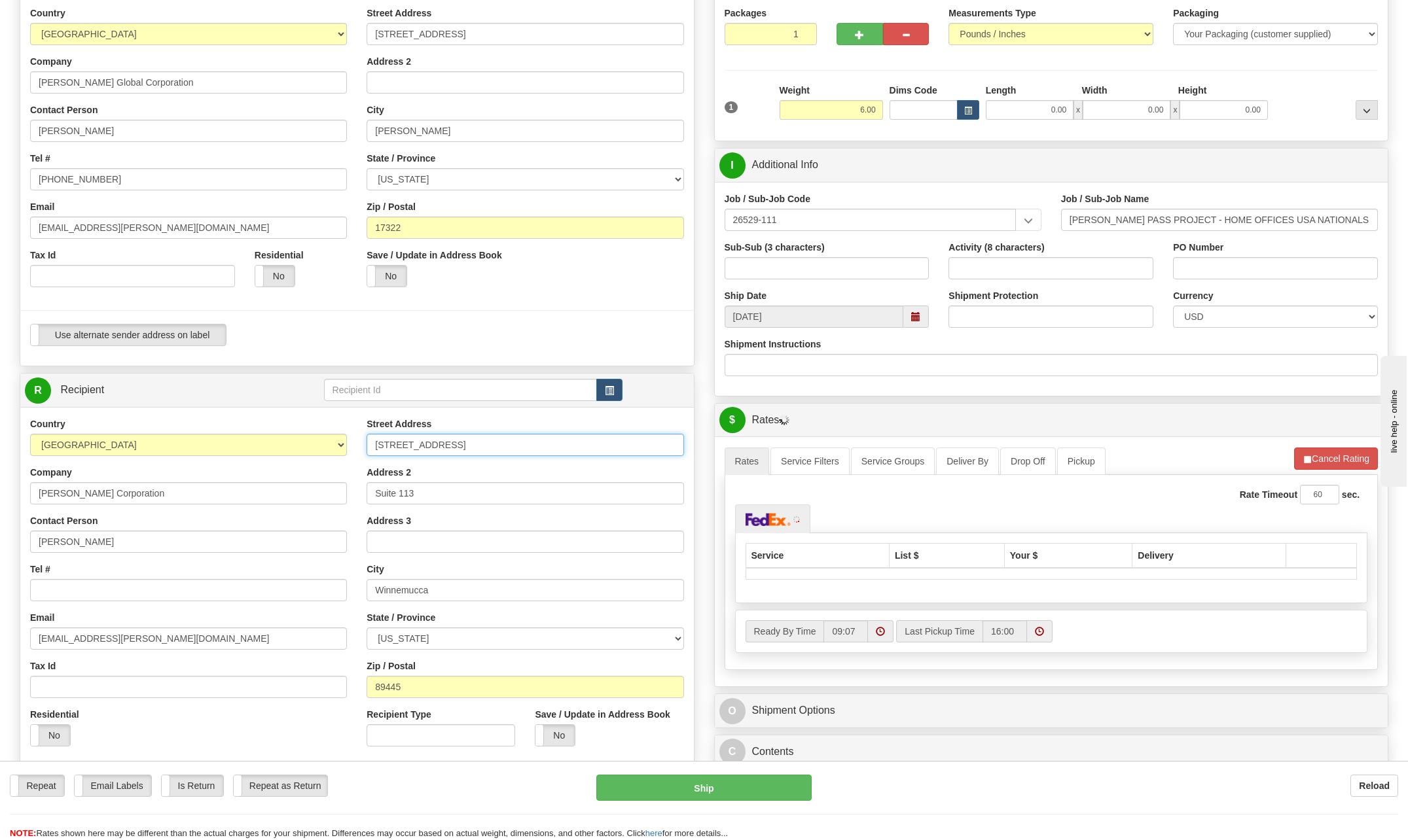
click at [466, 441] on input "35 West 1st Street" at bounding box center [525, 445] width 317 height 22
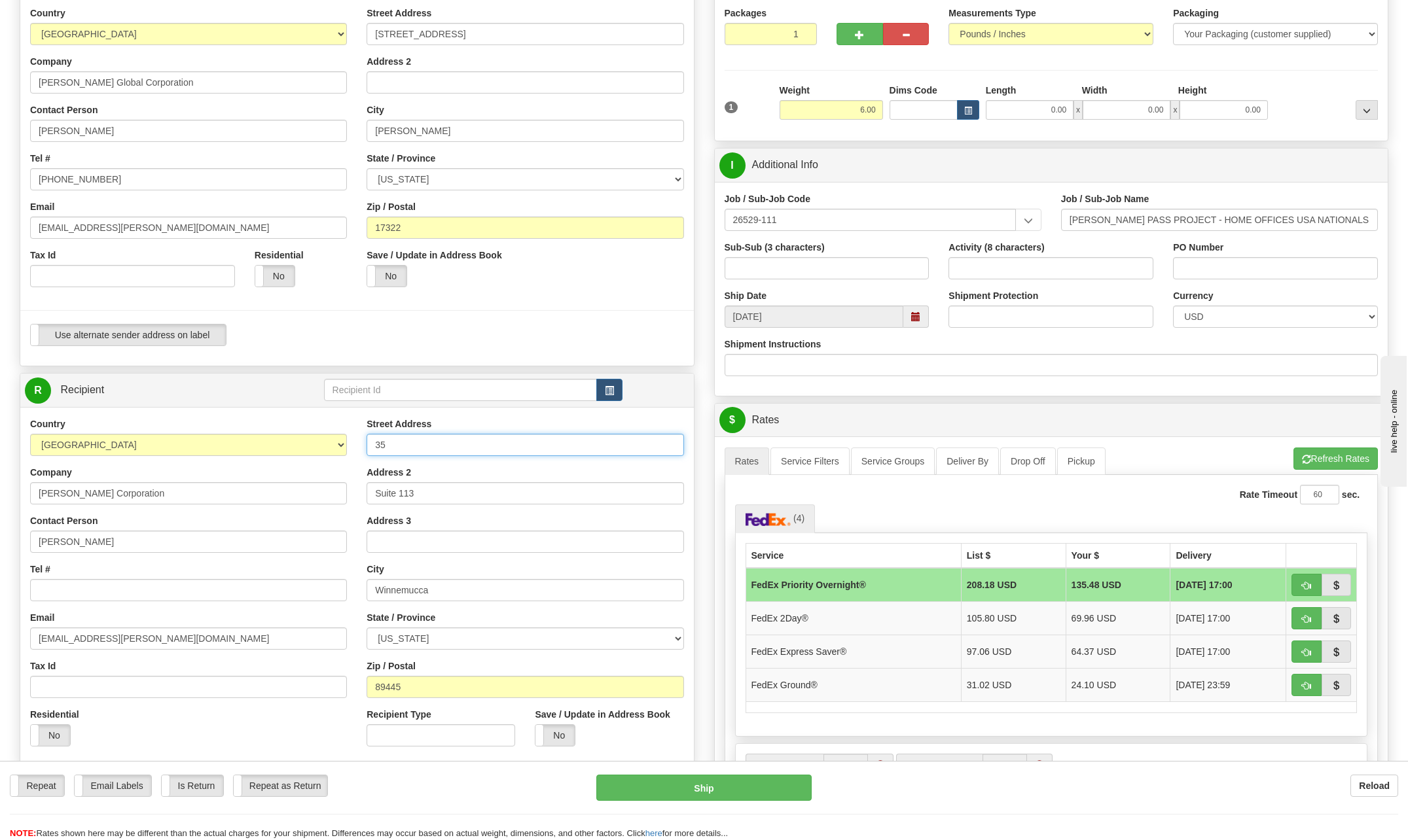
type input "3"
type input "[STREET_ADDRESS][PERSON_NAME]"
click at [443, 491] on input "Suite 113" at bounding box center [525, 493] width 317 height 22
type input "Suite C"
click at [665, 512] on div "Street Address 625 Sheehan Street Address 2 Suite C Address 3 City Winnemucca S…" at bounding box center [525, 587] width 336 height 339
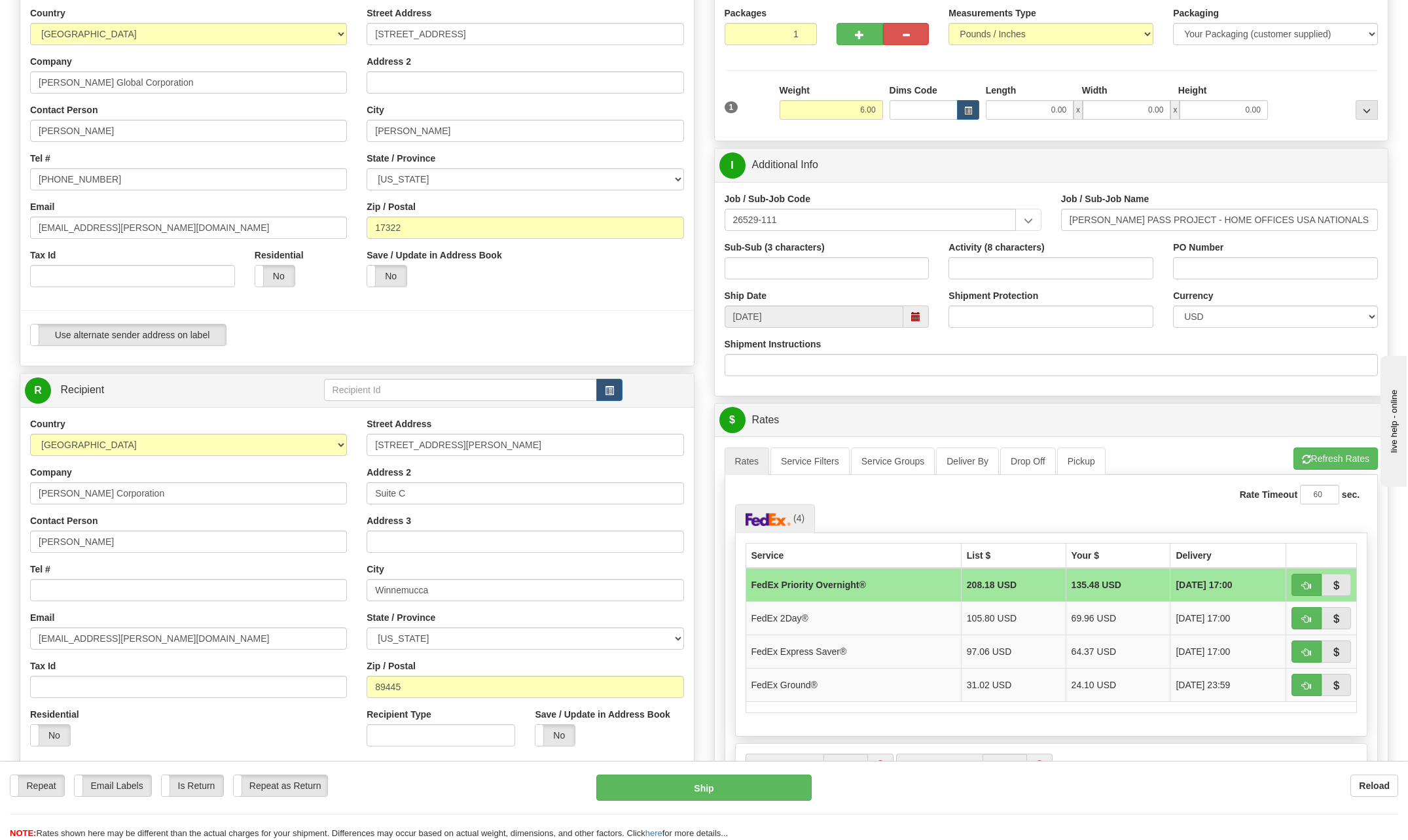
scroll to position [196, 0]
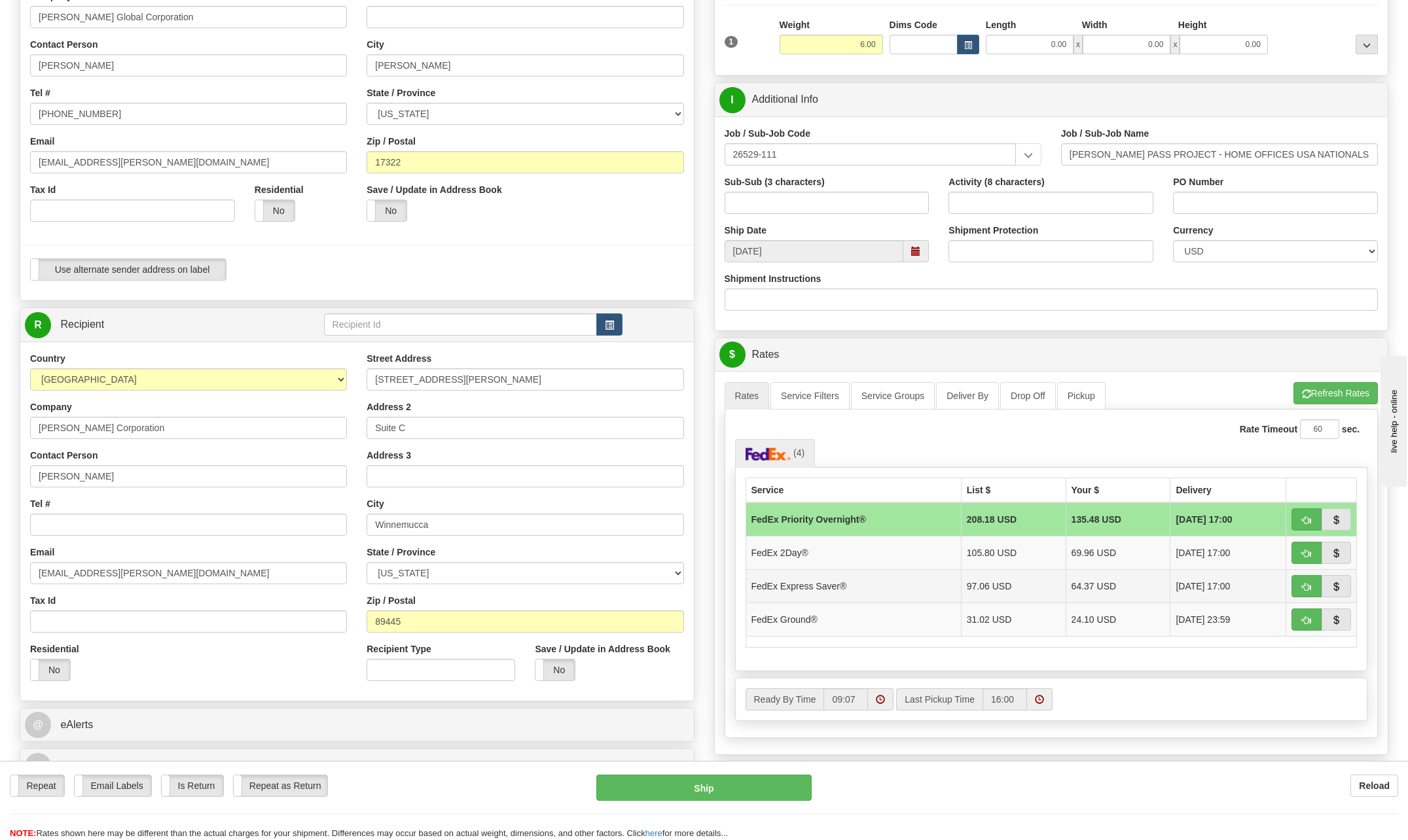
click at [830, 588] on td "FedEx Express Saver®" at bounding box center [853, 585] width 215 height 33
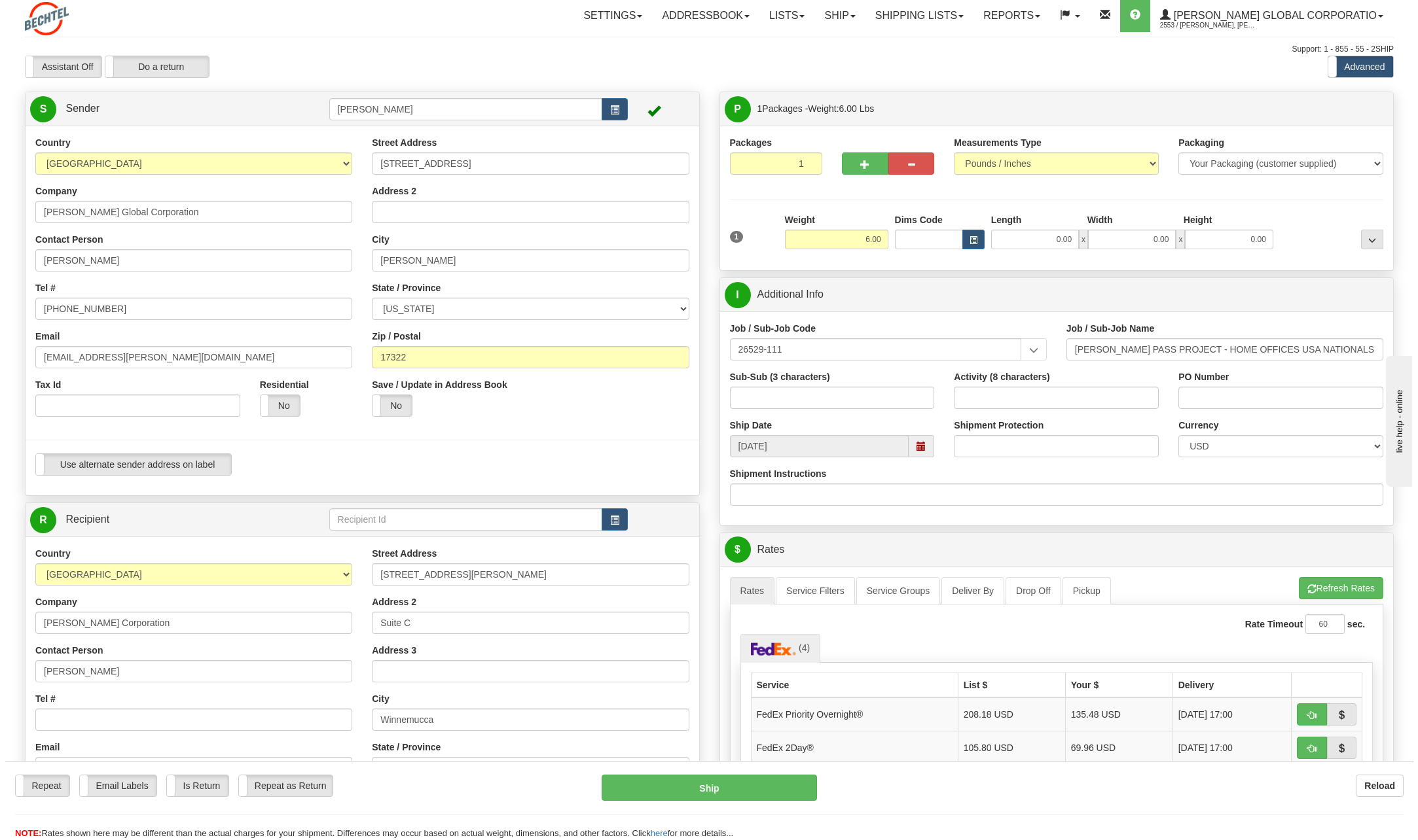
scroll to position [0, 0]
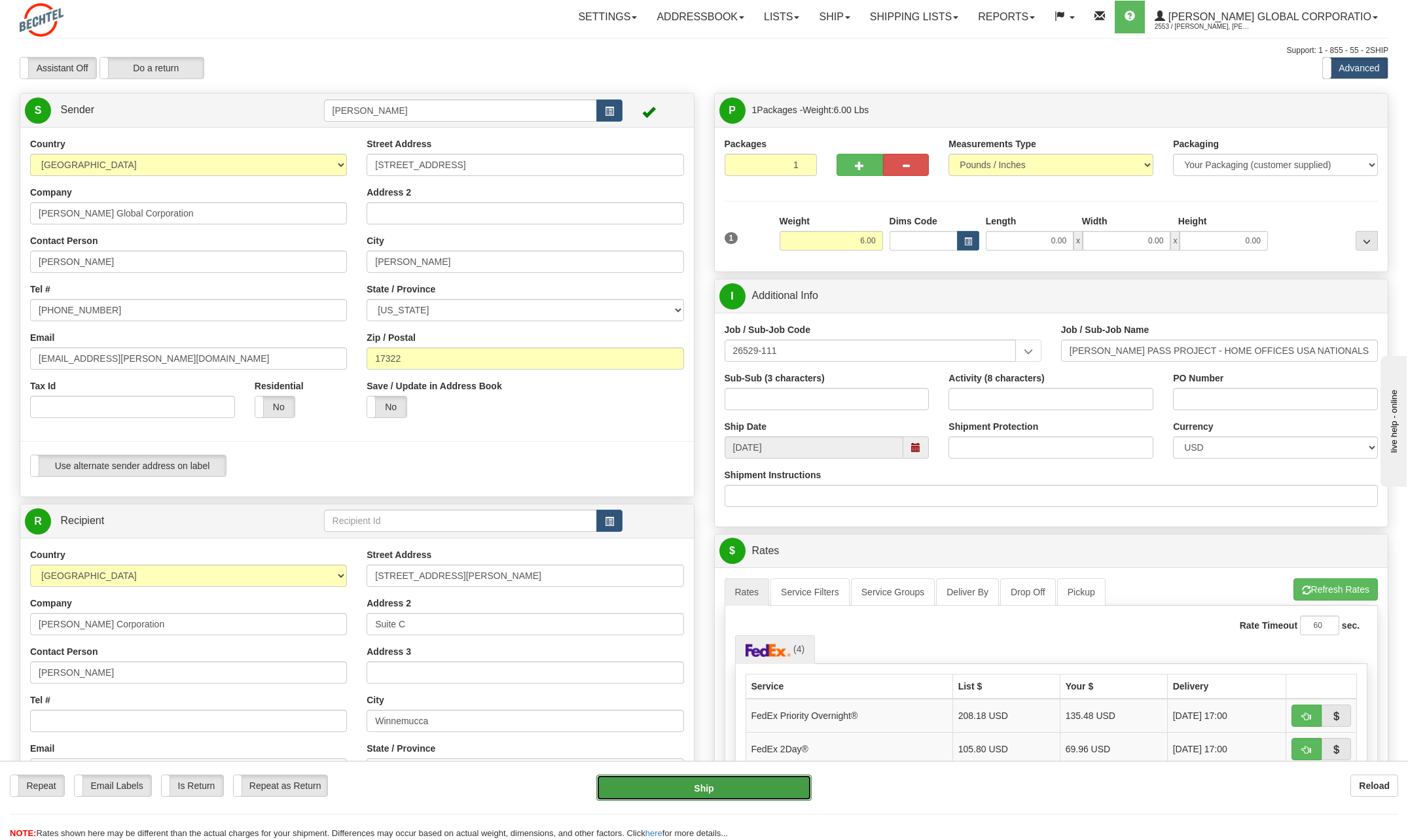
click at [745, 783] on button "Ship" at bounding box center [704, 788] width 215 height 26
type input "20"
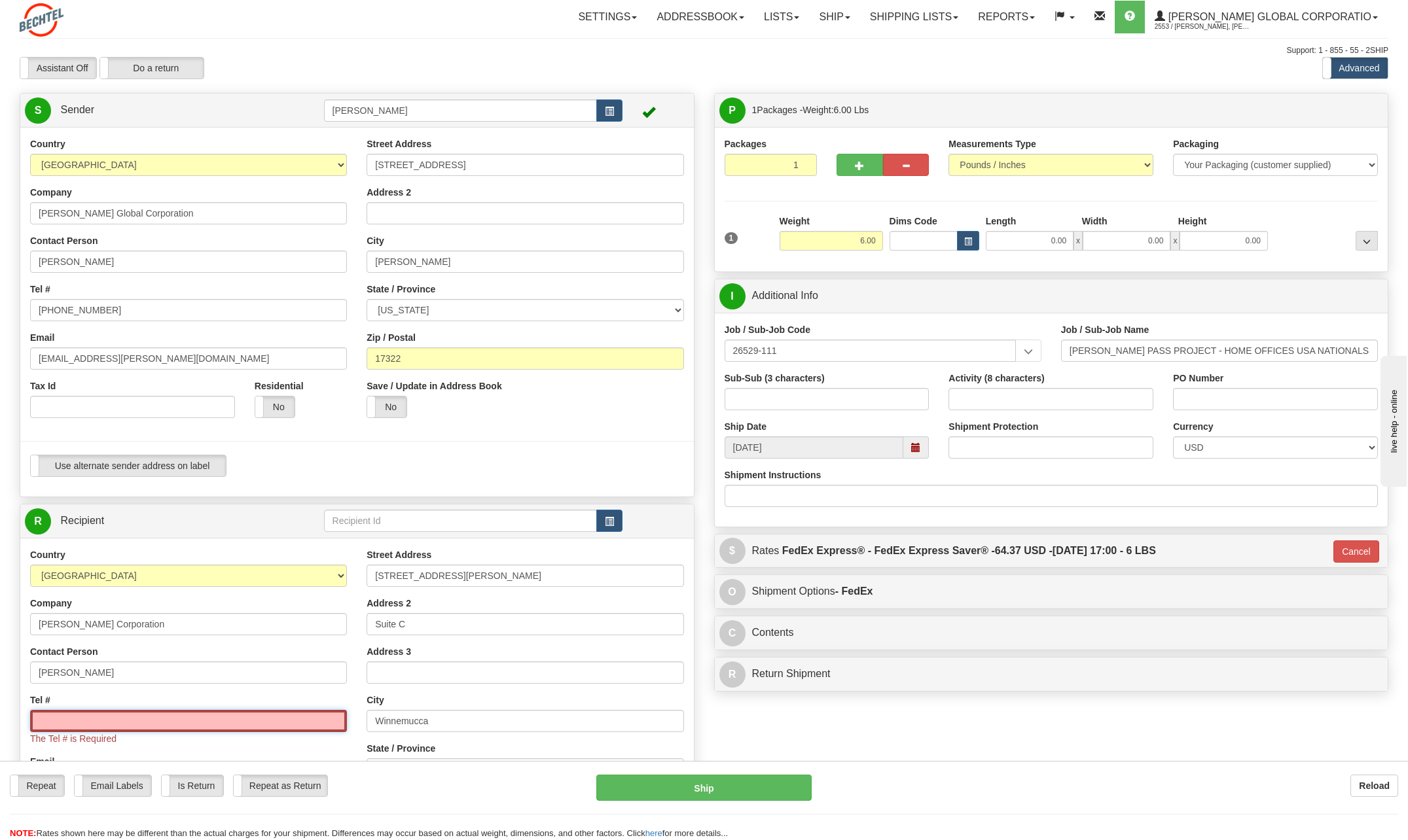
click at [129, 717] on input "Tel #" at bounding box center [188, 721] width 317 height 22
type input "[PHONE_NUMBER]"
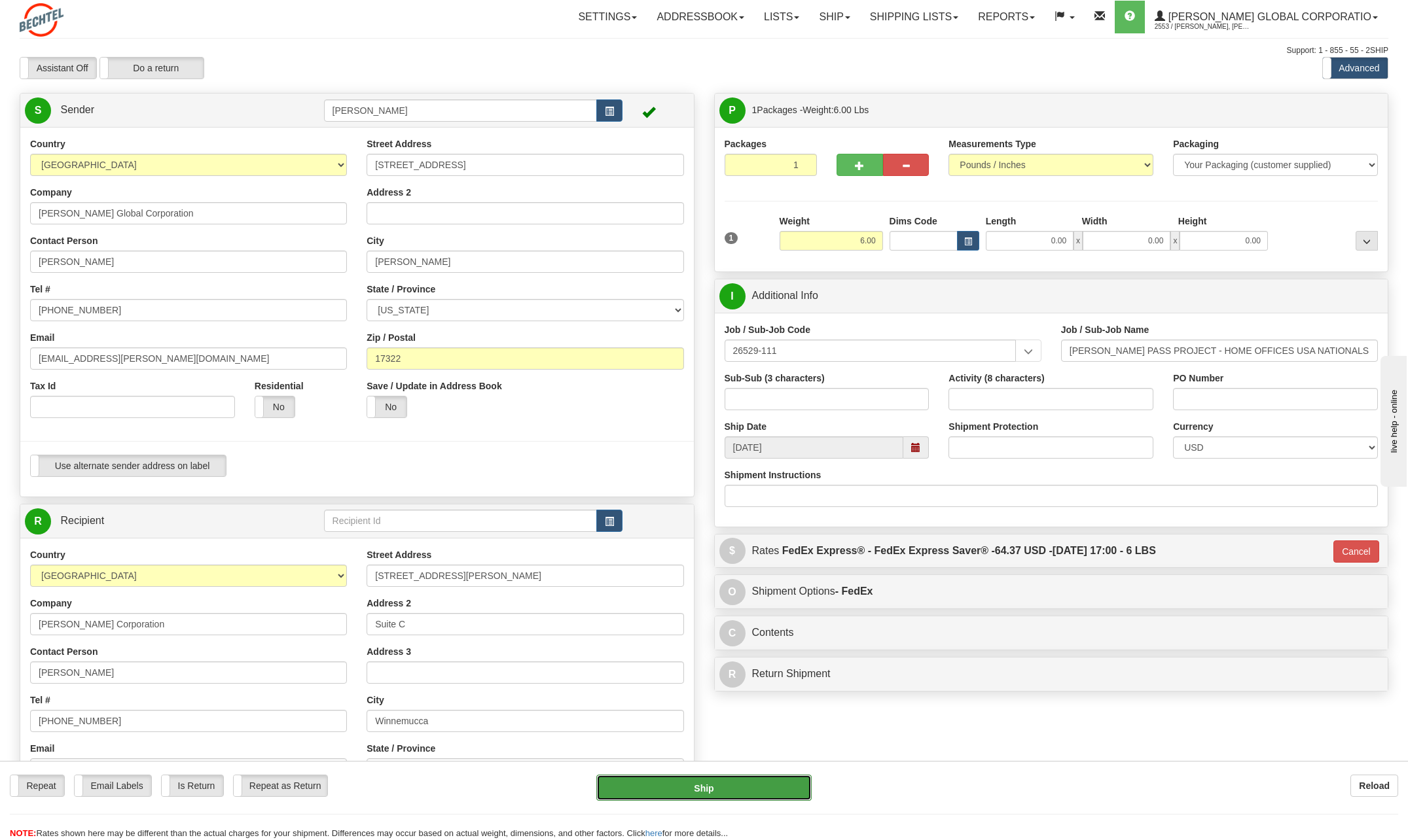
click at [745, 787] on button "Ship" at bounding box center [704, 788] width 215 height 26
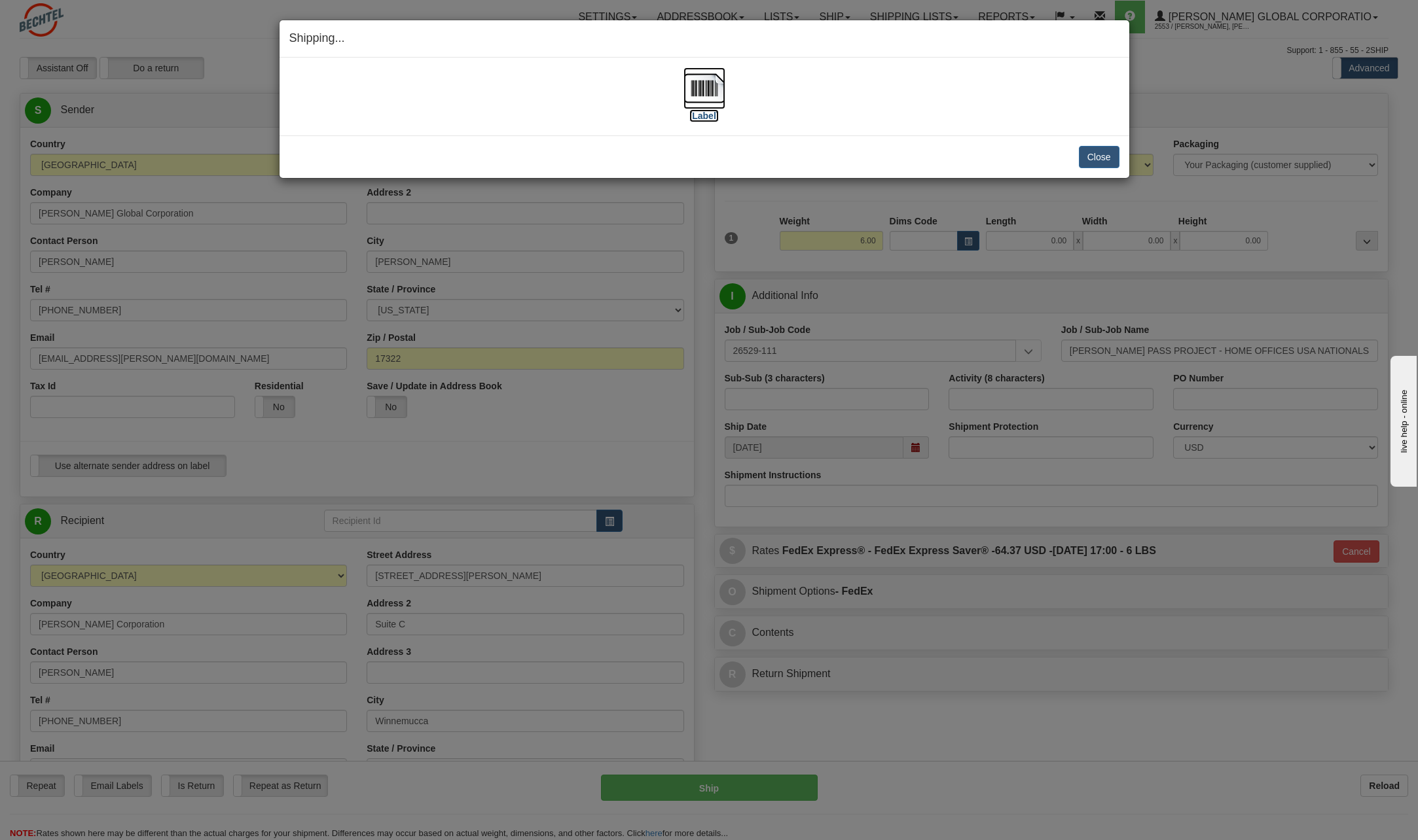
click at [719, 87] on img at bounding box center [704, 89] width 42 height 42
